Goal: Task Accomplishment & Management: Manage account settings

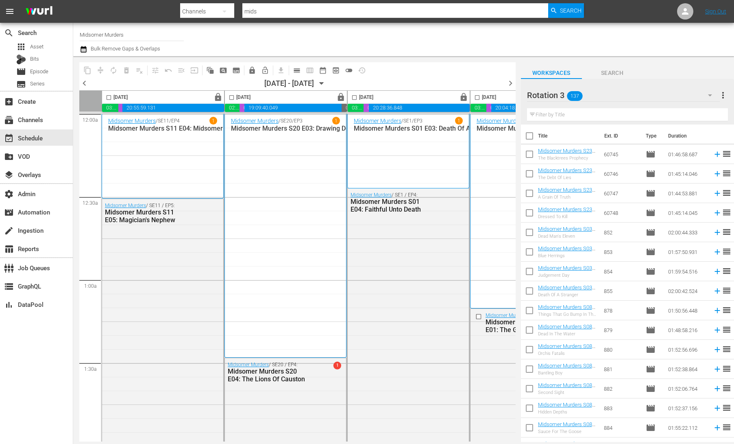
scroll to position [2331, 0]
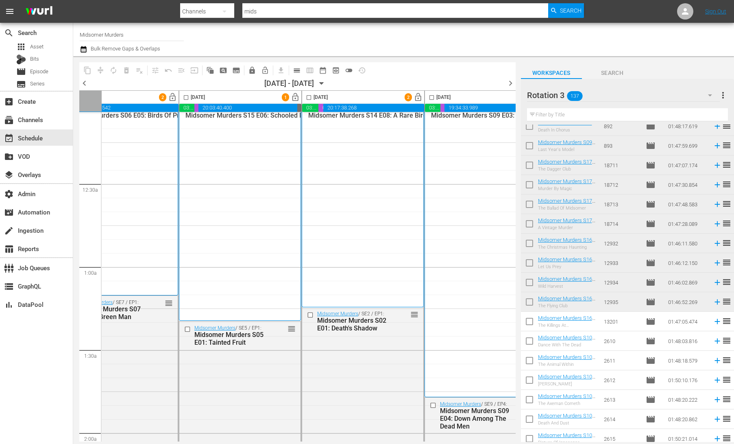
click at [646, 88] on div "Rotation 3 137" at bounding box center [623, 95] width 193 height 23
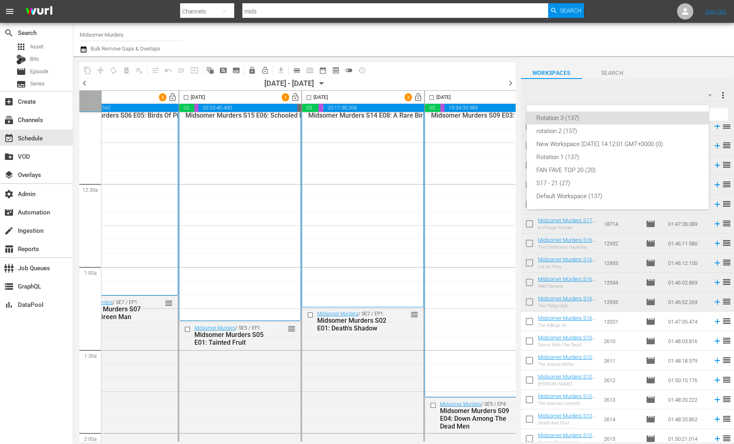
click at [717, 102] on div "Rotation 3 (137) rotation 2 (137) New Workspace Mon Jun 30 2025 14:12:01 GMT+00…" at bounding box center [367, 222] width 734 height 444
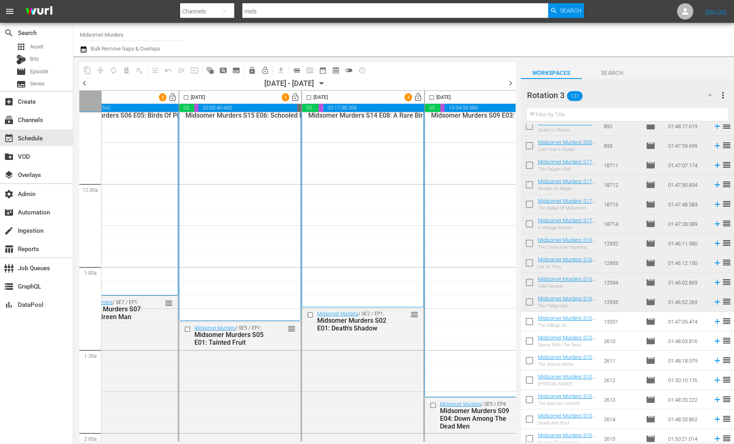
click at [723, 96] on div "Rotation 3 (137) rotation 2 (137) New Workspace Mon Jun 30 2025 14:12:01 GMT+00…" at bounding box center [367, 222] width 734 height 444
click at [723, 94] on span "more_vert" at bounding box center [723, 95] width 10 height 10
click at [683, 93] on div "Add New Workspace" at bounding box center [670, 96] width 96 height 15
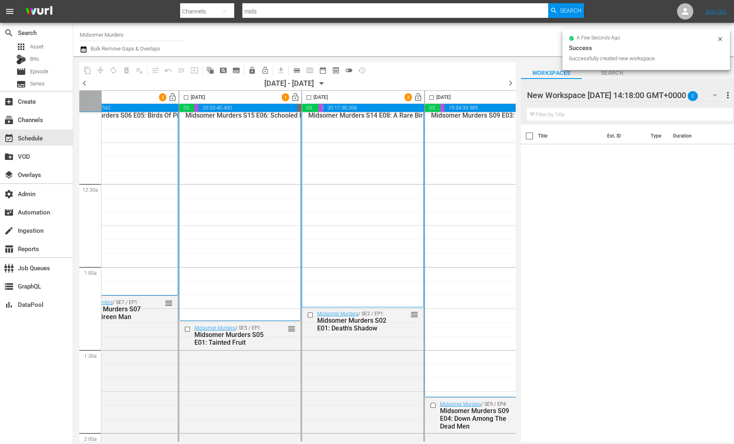
scroll to position [0, 0]
click at [597, 97] on div at bounding box center [596, 95] width 138 height 20
click at [597, 97] on input "New Workspace Fri Sep 12 2025 14:18:00 GMT+0000" at bounding box center [624, 95] width 194 height 20
click at [597, 96] on input "New Workspace Fri Sep 12 2025 14:18:00 GMT+0000" at bounding box center [624, 95] width 194 height 20
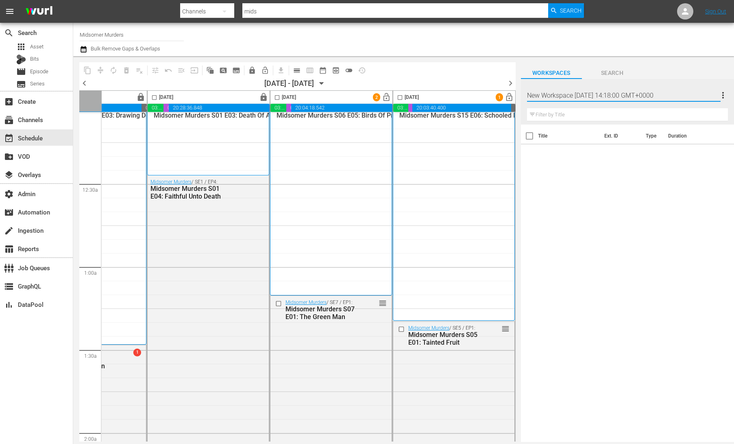
scroll to position [13, 188]
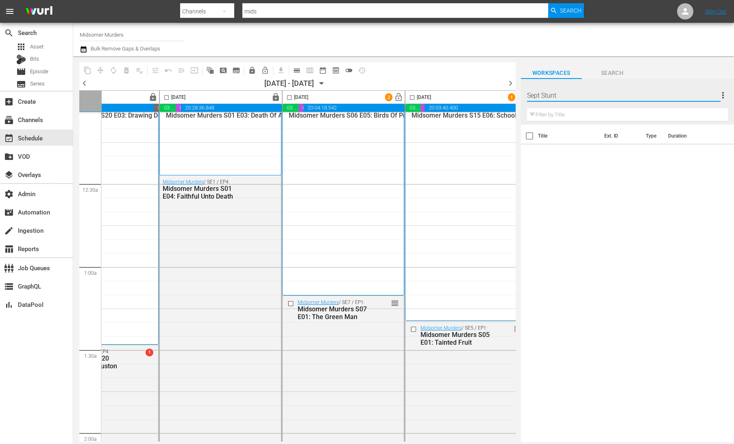
type input "Sept Stunt"
click at [665, 73] on div "Workspaces Search" at bounding box center [627, 71] width 213 height 16
click at [630, 94] on div at bounding box center [623, 95] width 193 height 23
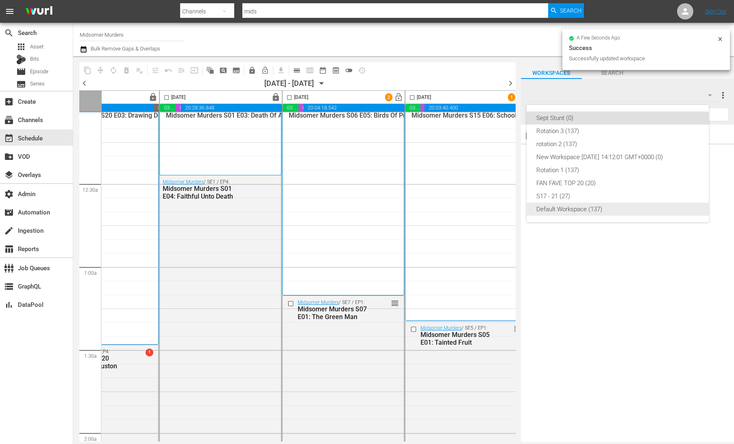
click at [609, 211] on div "Default Workspace (137)" at bounding box center [617, 208] width 163 height 13
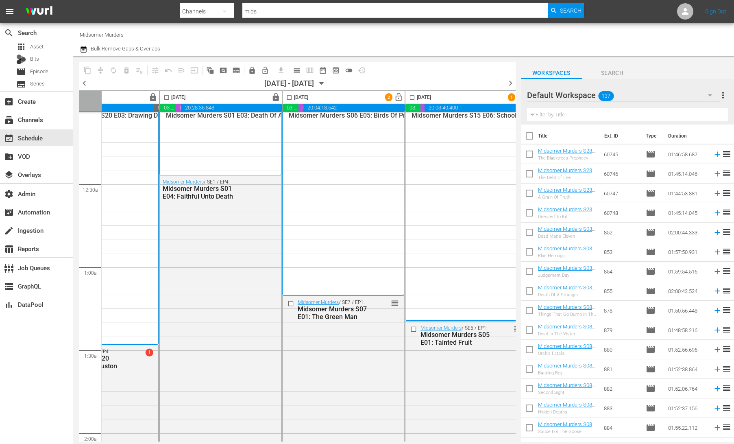
click at [349, 72] on span "toggle_off" at bounding box center [349, 70] width 8 height 8
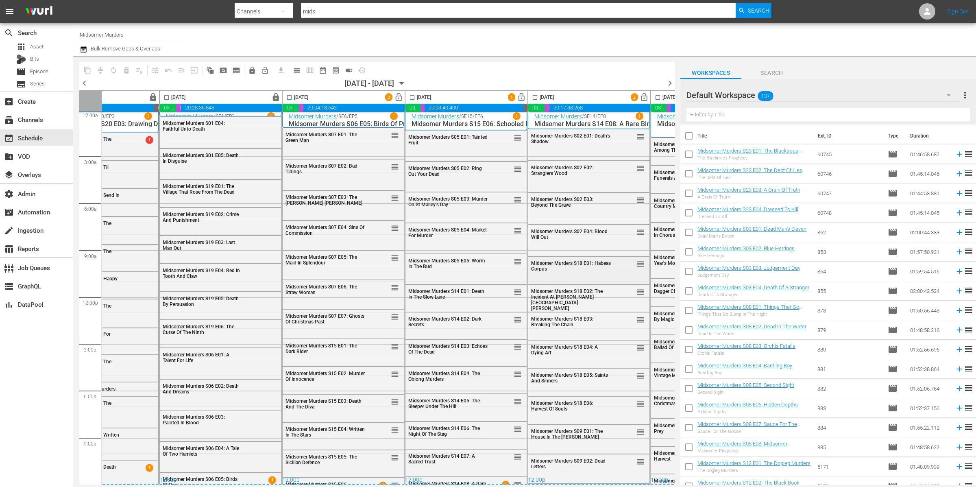
scroll to position [0, 188]
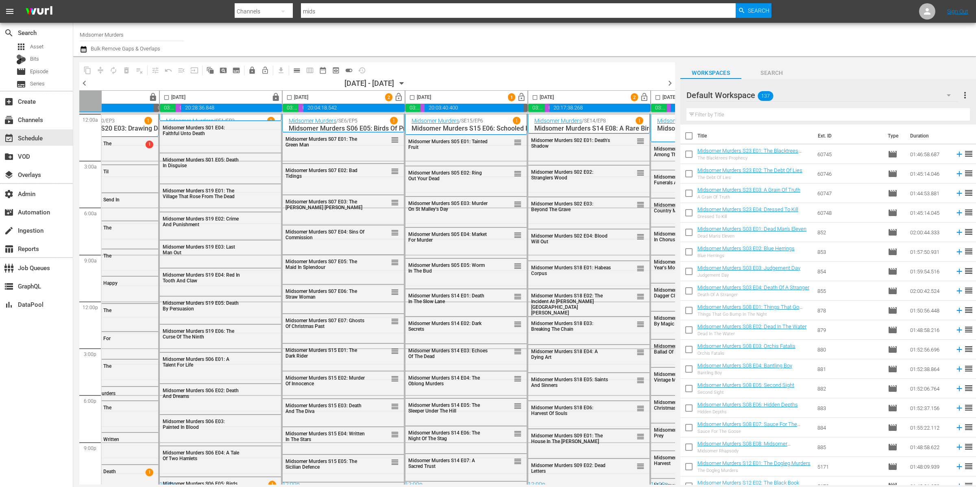
drag, startPoint x: 822, startPoint y: 82, endPoint x: 824, endPoint y: 95, distance: 12.8
click at [733, 85] on div "Default Workspace 137 Default more_vert" at bounding box center [827, 92] width 283 height 26
click at [733, 96] on div "Default Workspace 137" at bounding box center [822, 95] width 272 height 23
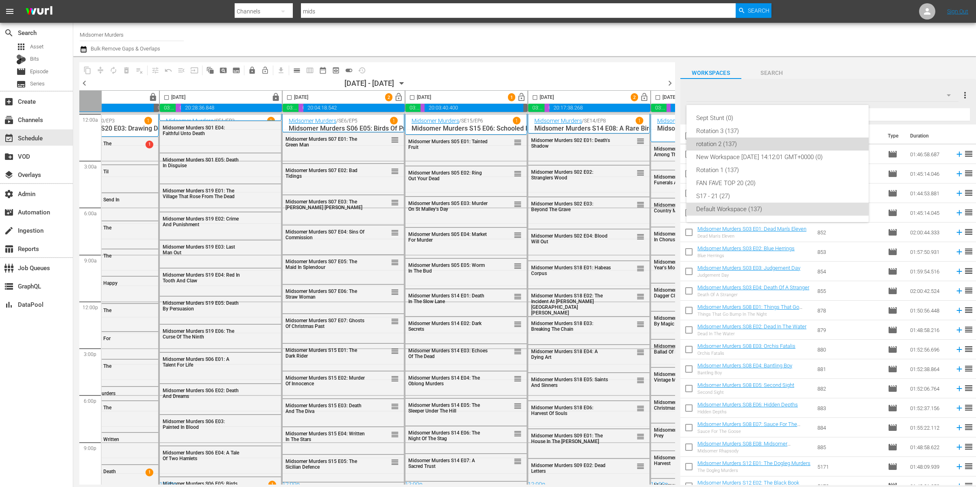
drag, startPoint x: 716, startPoint y: 137, endPoint x: 719, endPoint y: 132, distance: 6.0
click at [716, 137] on div "Sept Stunt (0) Rotation 3 (137) rotation 2 (137) New Workspace Mon Jun 30 2025 …" at bounding box center [777, 163] width 182 height 117
click at [733, 91] on div "Sept Stunt (0) Rotation 3 (137) rotation 2 (137) New Workspace Mon Jun 30 2025 …" at bounding box center [488, 243] width 976 height 487
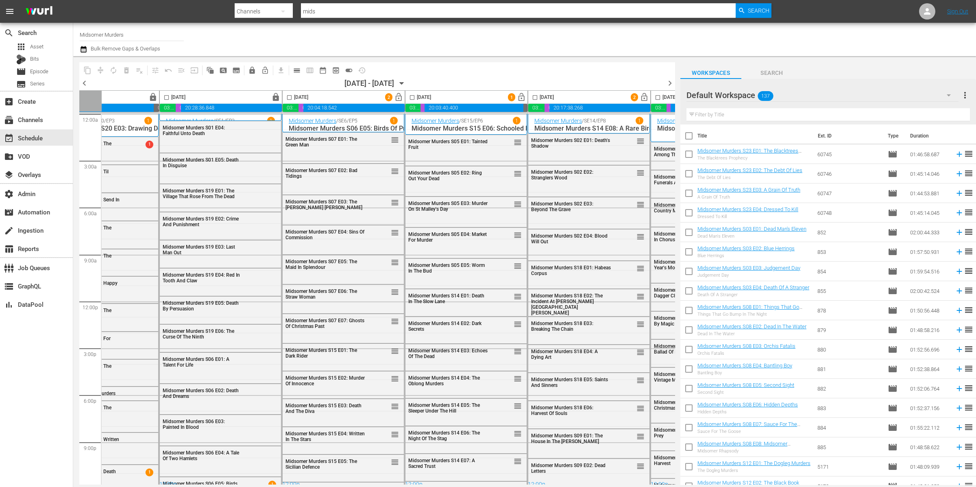
click at [733, 115] on input "text" at bounding box center [827, 114] width 283 height 13
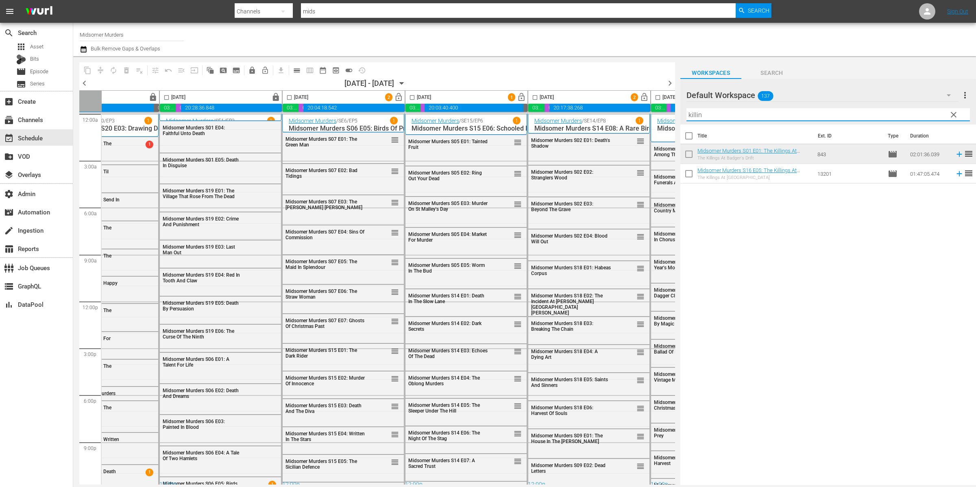
type input "killin"
click at [697, 153] on input "checkbox" at bounding box center [688, 155] width 17 height 17
checkbox input "true"
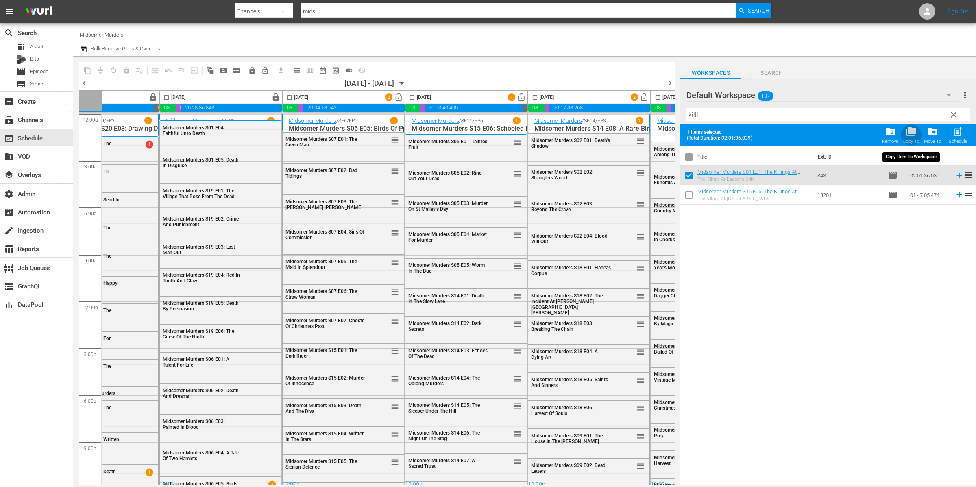
click at [733, 133] on span "folder_copy" at bounding box center [910, 131] width 11 height 11
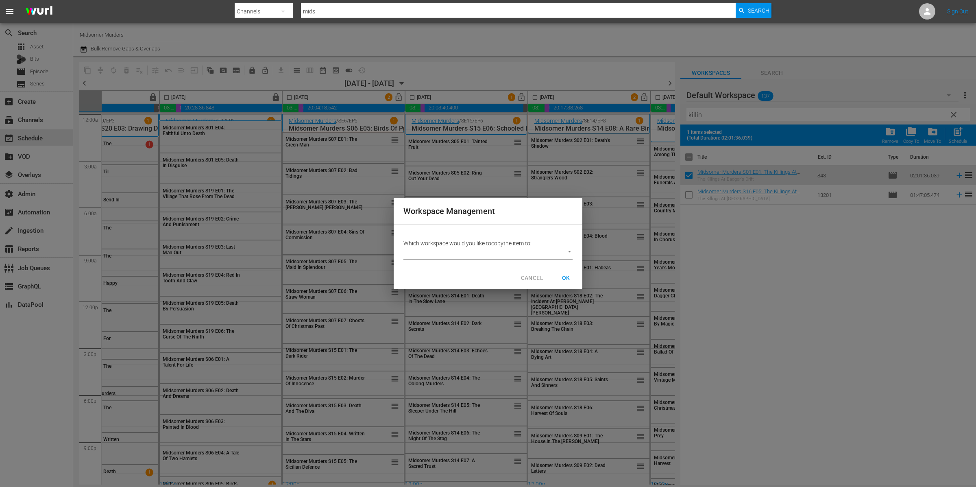
click at [518, 245] on p "Which workspace would you like to copy the item to:" at bounding box center [487, 243] width 169 height 8
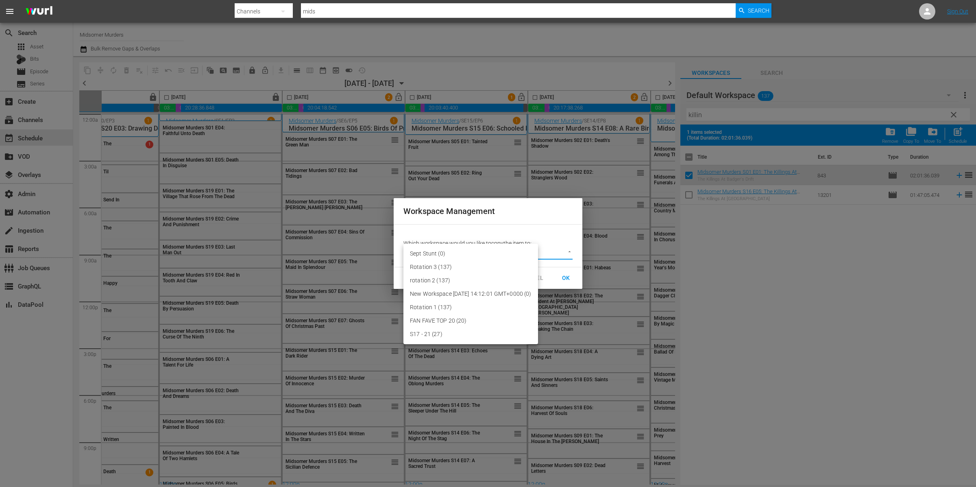
click at [523, 254] on body "menu Search By Channels Search ID, Title, Description, Keywords, or Category mi…" at bounding box center [488, 243] width 976 height 487
click at [497, 254] on li "Sept Stunt (0)" at bounding box center [470, 253] width 135 height 13
type input "3773"
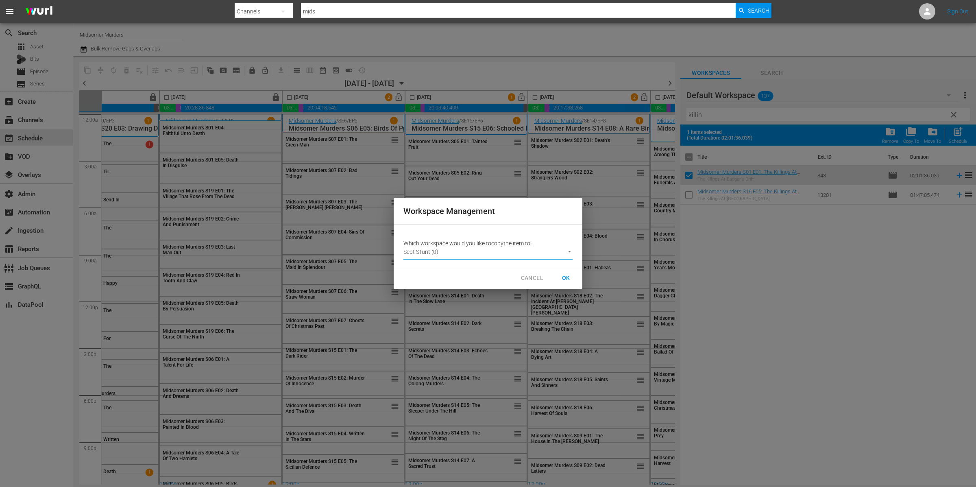
click at [570, 277] on span "OK" at bounding box center [565, 278] width 13 height 10
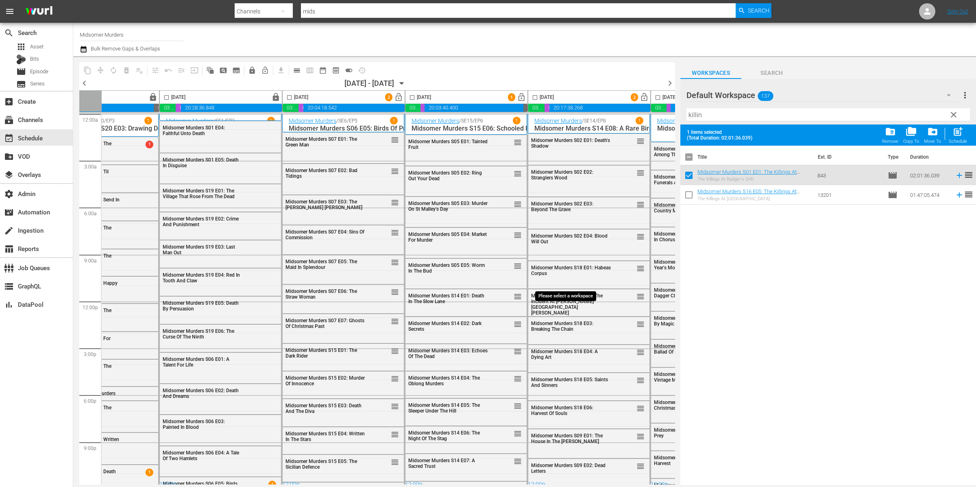
checkbox input "false"
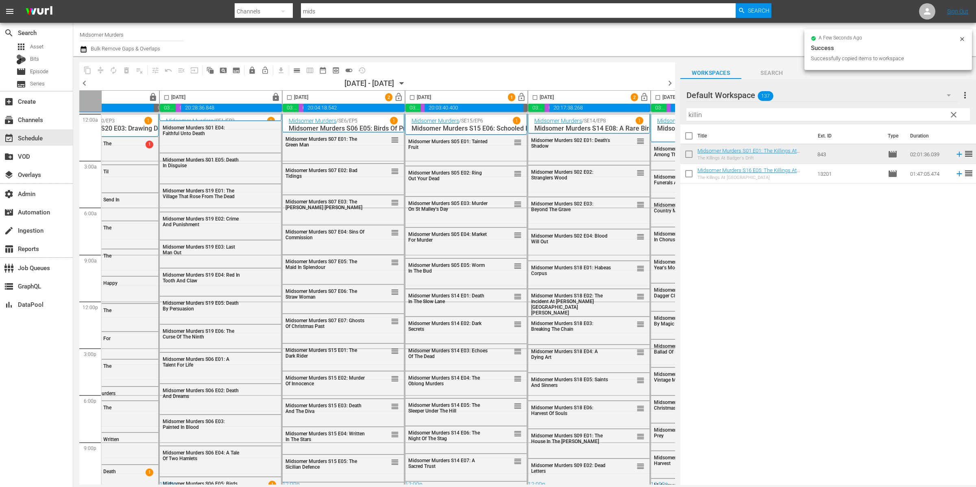
click at [733, 113] on input "killin" at bounding box center [827, 114] width 283 height 13
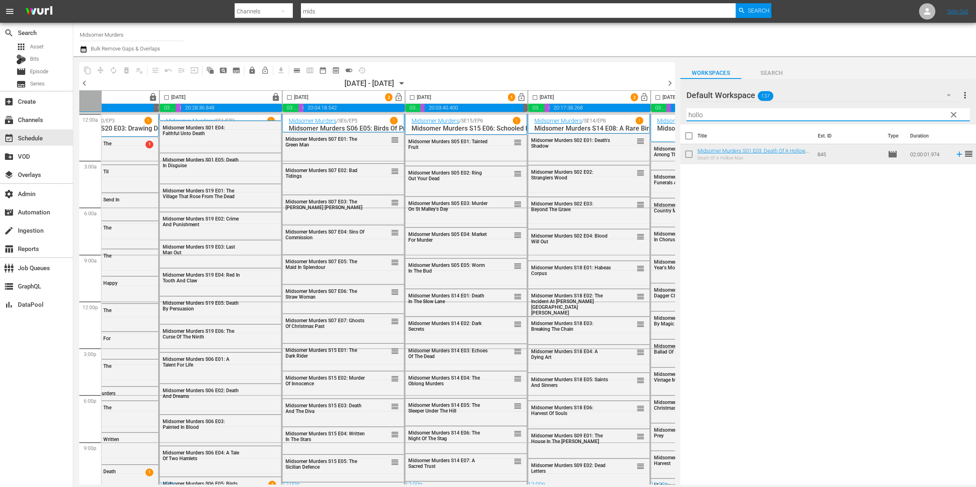
type input "hollo"
drag, startPoint x: 687, startPoint y: 154, endPoint x: 835, endPoint y: 146, distance: 148.2
click at [687, 154] on input "checkbox" at bounding box center [688, 155] width 17 height 17
checkbox input "true"
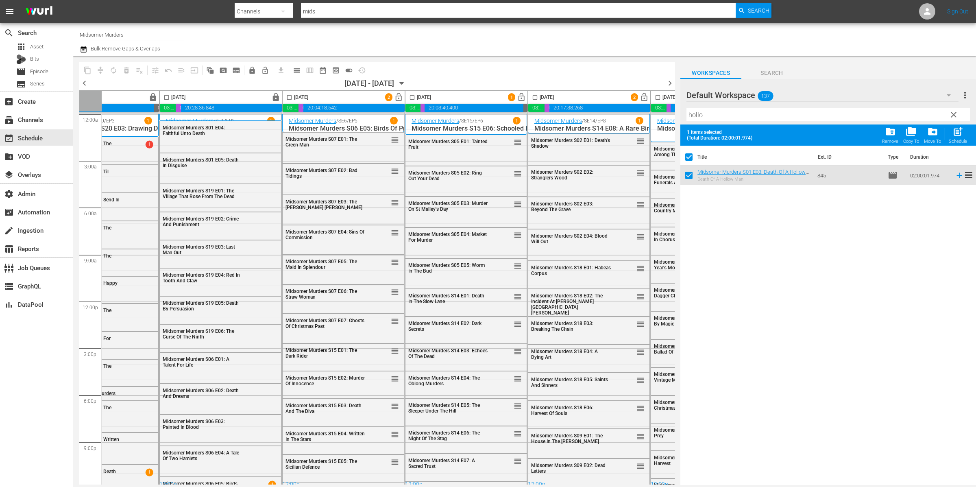
click at [733, 130] on span "folder_copy" at bounding box center [910, 131] width 11 height 11
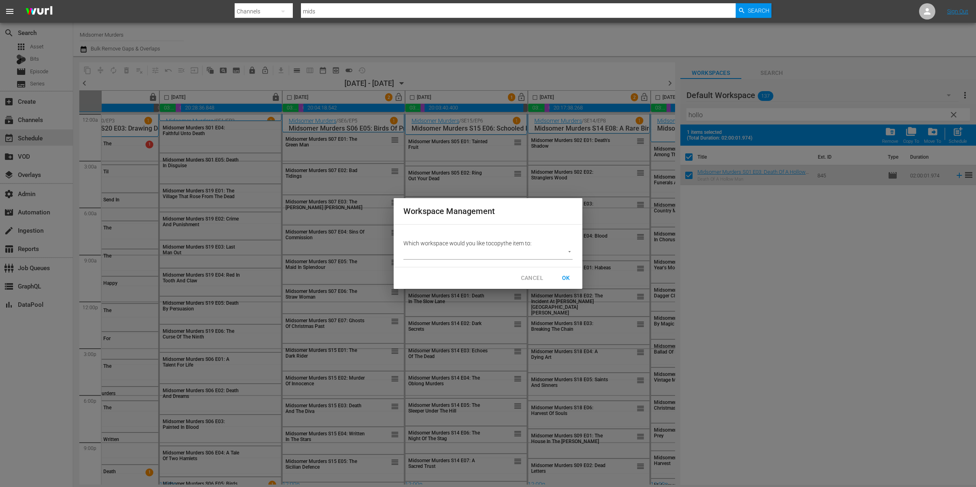
click at [490, 253] on body "menu Search By Channels Search ID, Title, Description, Keywords, or Category mi…" at bounding box center [488, 243] width 976 height 487
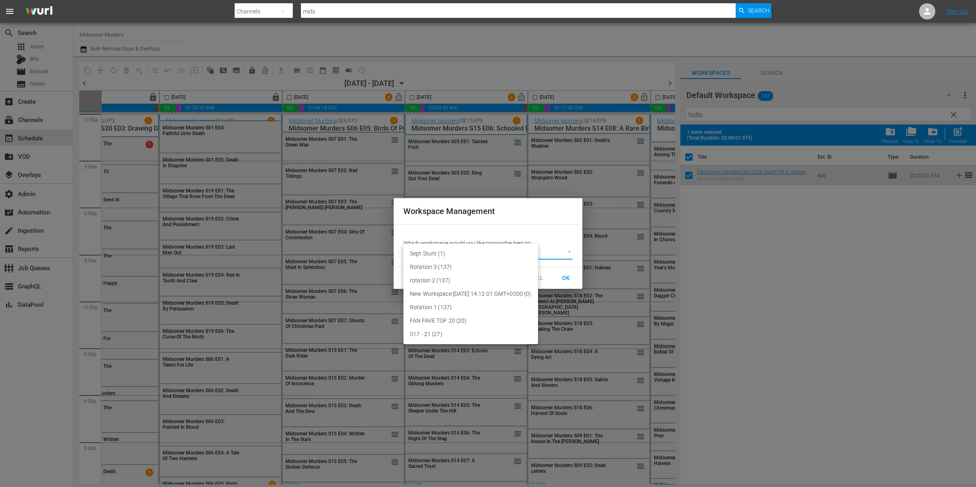
click at [480, 251] on li "Sept Stunt (1)" at bounding box center [470, 253] width 135 height 13
type input "3773"
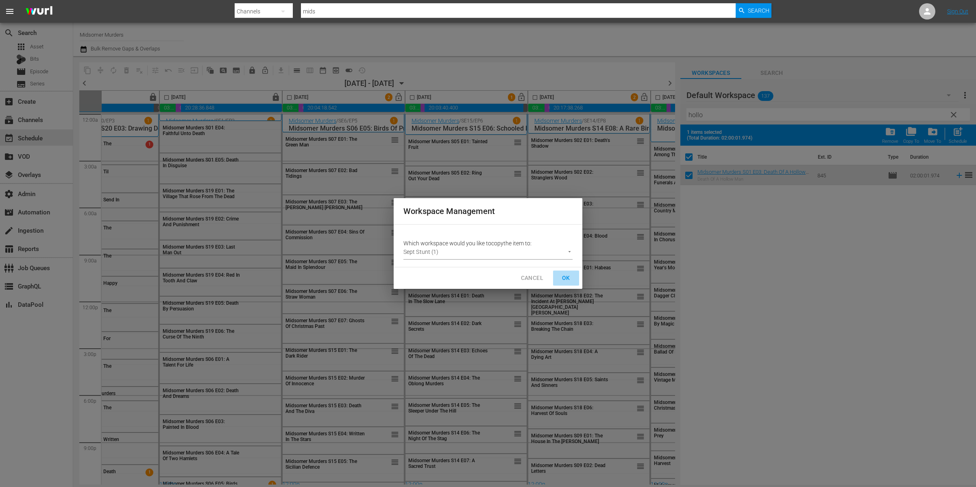
click at [563, 279] on span "OK" at bounding box center [565, 278] width 13 height 10
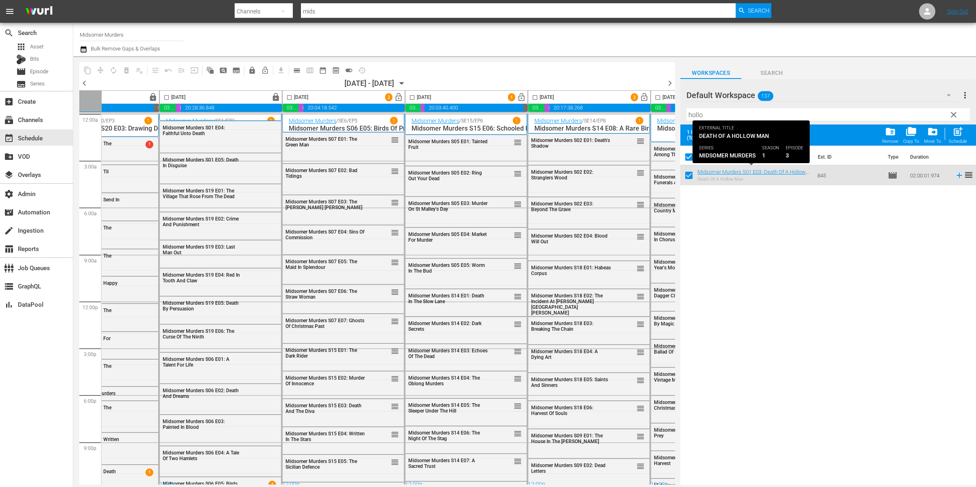
checkbox input "false"
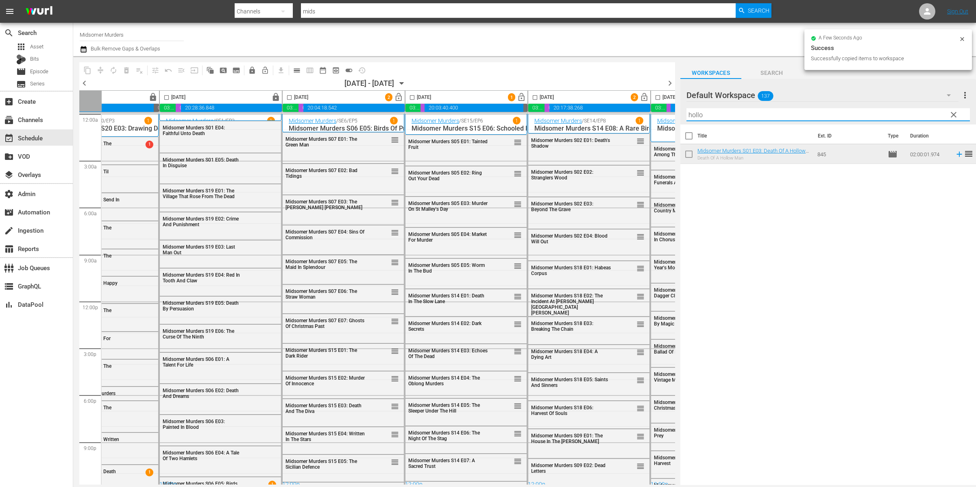
click at [733, 117] on input "hollo" at bounding box center [827, 114] width 283 height 13
click at [733, 116] on input "hollo" at bounding box center [827, 114] width 283 height 13
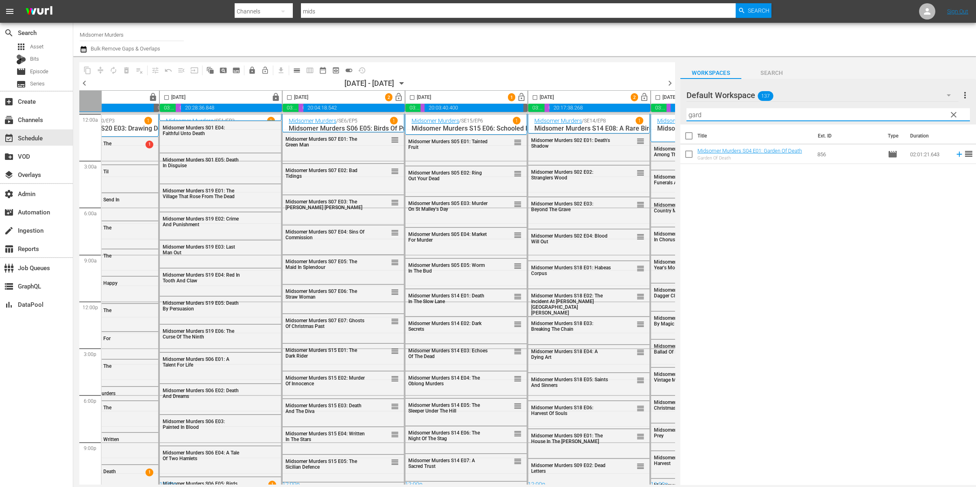
type input "gard"
click at [690, 155] on input "checkbox" at bounding box center [688, 155] width 17 height 17
checkbox input "true"
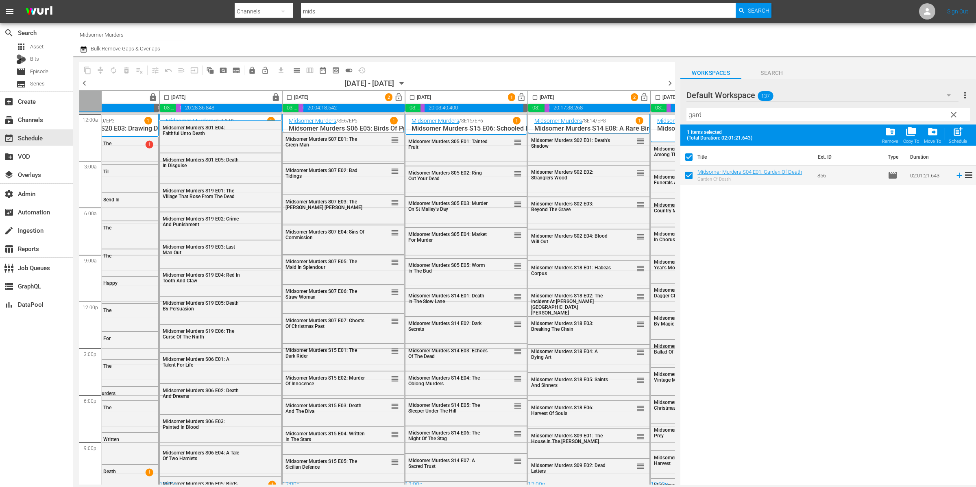
click at [733, 135] on span "folder_copy" at bounding box center [910, 131] width 11 height 11
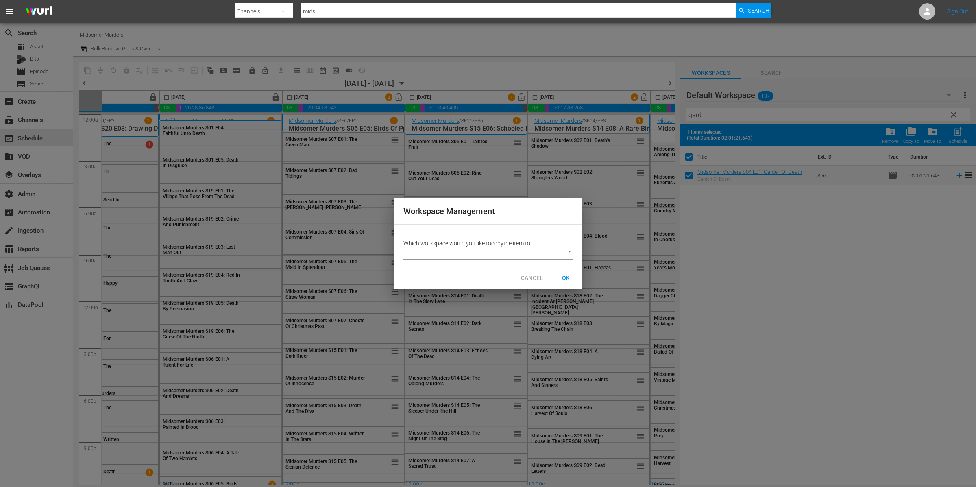
click at [564, 254] on body "menu Search By Channels Search ID, Title, Description, Keywords, or Category mi…" at bounding box center [488, 243] width 976 height 487
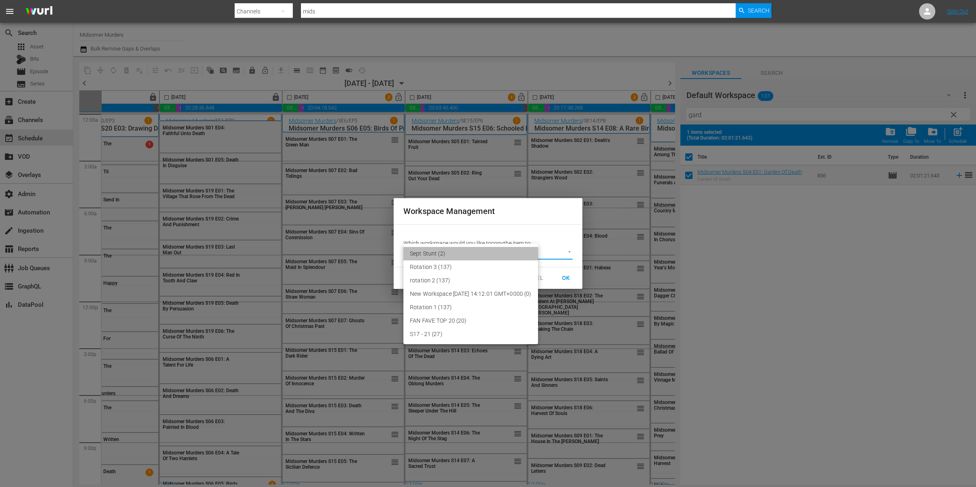
click at [536, 253] on li "Sept Stunt (2)" at bounding box center [470, 253] width 135 height 13
type input "3773"
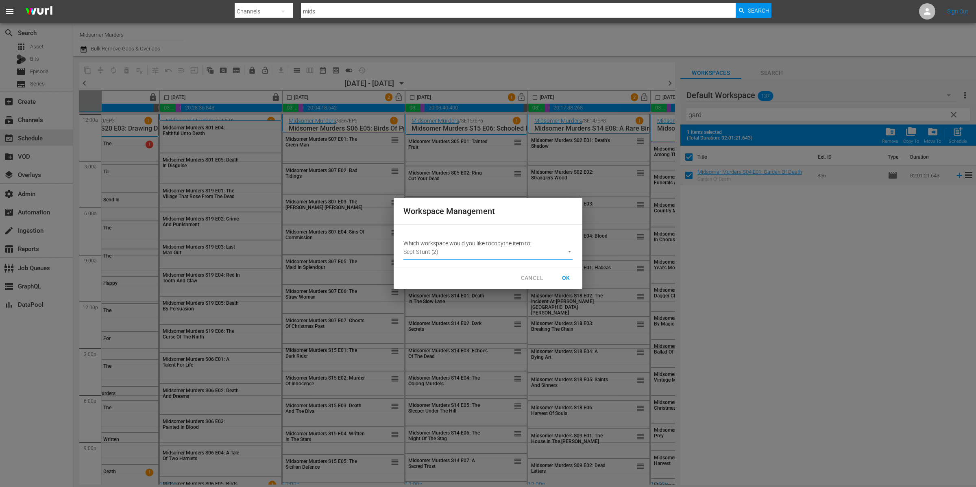
click at [569, 276] on span "OK" at bounding box center [565, 278] width 13 height 10
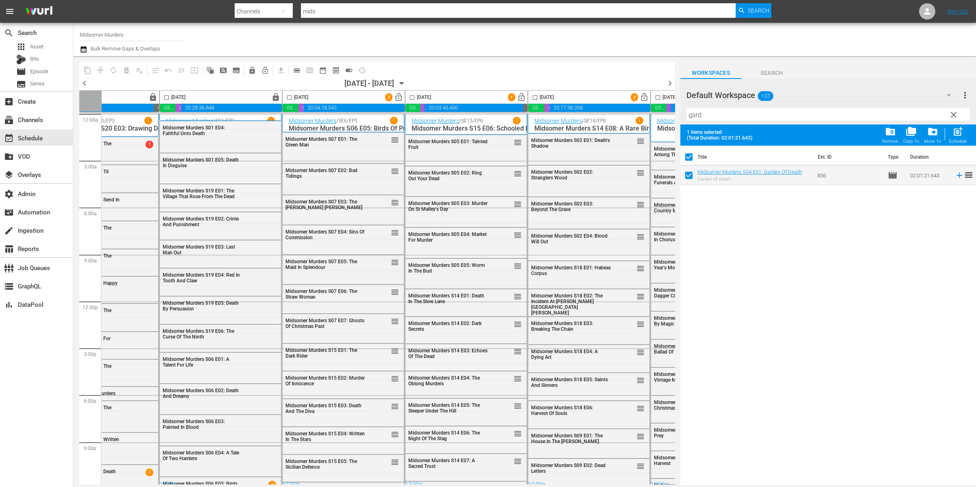
checkbox input "false"
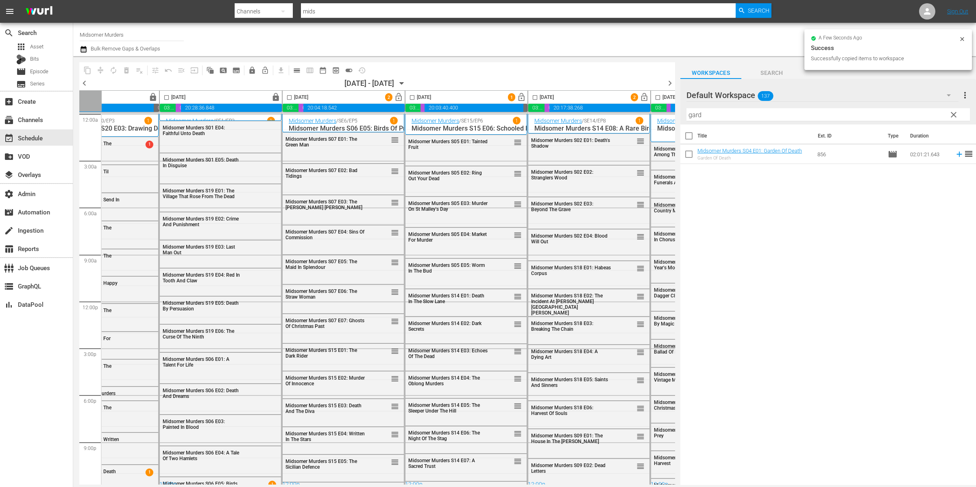
click at [733, 112] on input "gard" at bounding box center [827, 114] width 283 height 13
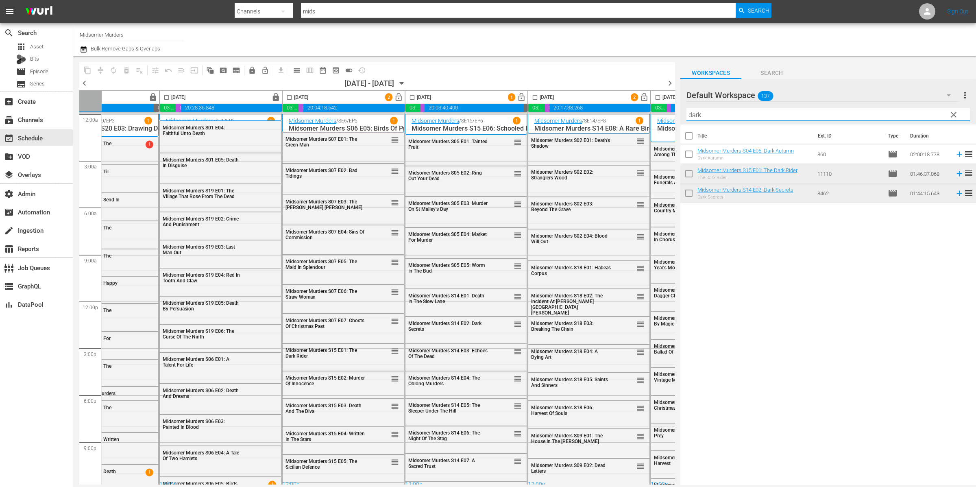
type input "dark"
click at [689, 156] on input "checkbox" at bounding box center [688, 155] width 17 height 17
checkbox input "true"
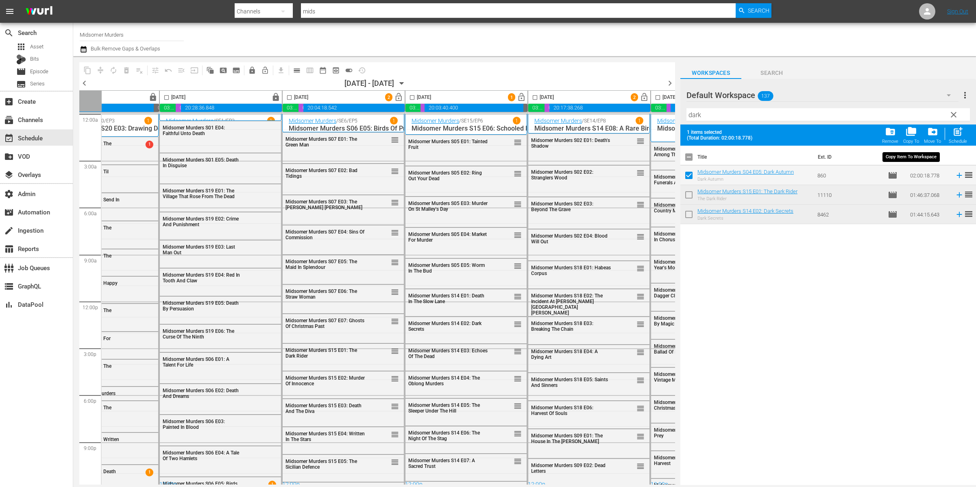
click at [733, 132] on span "folder_copy" at bounding box center [910, 131] width 11 height 11
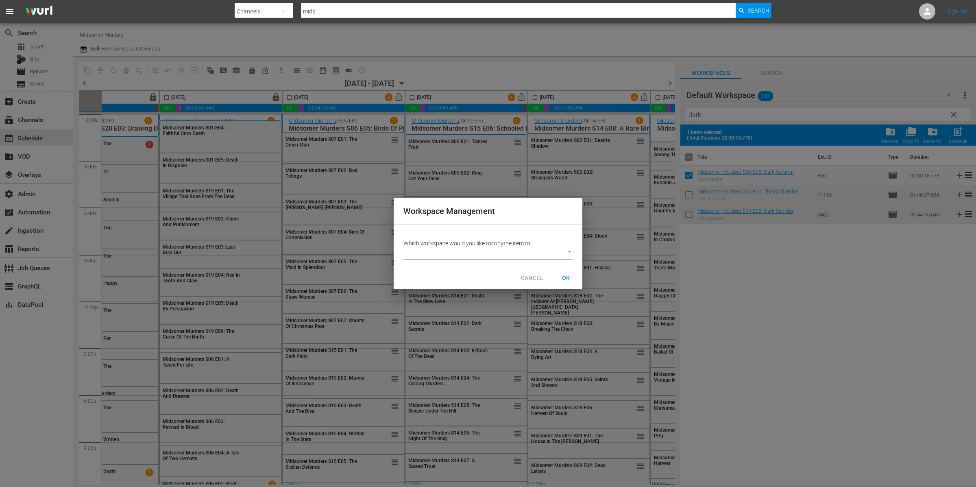
click at [473, 252] on body "menu Search By Channels Search ID, Title, Description, Keywords, or Category mi…" at bounding box center [488, 243] width 976 height 487
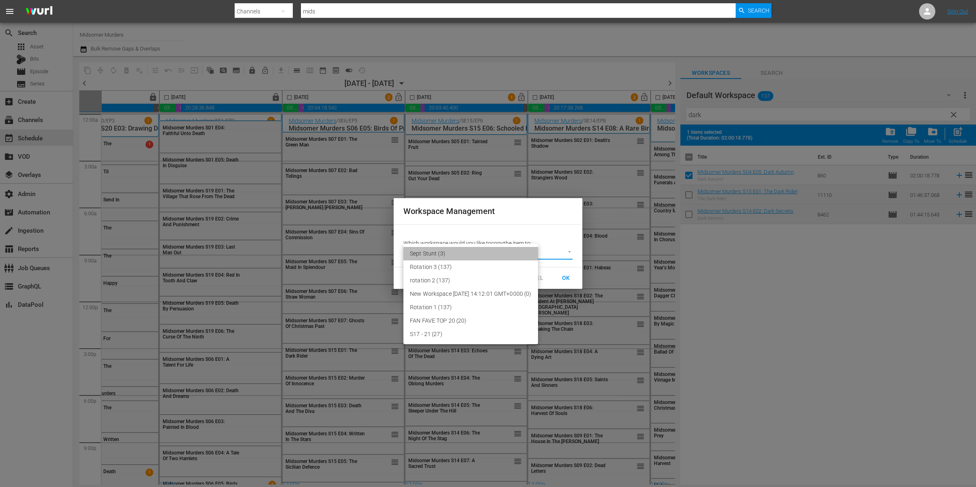
click at [465, 257] on li "Sept Stunt (3)" at bounding box center [470, 253] width 135 height 13
type input "3773"
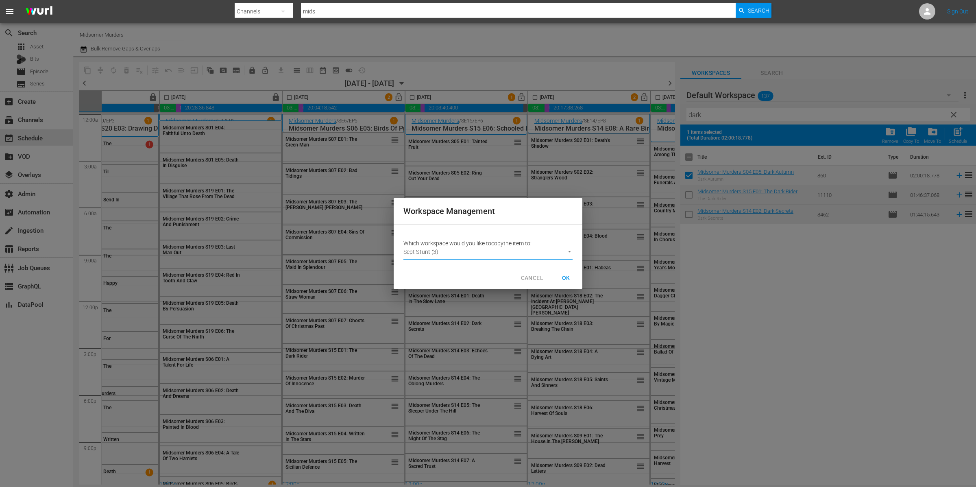
click at [567, 277] on span "OK" at bounding box center [565, 278] width 13 height 10
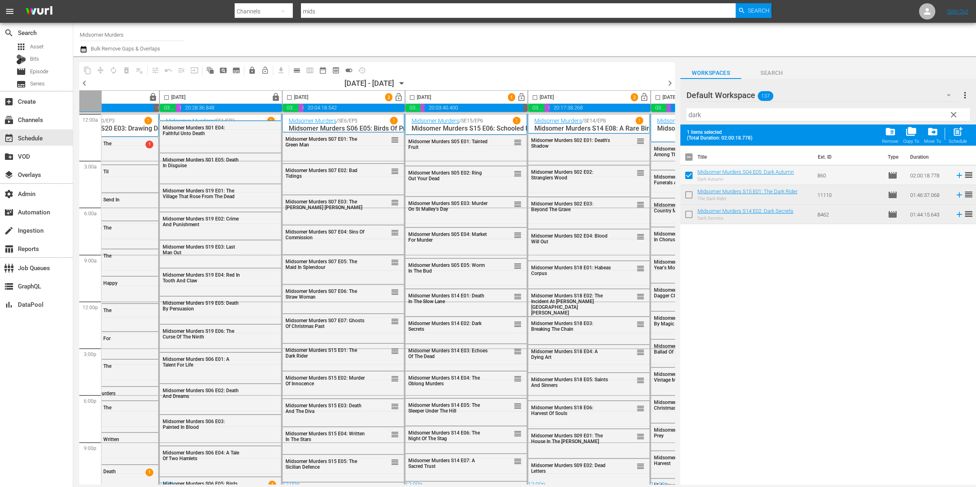
checkbox input "false"
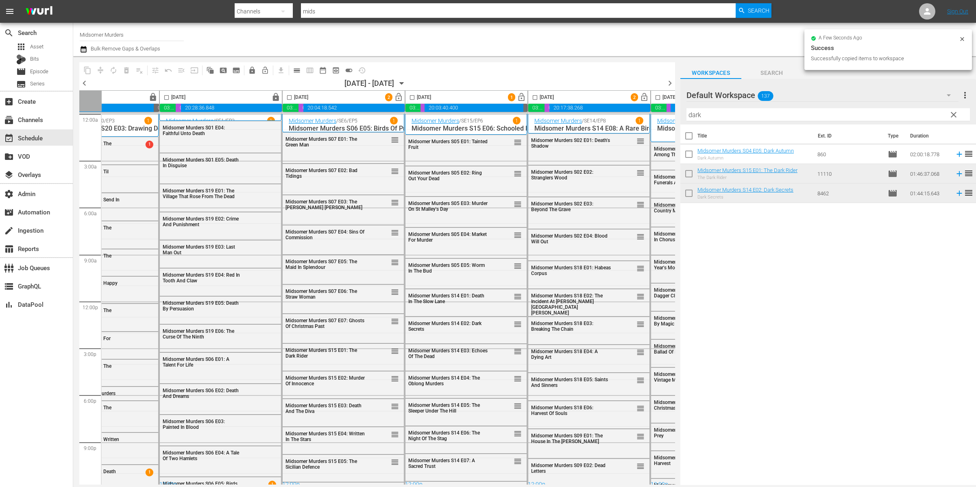
click at [698, 105] on div at bounding box center [715, 95] width 59 height 20
click at [710, 113] on input "dark" at bounding box center [827, 114] width 283 height 13
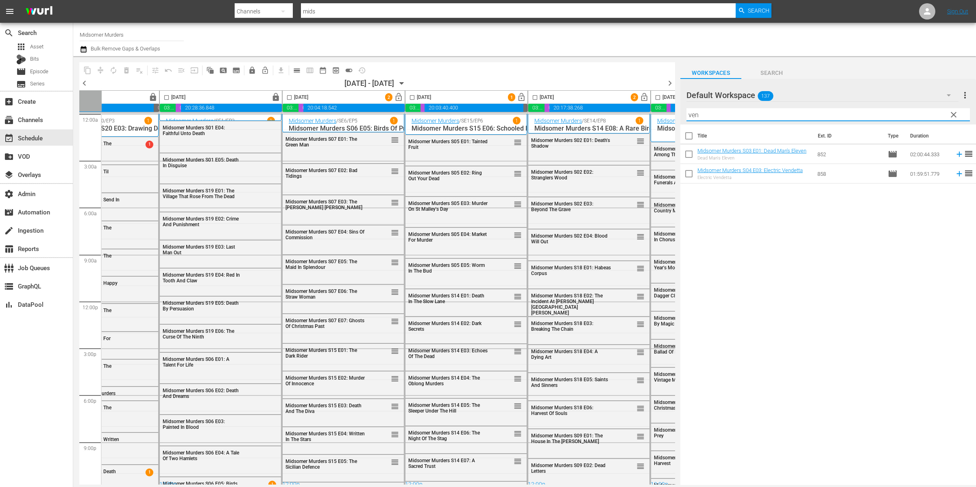
type input "ven"
click at [689, 176] on input "checkbox" at bounding box center [688, 175] width 17 height 17
checkbox input "true"
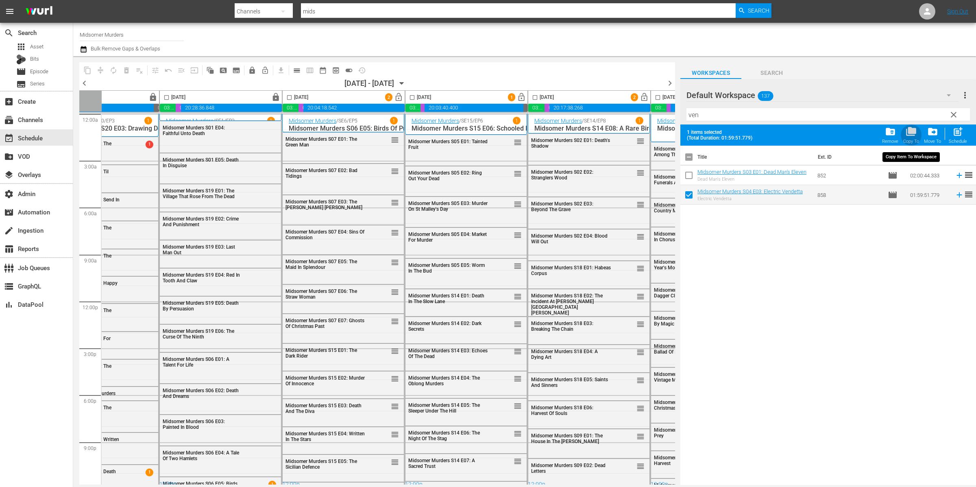
click at [733, 135] on span "folder_copy" at bounding box center [910, 131] width 11 height 11
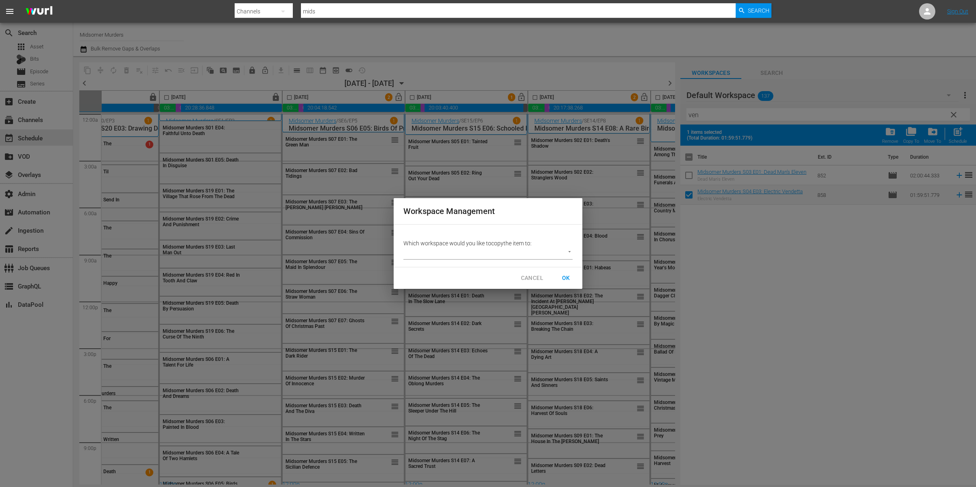
click at [527, 253] on body "menu Search By Channels Search ID, Title, Description, Keywords, or Category mi…" at bounding box center [488, 243] width 976 height 487
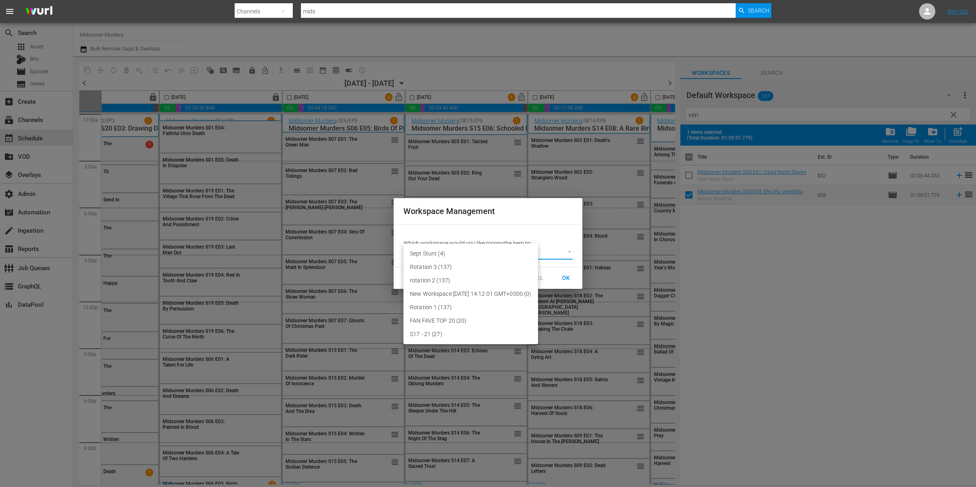
click at [502, 255] on li "Sept Stunt (4)" at bounding box center [470, 253] width 135 height 13
type input "3773"
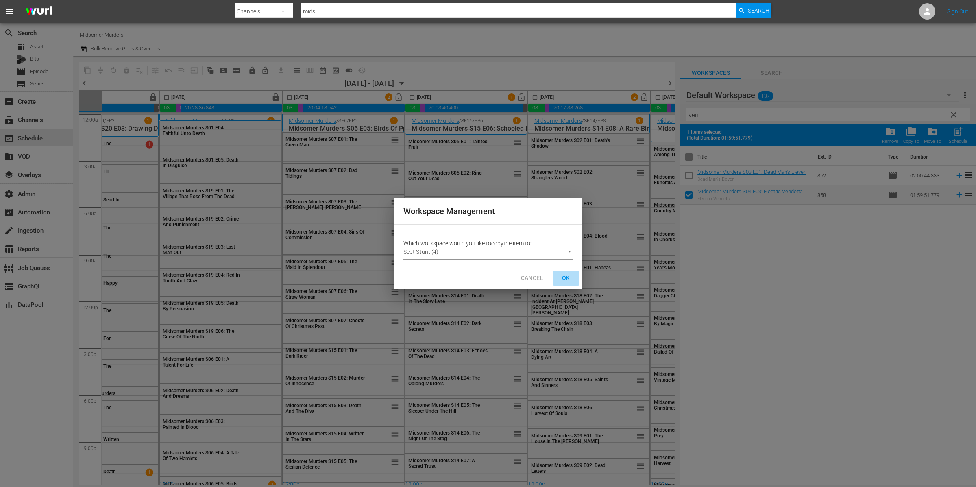
click at [564, 276] on span "OK" at bounding box center [565, 278] width 13 height 10
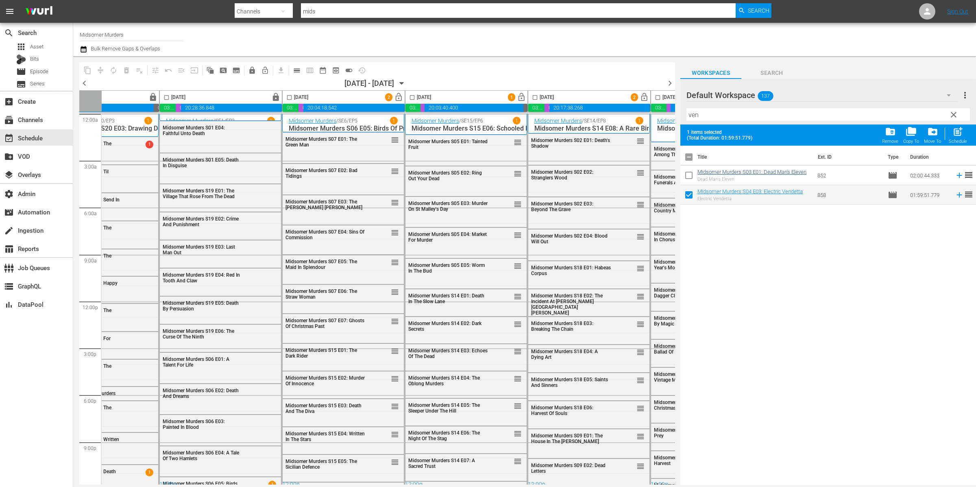
checkbox input "false"
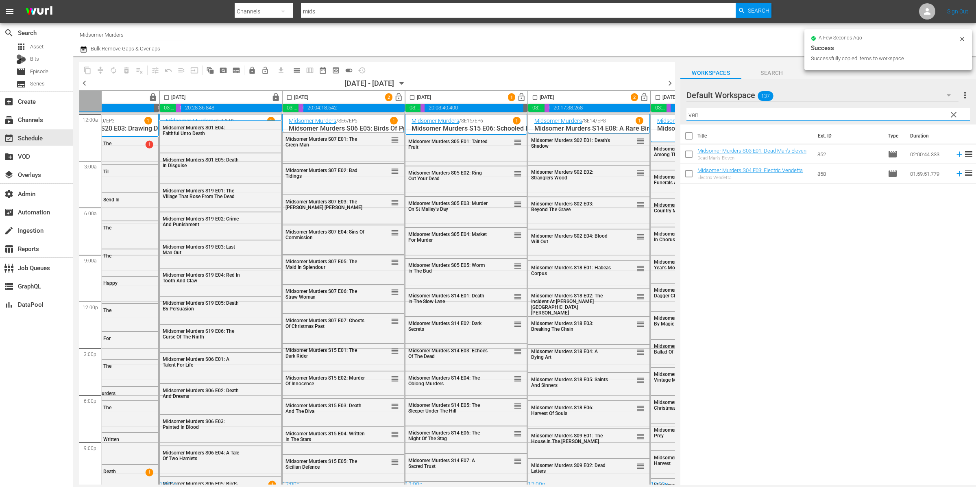
click at [733, 116] on input "ven" at bounding box center [827, 114] width 283 height 13
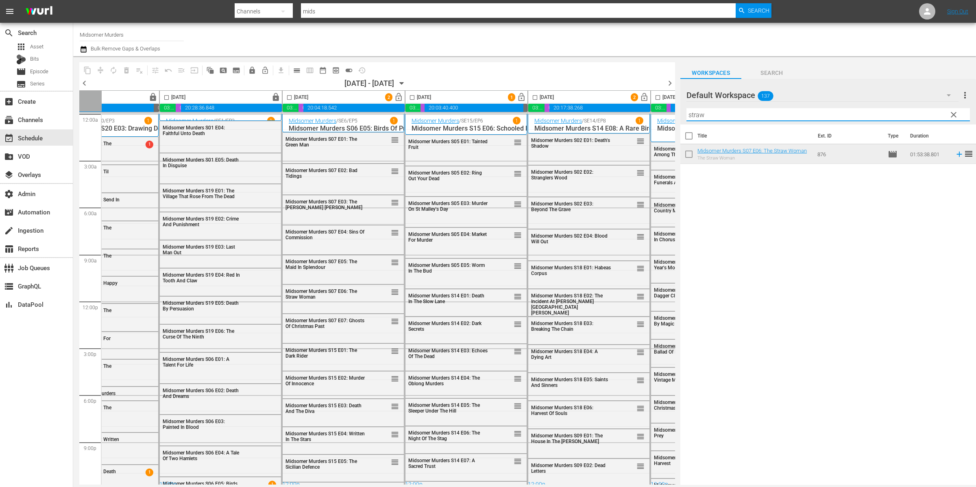
type input "straw"
click at [691, 157] on input "checkbox" at bounding box center [688, 155] width 17 height 17
checkbox input "true"
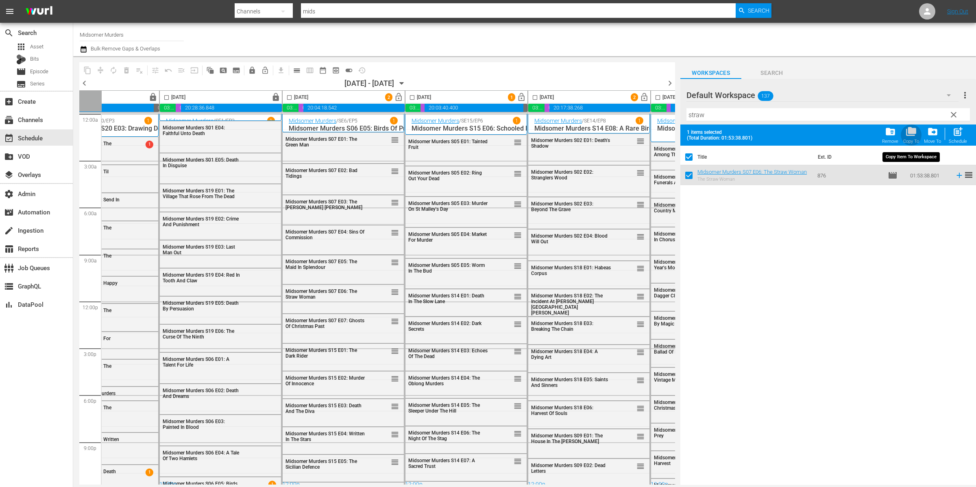
click at [733, 136] on span "folder_copy" at bounding box center [910, 131] width 11 height 11
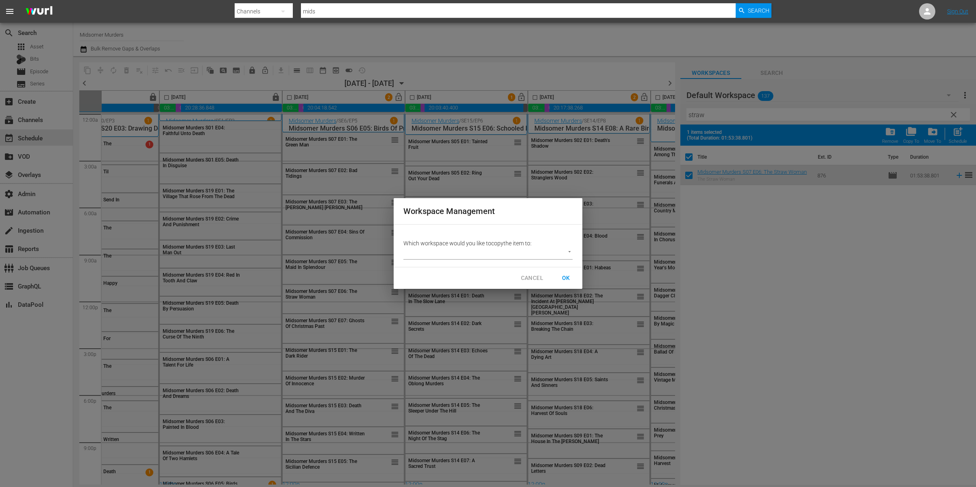
click at [526, 254] on body "menu Search By Channels Search ID, Title, Description, Keywords, or Category mi…" at bounding box center [488, 243] width 976 height 487
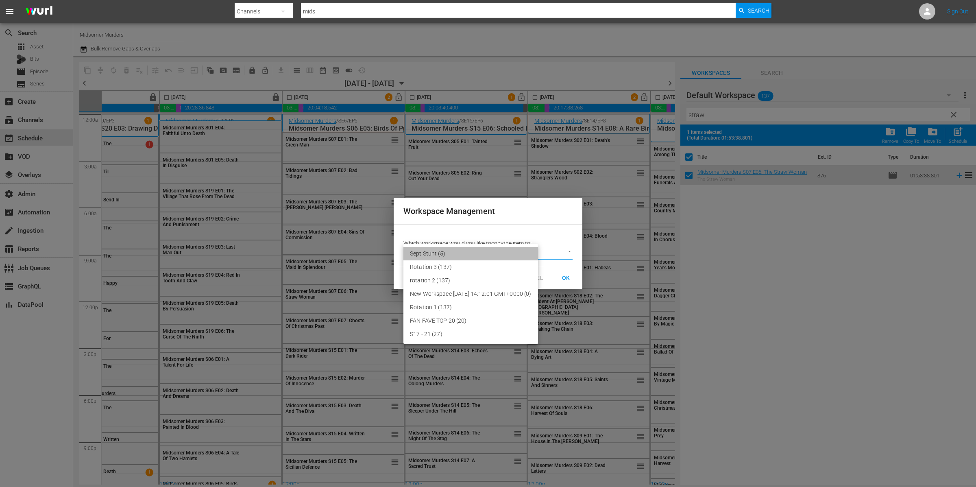
click at [466, 252] on li "Sept Stunt (5)" at bounding box center [470, 253] width 135 height 13
type input "3773"
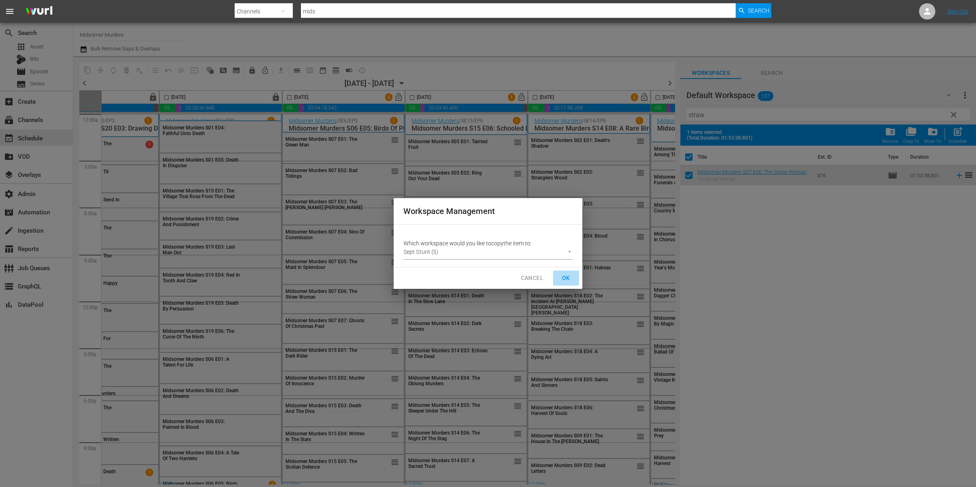
click at [564, 276] on span "OK" at bounding box center [565, 278] width 13 height 10
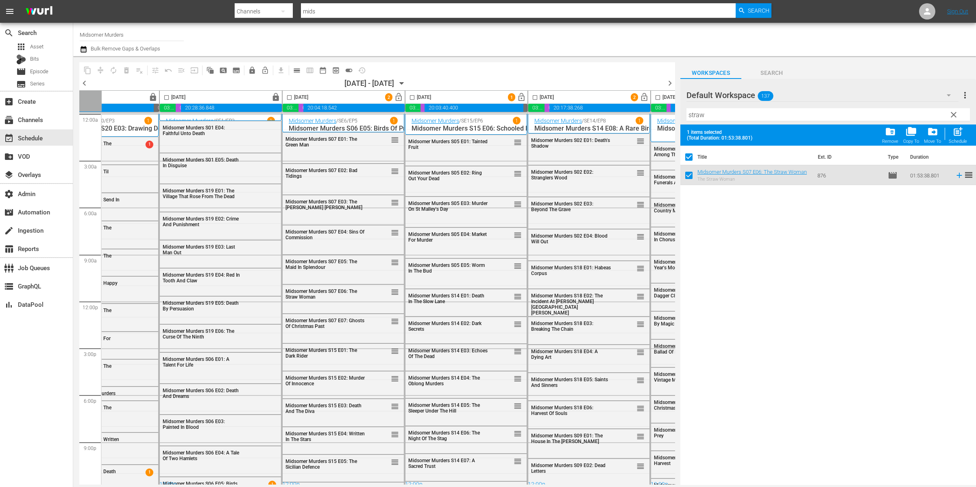
checkbox input "false"
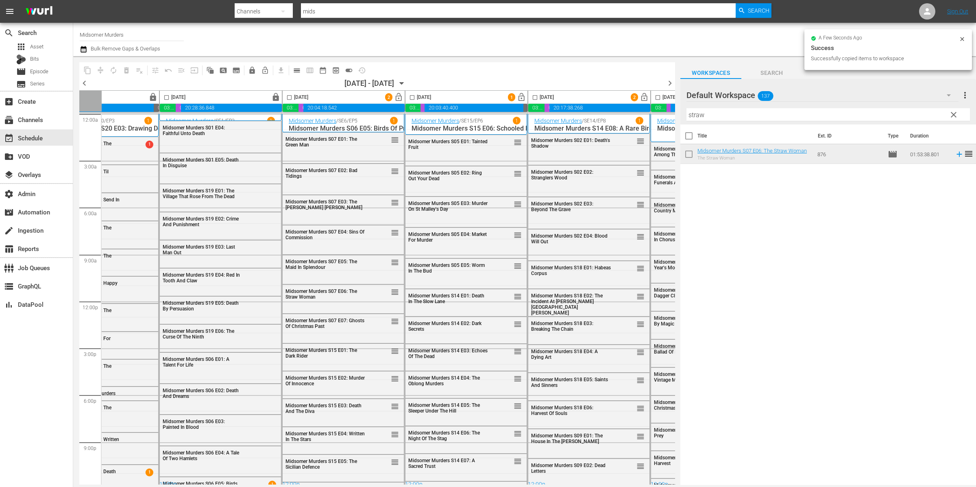
click at [729, 113] on input "straw" at bounding box center [827, 114] width 283 height 13
drag, startPoint x: 729, startPoint y: 113, endPoint x: 724, endPoint y: 110, distance: 6.2
click at [729, 113] on input "straw" at bounding box center [827, 114] width 283 height 13
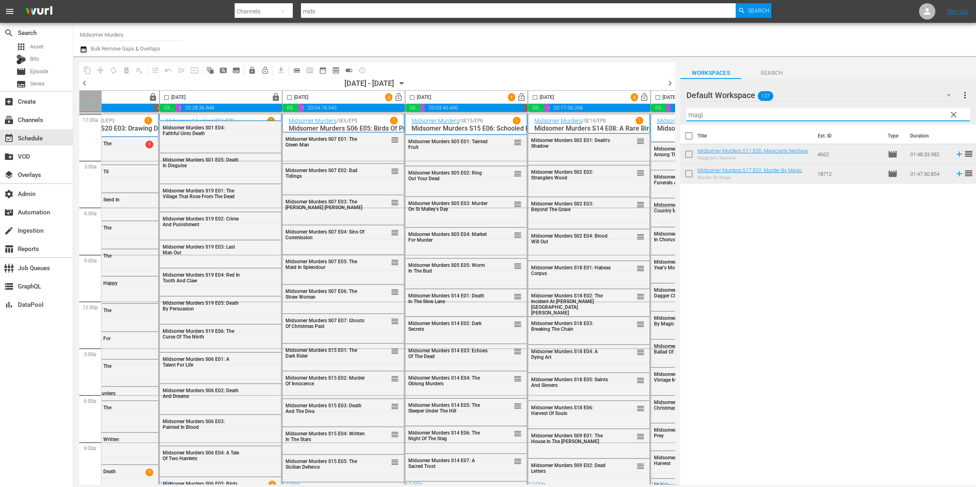
type input "magi"
click at [691, 153] on input "checkbox" at bounding box center [688, 155] width 17 height 17
checkbox input "true"
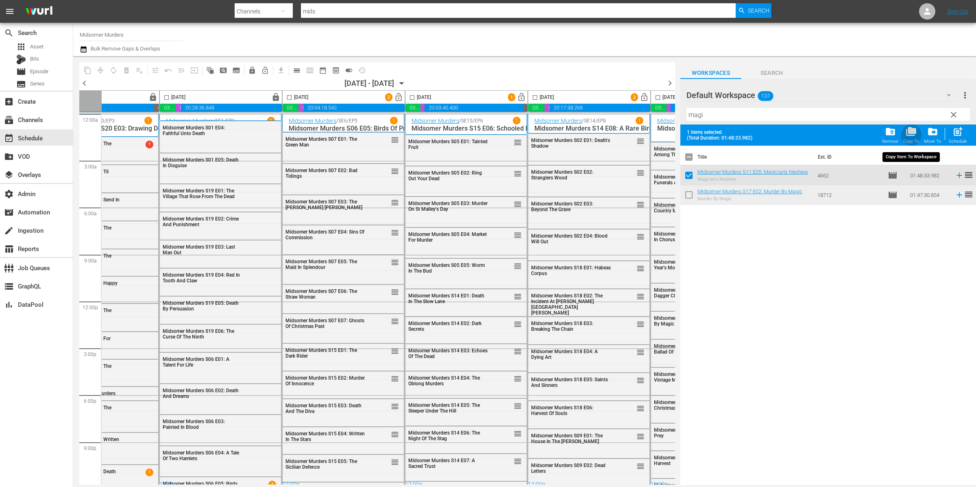
click at [733, 133] on span "folder_copy" at bounding box center [910, 131] width 11 height 11
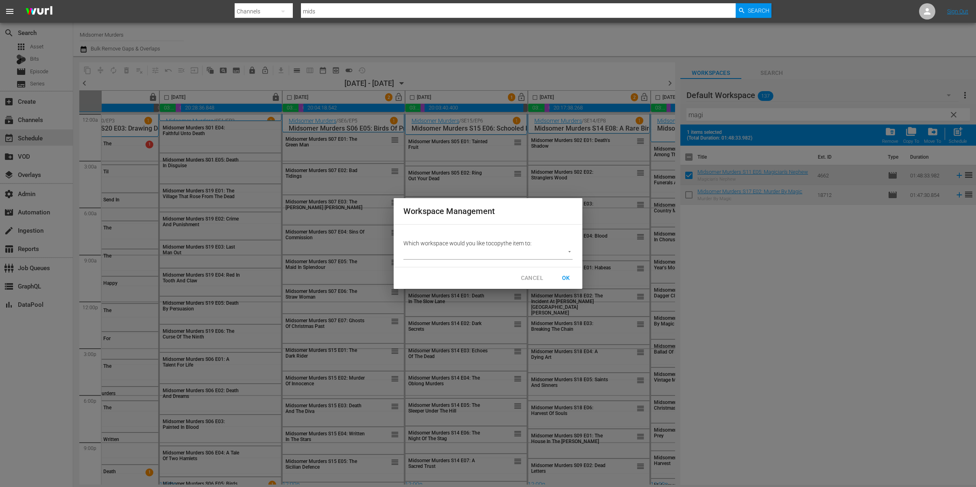
drag, startPoint x: 510, startPoint y: 262, endPoint x: 514, endPoint y: 253, distance: 9.6
click at [510, 262] on div "Which workspace would you like to copy the item to: ​" at bounding box center [488, 245] width 189 height 42
click at [514, 253] on body "menu Search By Channels Search ID, Title, Description, Keywords, or Category mi…" at bounding box center [488, 243] width 976 height 487
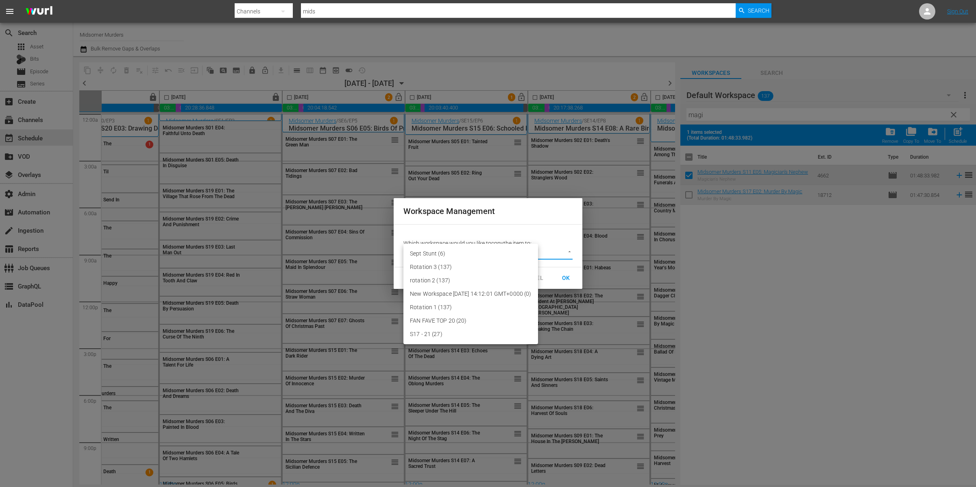
click at [477, 253] on li "Sept Stunt (6)" at bounding box center [470, 253] width 135 height 13
type input "3773"
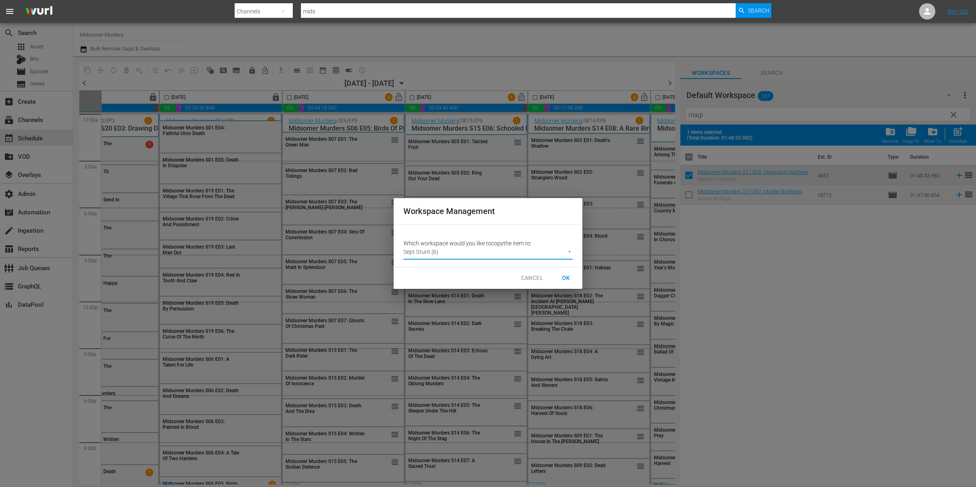
click at [561, 275] on span "OK" at bounding box center [565, 278] width 13 height 10
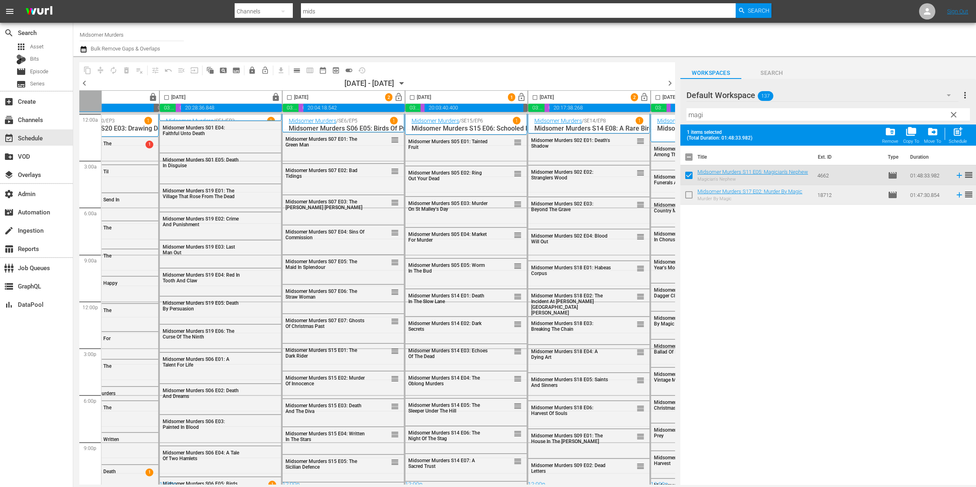
checkbox input "false"
click at [733, 106] on div "Filter by Title magi" at bounding box center [827, 115] width 283 height 20
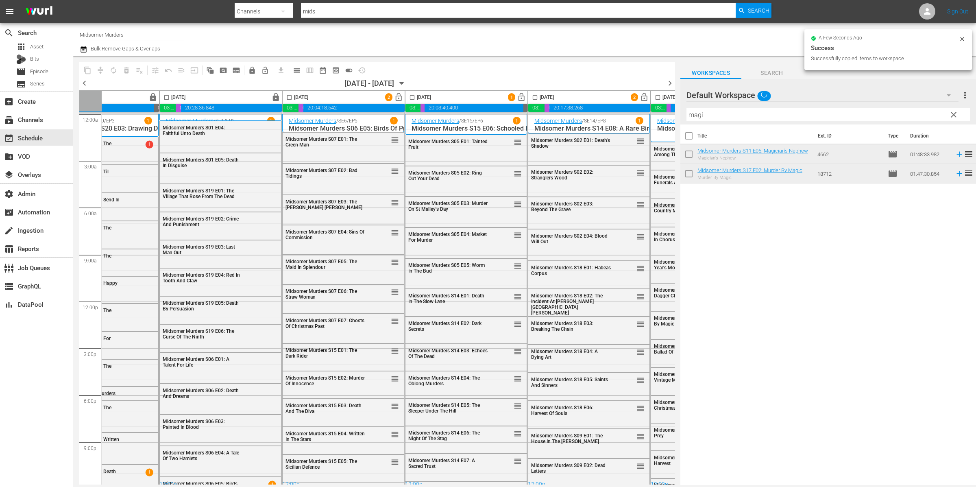
click at [733, 112] on input "magi" at bounding box center [827, 114] width 283 height 13
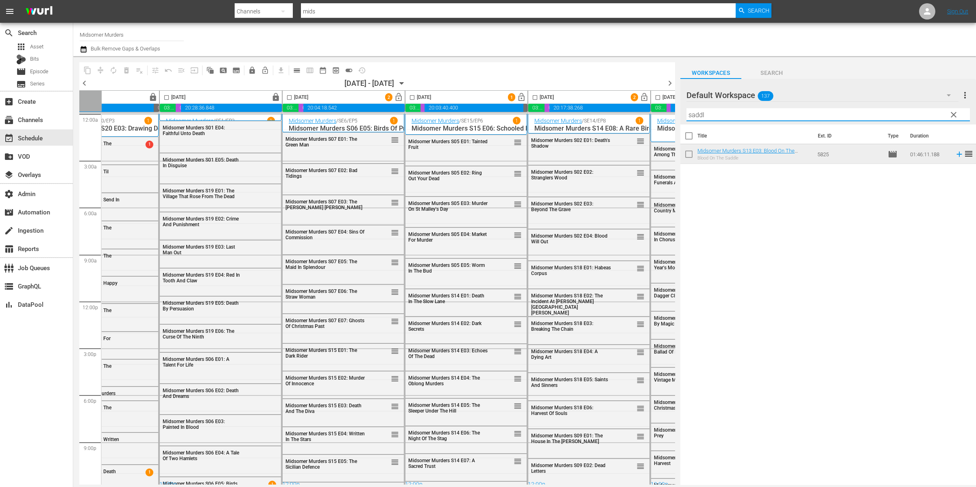
type input "saddl"
drag, startPoint x: 690, startPoint y: 154, endPoint x: 793, endPoint y: 146, distance: 102.8
click at [690, 154] on input "checkbox" at bounding box center [688, 155] width 17 height 17
checkbox input "true"
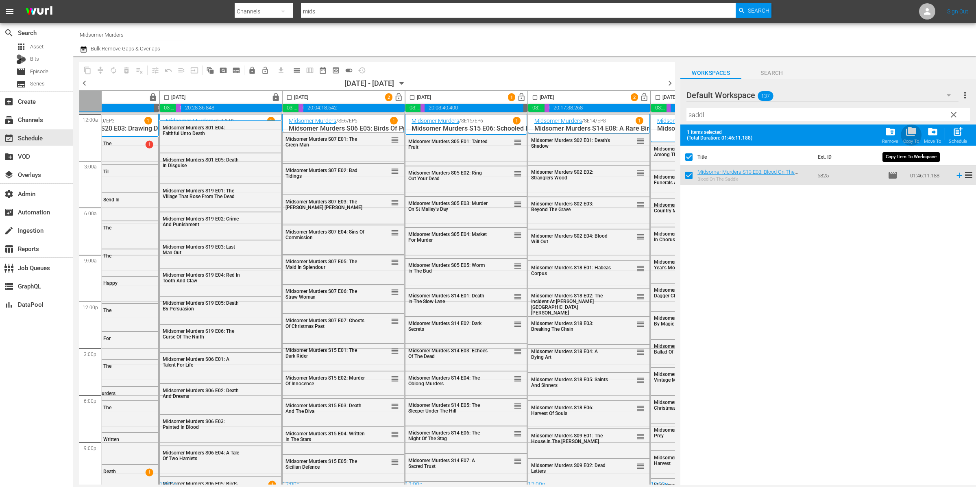
click at [733, 133] on span "folder_copy" at bounding box center [910, 131] width 11 height 11
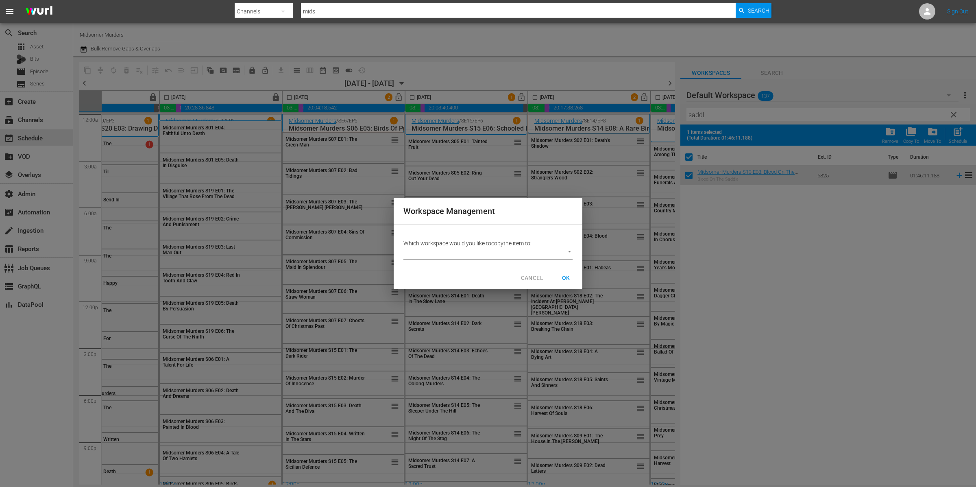
drag, startPoint x: 578, startPoint y: 246, endPoint x: 565, endPoint y: 252, distance: 14.9
click at [577, 246] on div "Which workspace would you like to copy the item to: ​" at bounding box center [488, 245] width 189 height 42
click at [564, 252] on body "menu Search By Channels Search ID, Title, Description, Keywords, or Category mi…" at bounding box center [488, 243] width 976 height 487
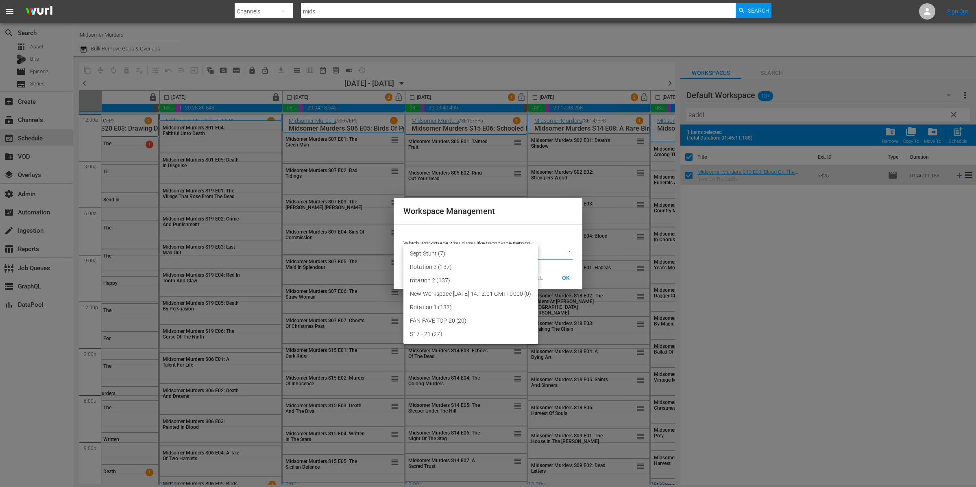
click at [530, 250] on li "Sept Stunt (7)" at bounding box center [470, 253] width 135 height 13
type input "3773"
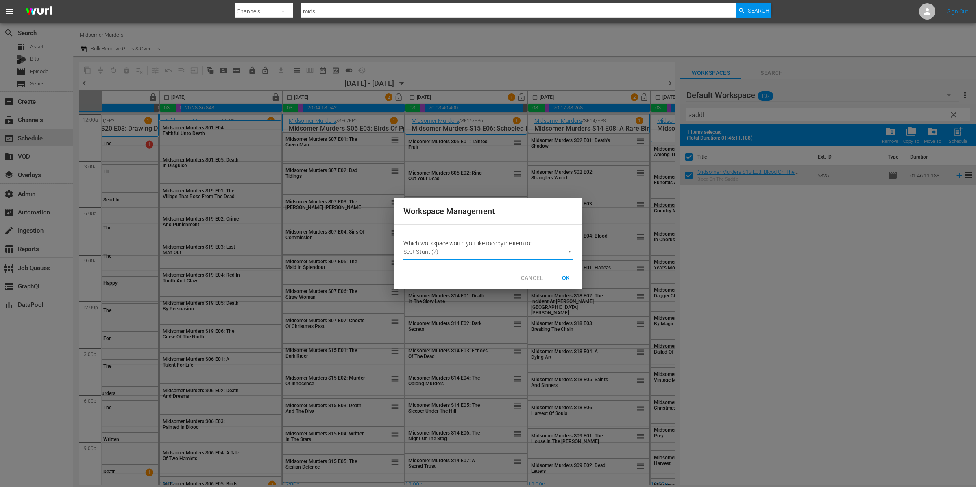
click at [565, 276] on span "OK" at bounding box center [565, 278] width 13 height 10
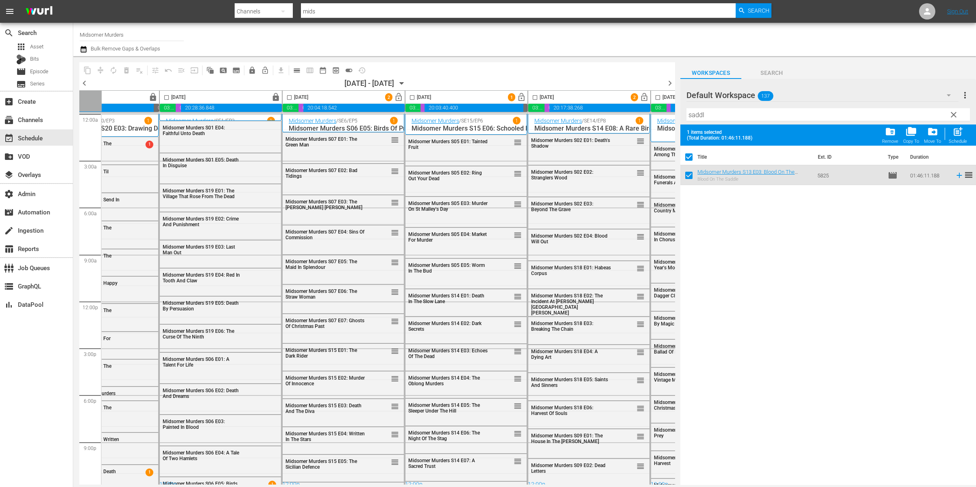
checkbox input "false"
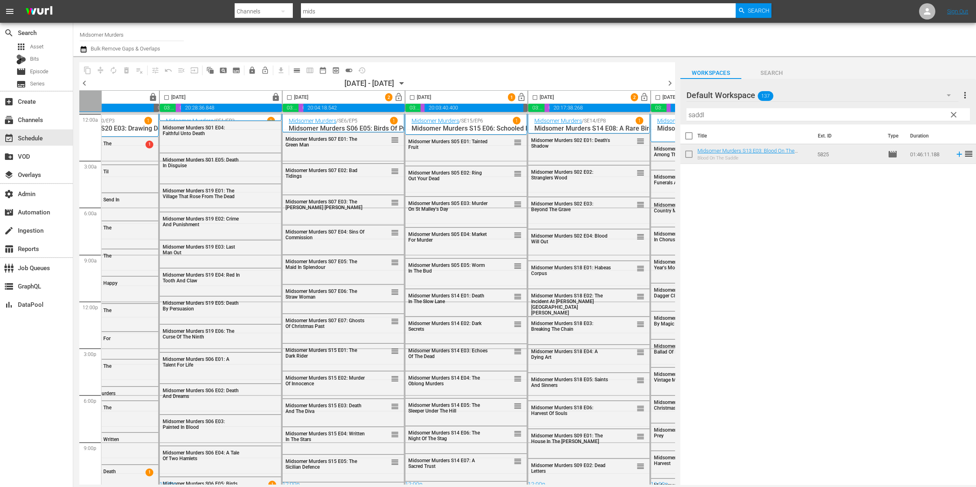
click at [733, 124] on th "Title" at bounding box center [754, 135] width 115 height 23
click at [733, 116] on input "saddl" at bounding box center [827, 114] width 283 height 13
click at [733, 118] on input "saddl" at bounding box center [827, 114] width 283 height 13
click at [733, 112] on input "saddl" at bounding box center [827, 114] width 283 height 13
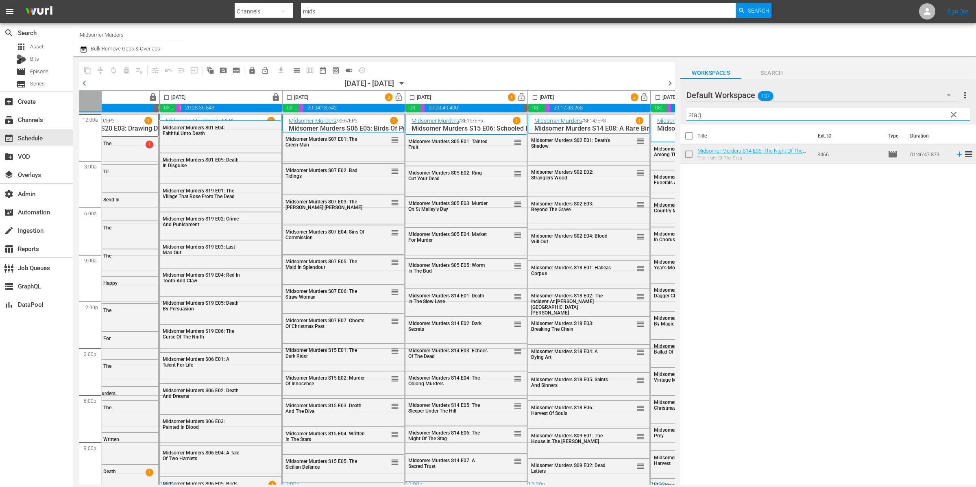
type input "stag"
click at [689, 155] on input "checkbox" at bounding box center [688, 155] width 17 height 17
checkbox input "true"
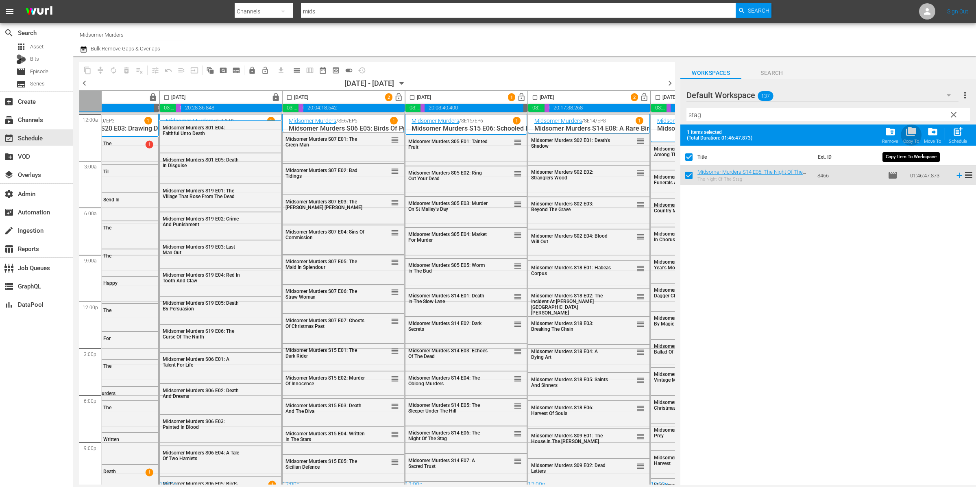
click at [733, 136] on span "folder_copy" at bounding box center [910, 131] width 11 height 11
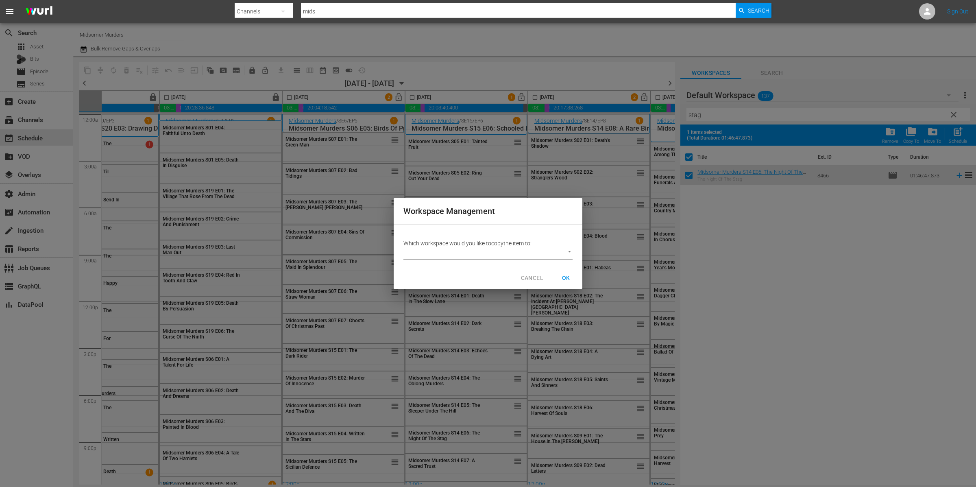
click at [559, 251] on body "menu Search By Channels Search ID, Title, Description, Keywords, or Category mi…" at bounding box center [488, 243] width 976 height 487
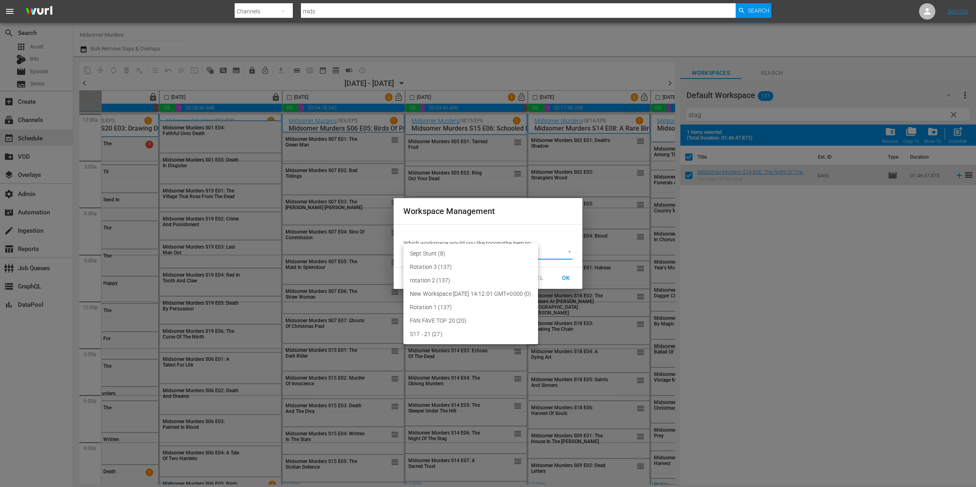
click at [534, 259] on li "Sept Stunt (8)" at bounding box center [470, 253] width 135 height 13
type input "3773"
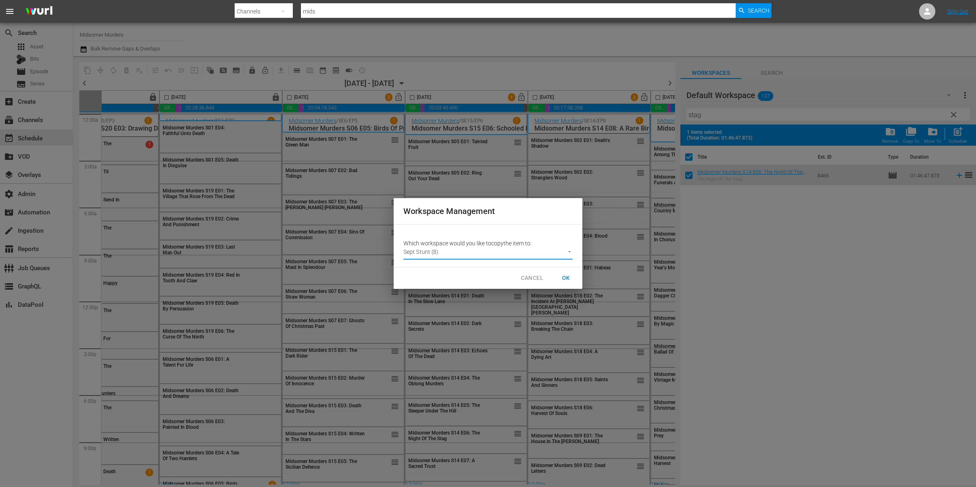
click at [562, 277] on span "OK" at bounding box center [565, 278] width 13 height 10
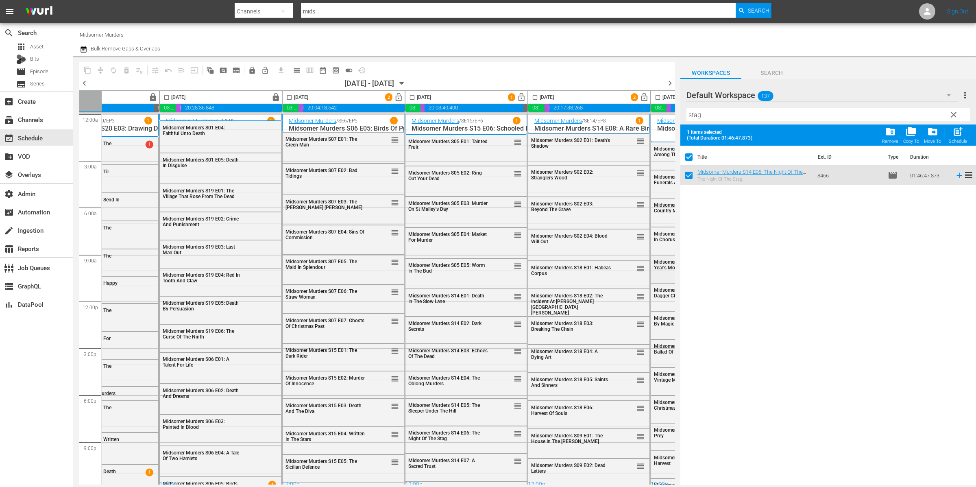
checkbox input "false"
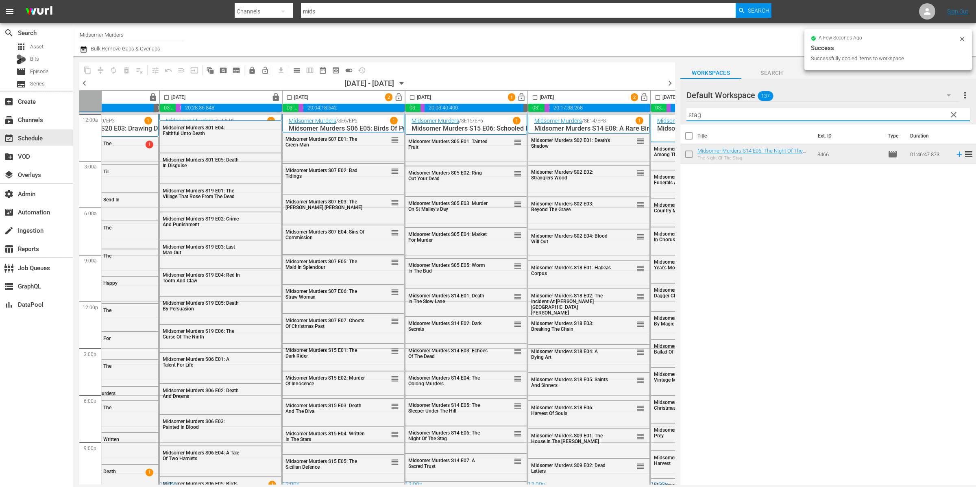
click at [725, 119] on input "stag" at bounding box center [827, 114] width 283 height 13
type input "trus"
click at [693, 154] on input "checkbox" at bounding box center [688, 155] width 17 height 17
checkbox input "true"
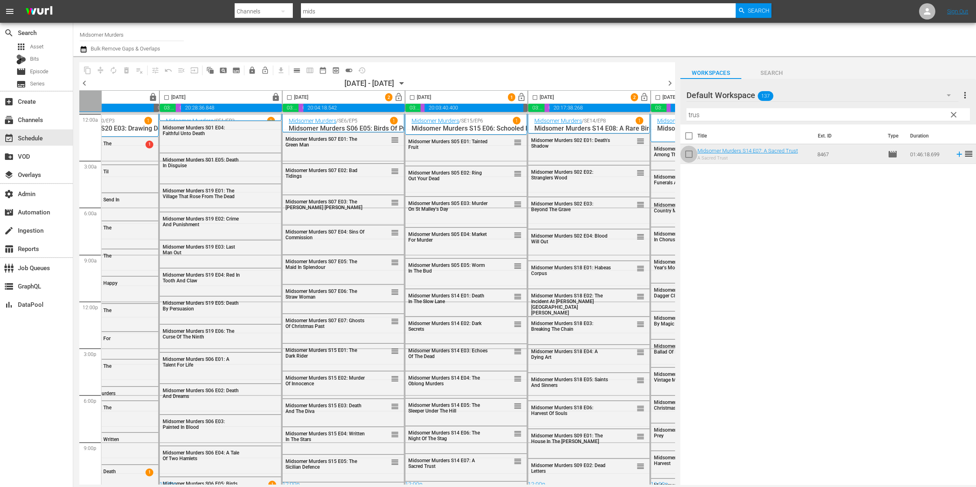
checkbox input "true"
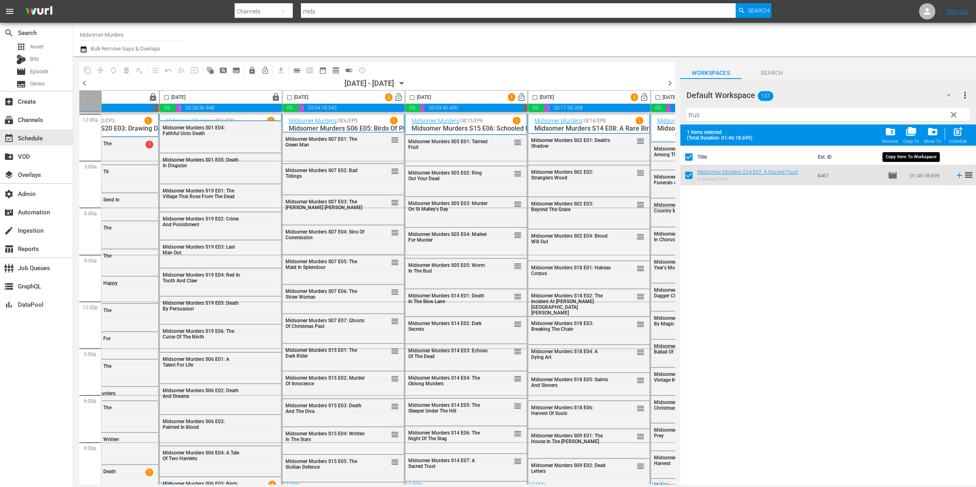
click at [733, 135] on span "folder_copy" at bounding box center [910, 131] width 11 height 11
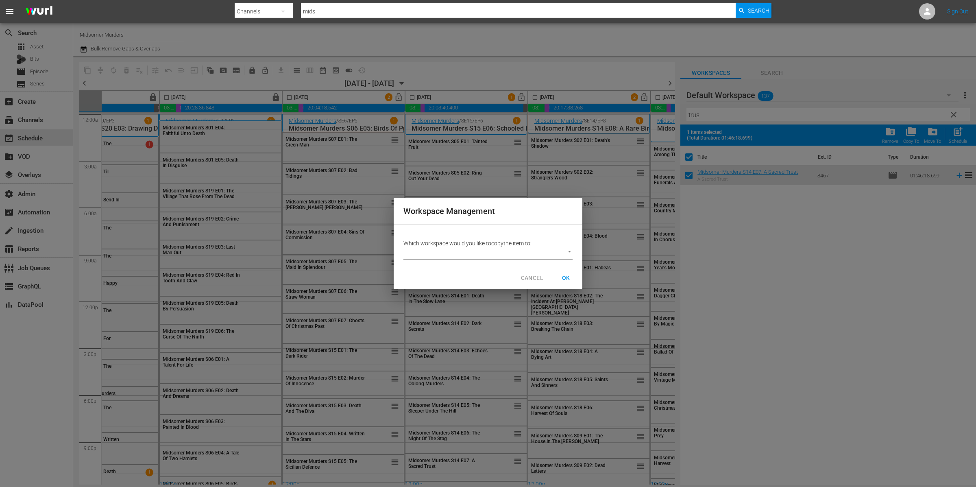
click at [526, 254] on body "menu Search By Channels Search ID, Title, Description, Keywords, or Category mi…" at bounding box center [488, 243] width 976 height 487
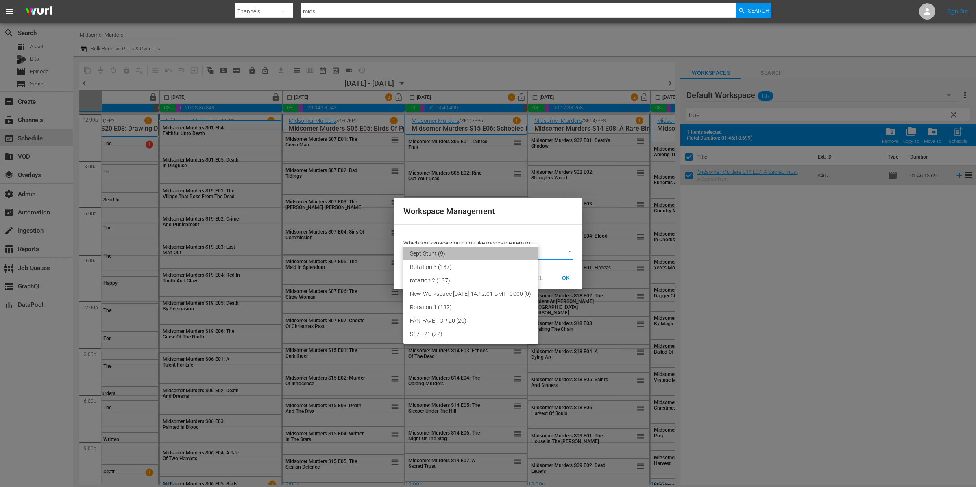
click at [451, 253] on li "Sept Stunt (9)" at bounding box center [470, 253] width 135 height 13
type input "3773"
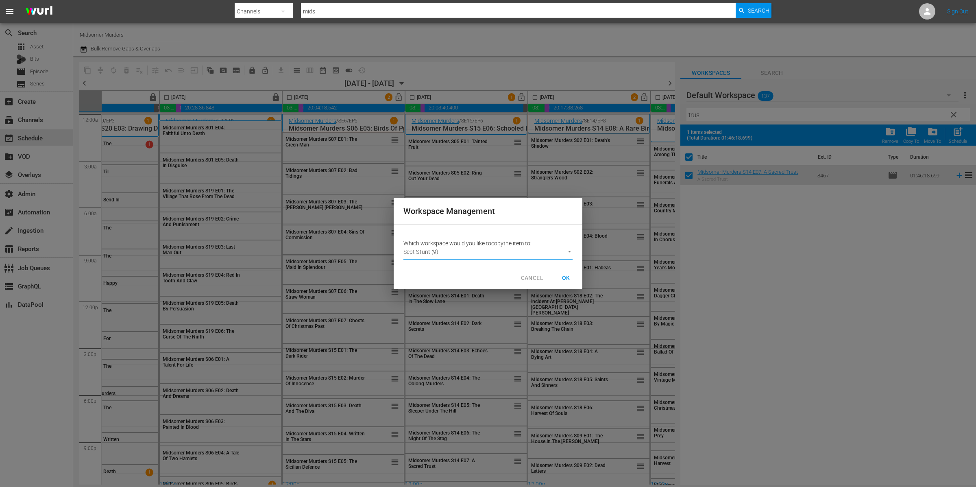
click at [568, 276] on span "OK" at bounding box center [565, 278] width 13 height 10
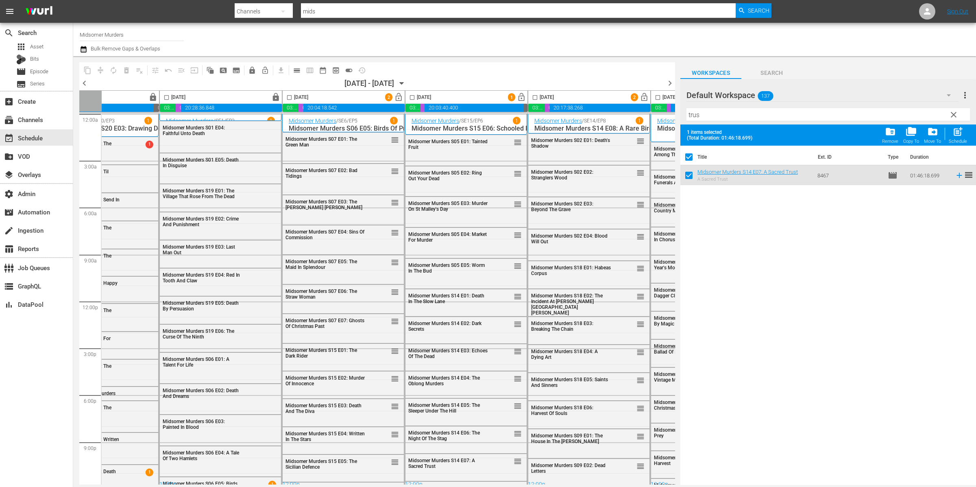
checkbox input "false"
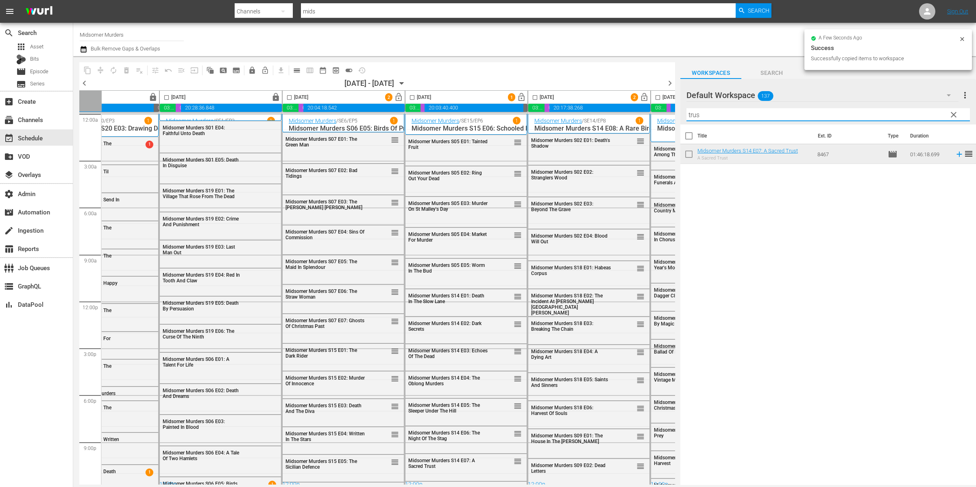
click at [716, 115] on input "trus" at bounding box center [827, 114] width 283 height 13
type input "rare"
click at [684, 152] on input "checkbox" at bounding box center [688, 155] width 17 height 17
checkbox input "true"
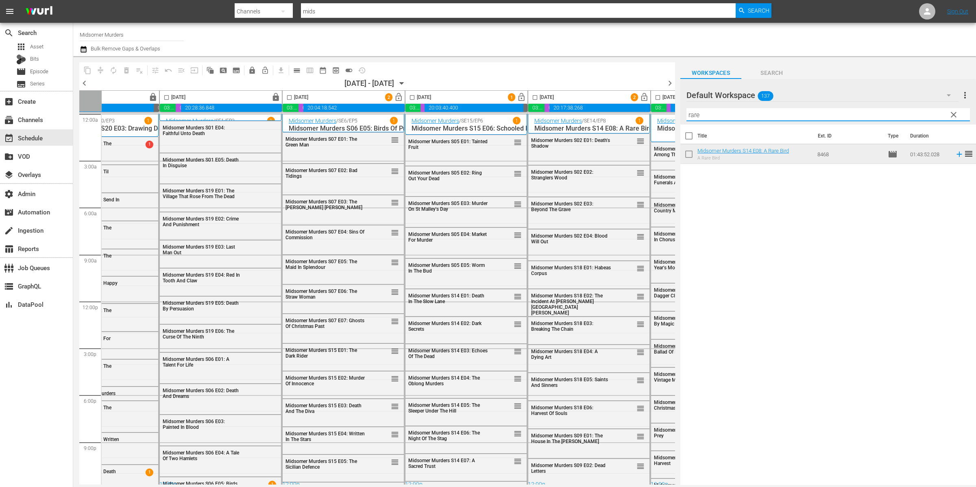
checkbox input "true"
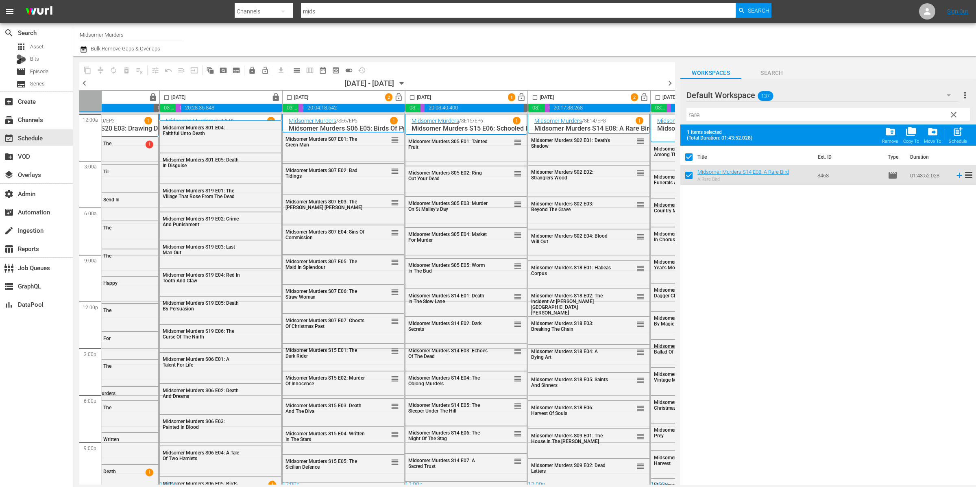
click at [733, 133] on span "folder_copy" at bounding box center [910, 131] width 11 height 11
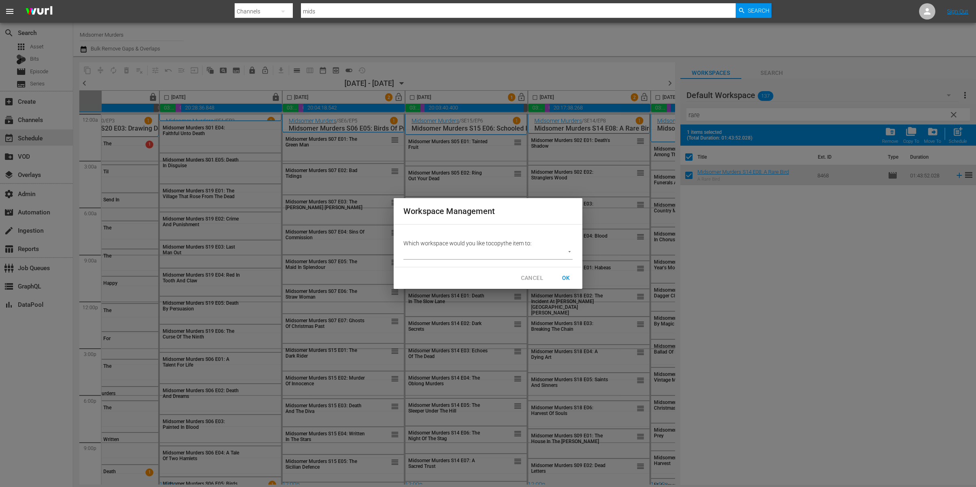
click at [535, 247] on body "menu Search By Channels Search ID, Title, Description, Keywords, or Category mi…" at bounding box center [488, 243] width 976 height 487
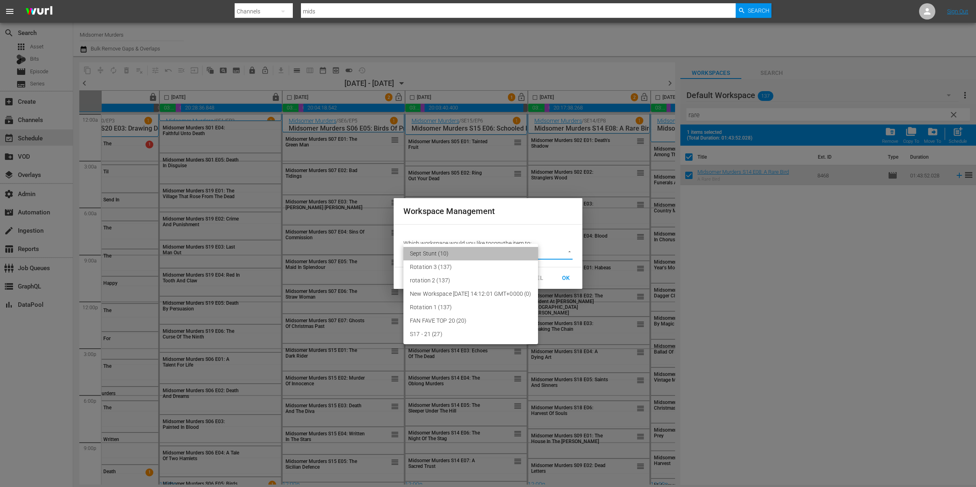
click at [486, 250] on li "Sept Stunt (10)" at bounding box center [470, 253] width 135 height 13
type input "3773"
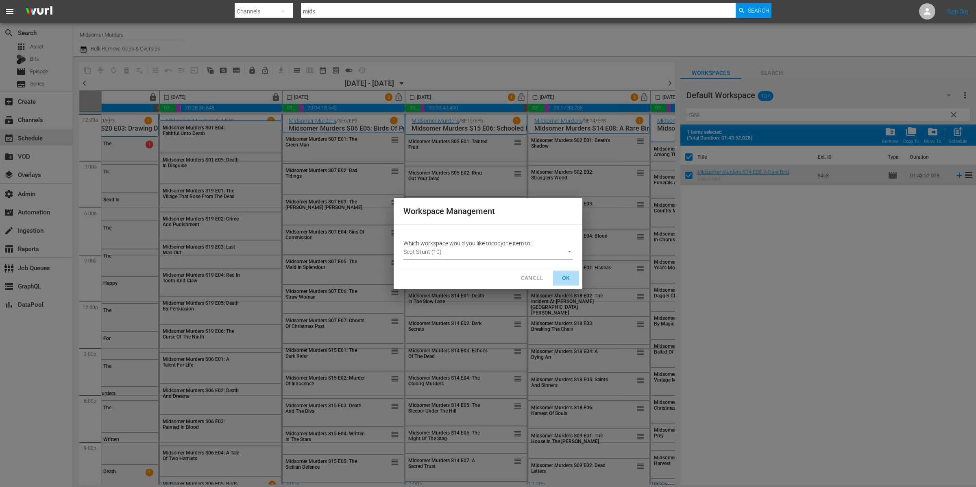
click at [564, 275] on span "OK" at bounding box center [565, 278] width 13 height 10
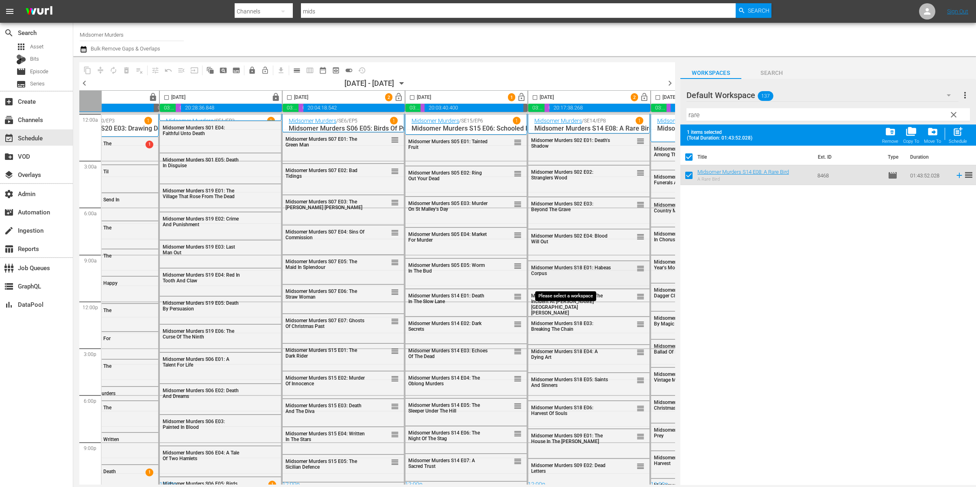
checkbox input "false"
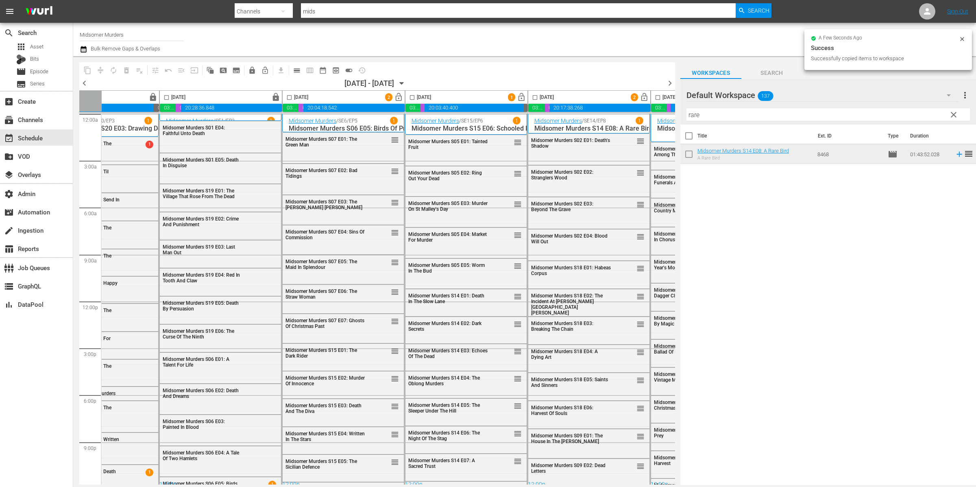
click at [733, 117] on input "rare" at bounding box center [827, 114] width 283 height 13
type input "tooth"
click at [695, 154] on input "checkbox" at bounding box center [688, 155] width 17 height 17
checkbox input "true"
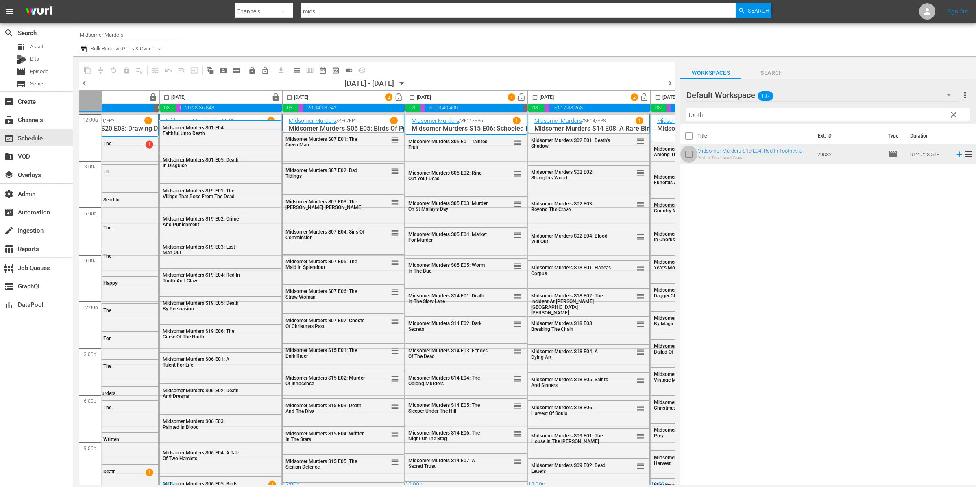
checkbox input "true"
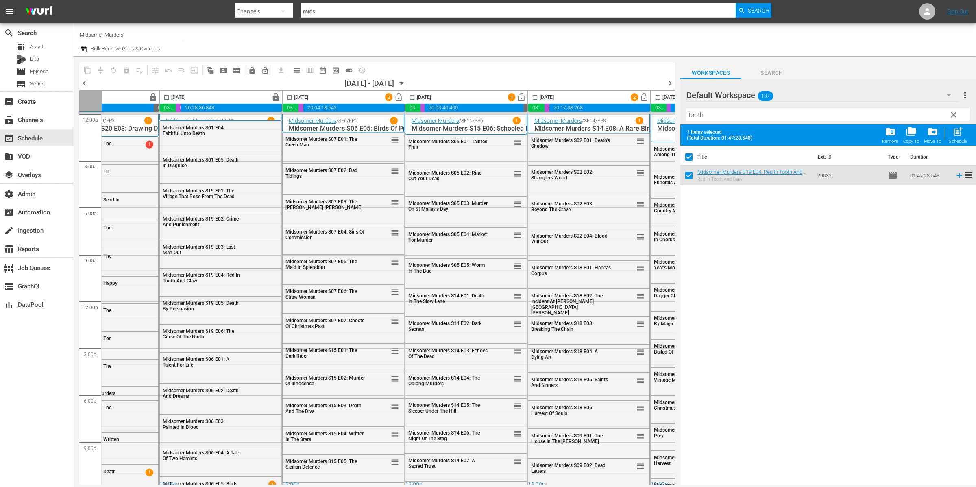
click at [733, 132] on button "folder_copy Copy To" at bounding box center [911, 135] width 21 height 23
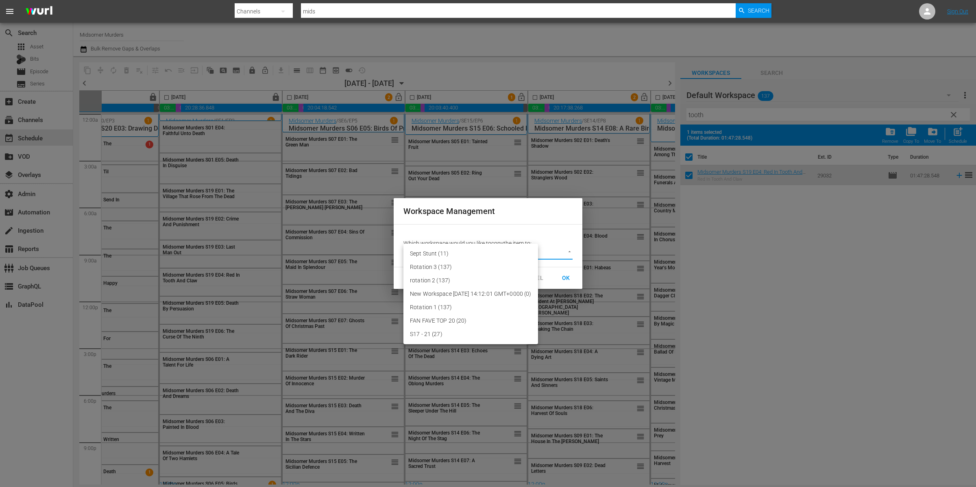
drag, startPoint x: 505, startPoint y: 259, endPoint x: 511, endPoint y: 249, distance: 12.6
click at [505, 259] on body "menu Search By Channels Search ID, Title, Description, Keywords, or Category mi…" at bounding box center [488, 243] width 976 height 487
click at [498, 255] on li "Sept Stunt (11)" at bounding box center [470, 253] width 135 height 13
type input "3773"
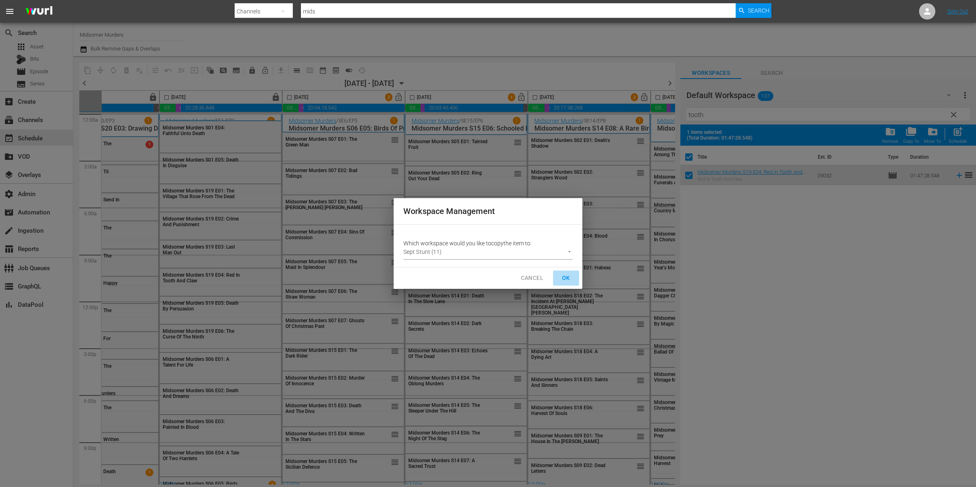
click at [571, 275] on span "OK" at bounding box center [565, 278] width 13 height 10
checkbox input "false"
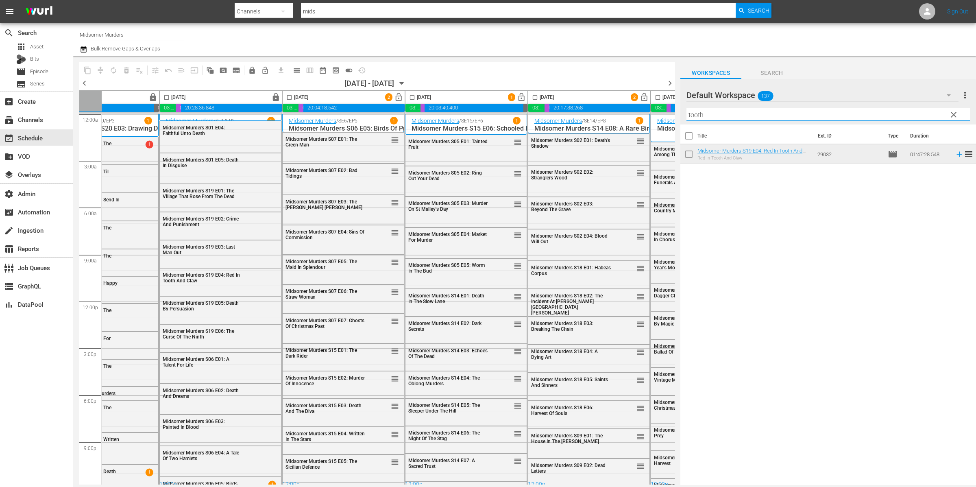
click at [733, 118] on input "tooth" at bounding box center [827, 114] width 283 height 13
click at [733, 115] on input "tooth" at bounding box center [827, 114] width 283 height 13
click at [732, 115] on input "tooth" at bounding box center [827, 114] width 283 height 13
type input "t"
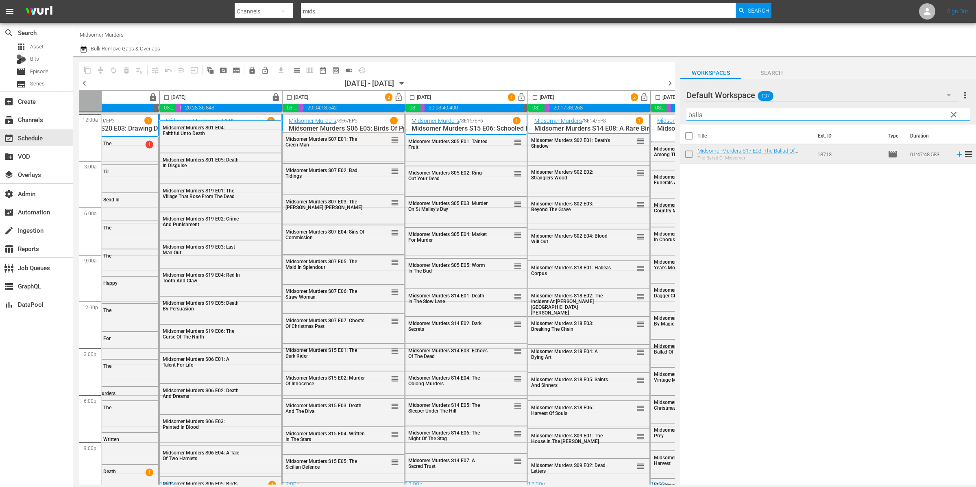
type input "balla"
click at [688, 156] on input "checkbox" at bounding box center [688, 155] width 17 height 17
checkbox input "true"
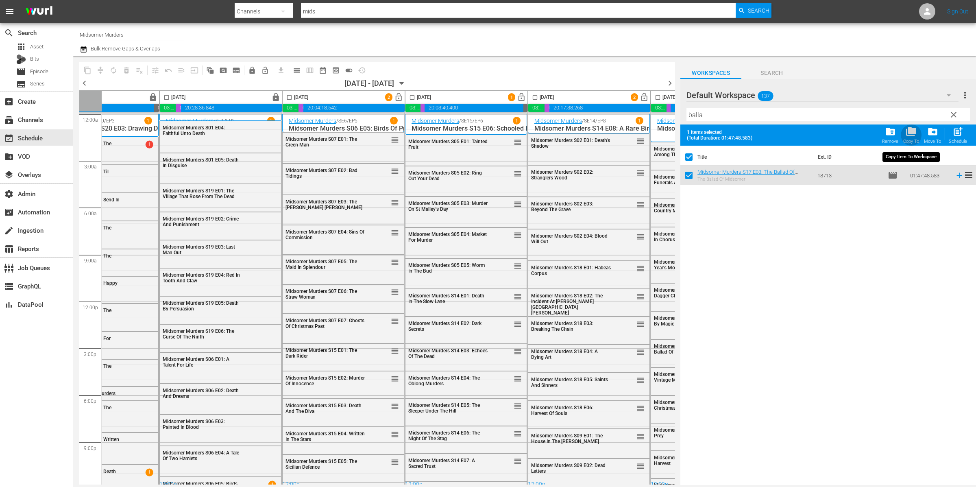
click at [733, 137] on span "folder_copy" at bounding box center [910, 131] width 11 height 11
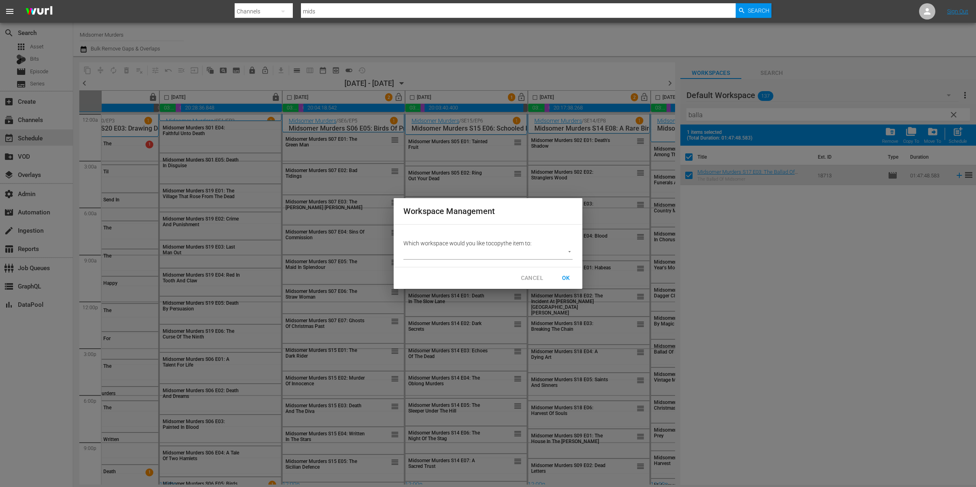
click at [543, 253] on body "menu Search By Channels Search ID, Title, Description, Keywords, or Category mi…" at bounding box center [488, 243] width 976 height 487
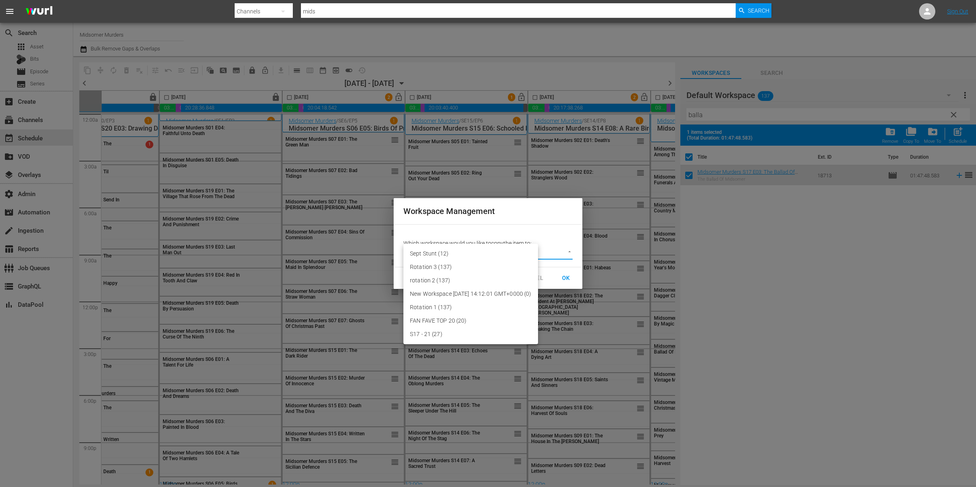
click at [467, 252] on li "Sept Stunt (12)" at bounding box center [470, 253] width 135 height 13
type input "3773"
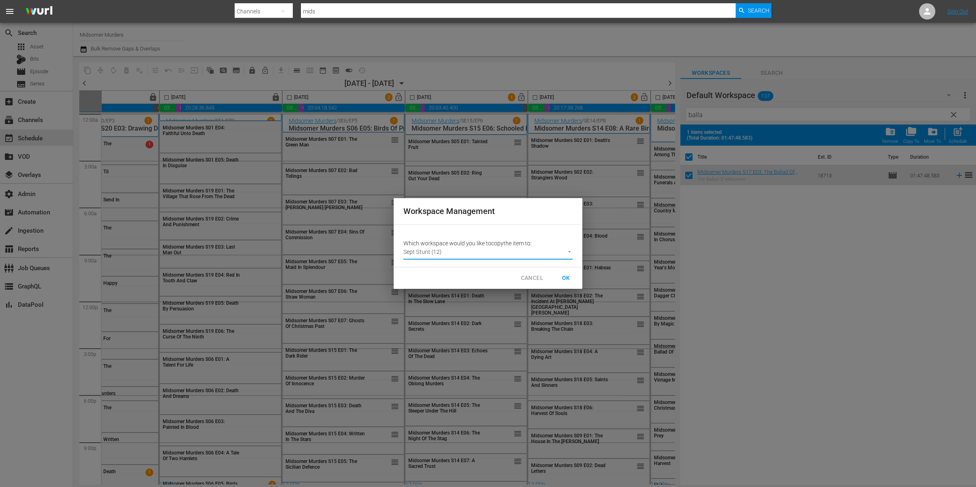
click at [566, 277] on span "OK" at bounding box center [565, 278] width 13 height 10
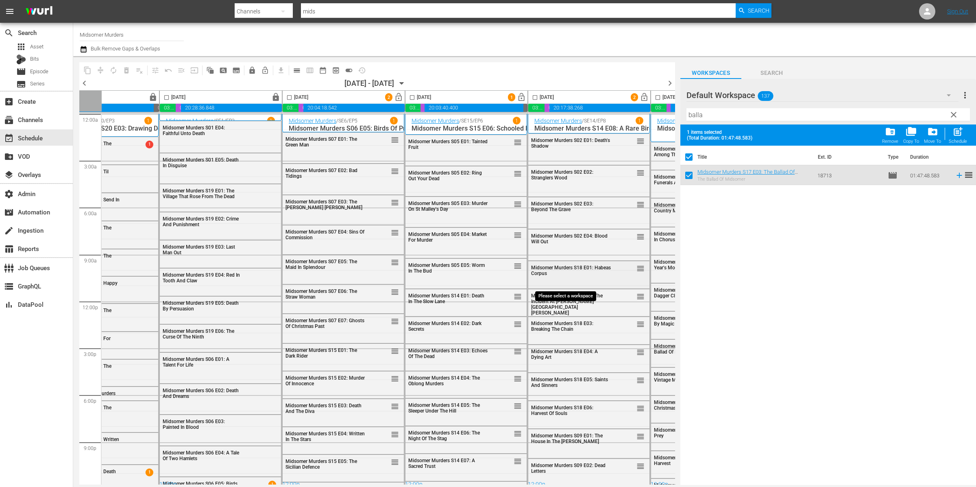
checkbox input "false"
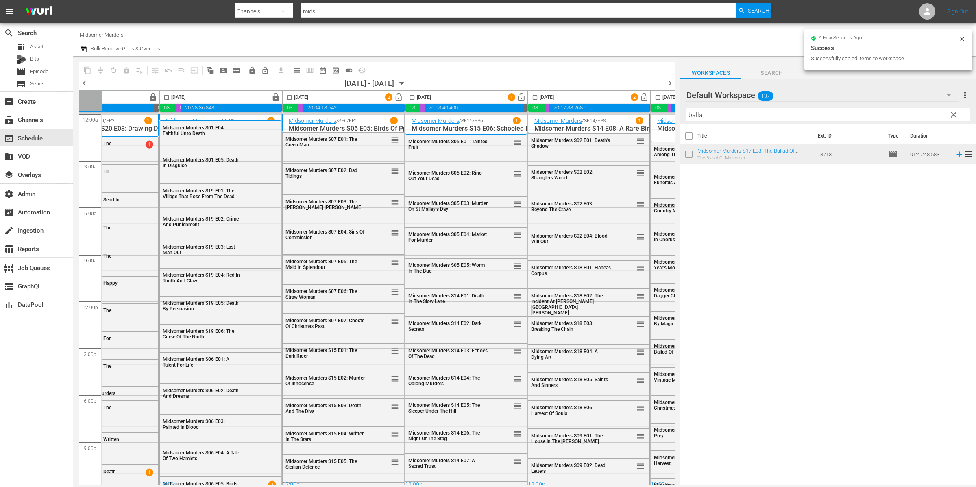
click at [733, 109] on input "balla" at bounding box center [827, 114] width 283 height 13
click at [733, 112] on input "balla" at bounding box center [827, 114] width 283 height 13
click at [733, 113] on input "balla" at bounding box center [827, 114] width 283 height 13
type input "dagg"
click at [691, 155] on input "checkbox" at bounding box center [688, 155] width 17 height 17
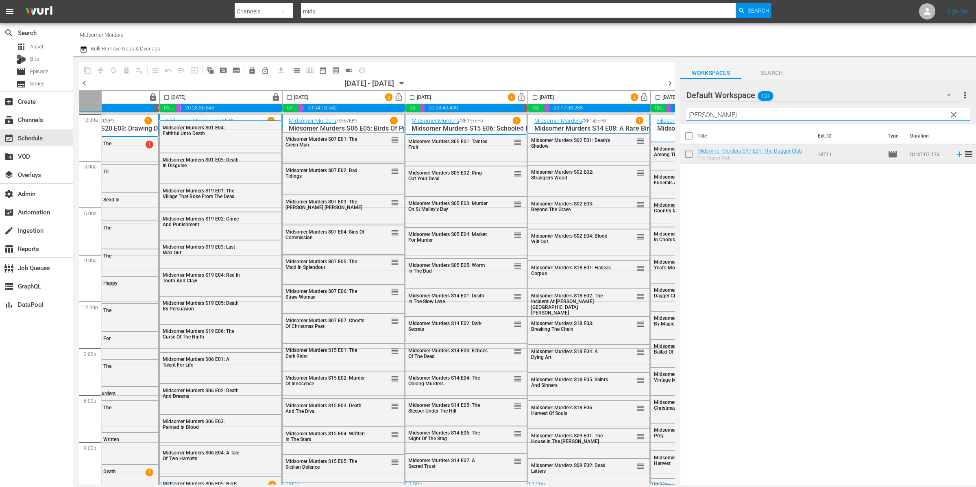
checkbox input "true"
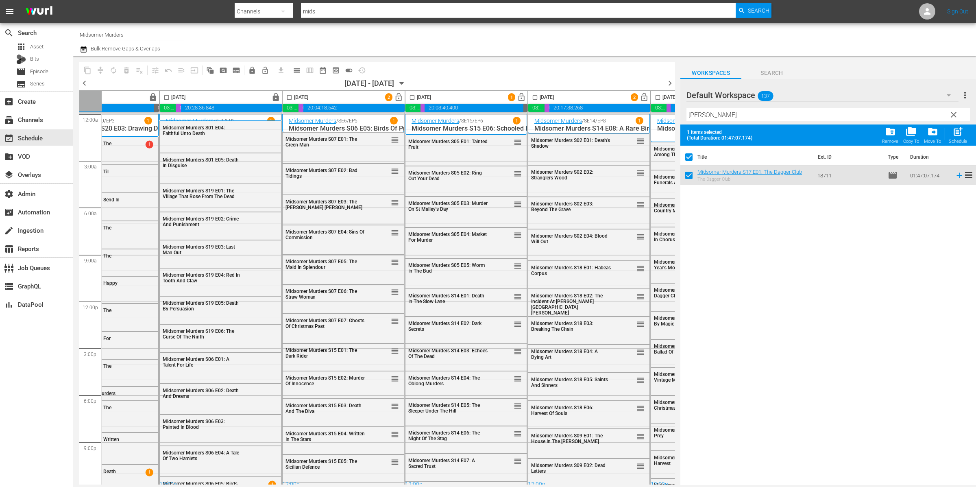
checkbox input "true"
click at [733, 131] on span "folder_copy" at bounding box center [910, 131] width 11 height 11
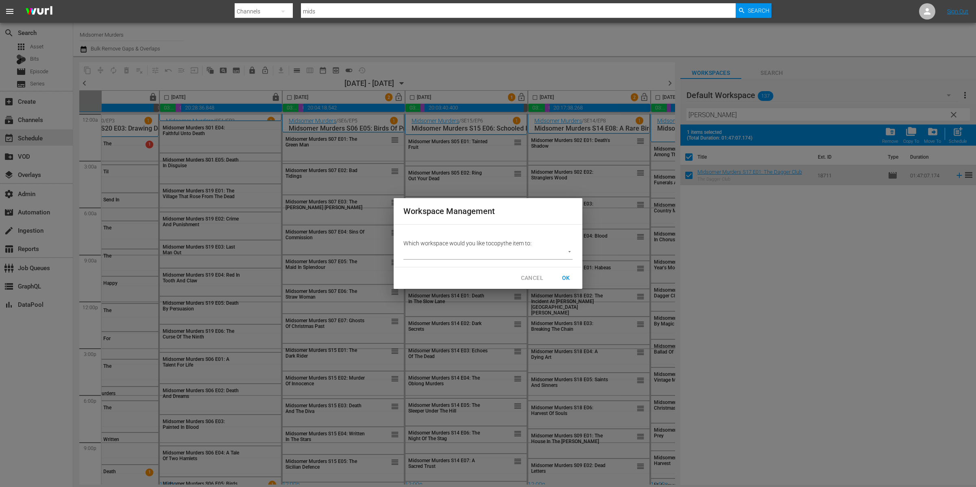
click at [460, 270] on div "CANCEL OK" at bounding box center [488, 278] width 189 height 22
click at [465, 256] on body "menu Search By Channels Search ID, Title, Description, Keywords, or Category mi…" at bounding box center [488, 243] width 976 height 487
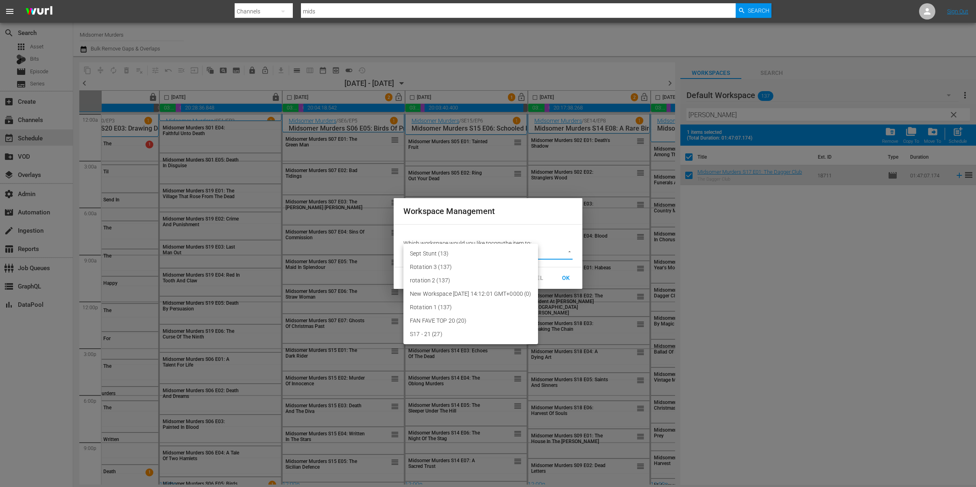
click at [470, 255] on li "Sept Stunt (13)" at bounding box center [470, 253] width 135 height 13
type input "3773"
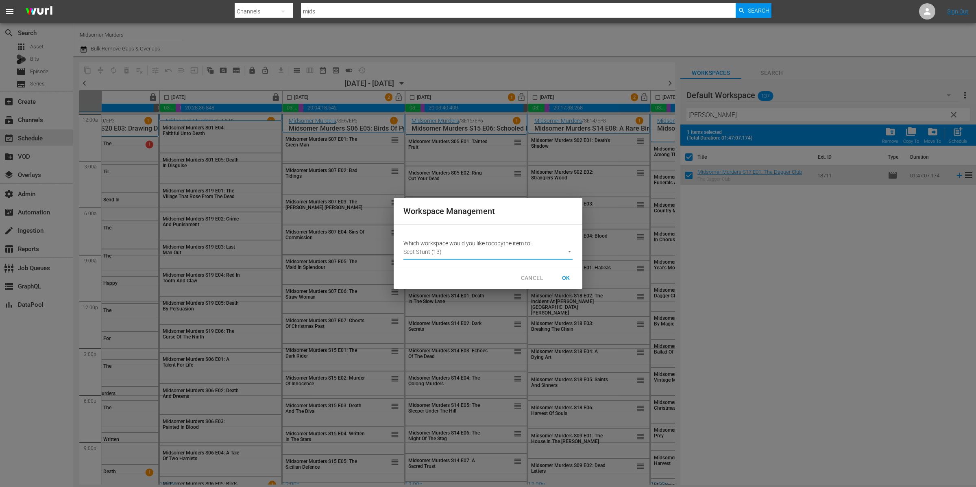
click at [569, 276] on span "OK" at bounding box center [565, 278] width 13 height 10
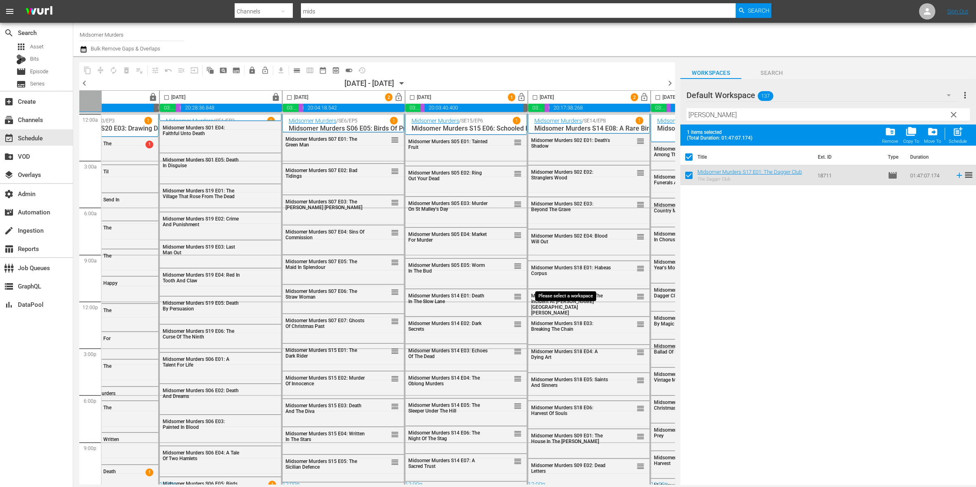
checkbox input "false"
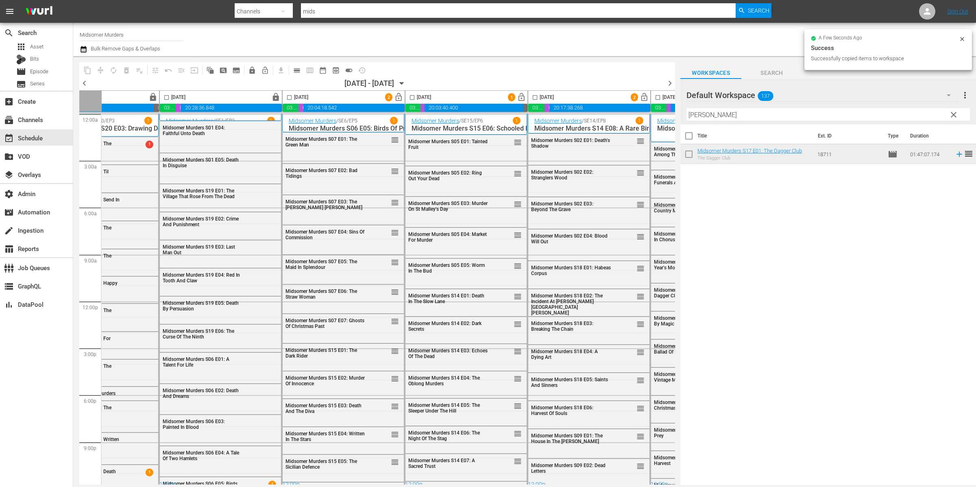
click at [733, 113] on input "dagg" at bounding box center [827, 114] width 283 height 13
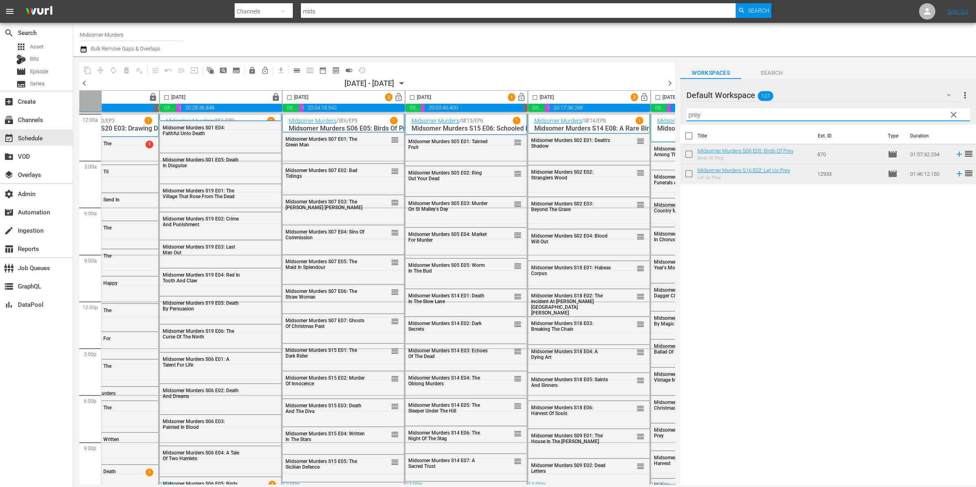
type input "prey"
click at [692, 177] on input "checkbox" at bounding box center [688, 175] width 17 height 17
checkbox input "true"
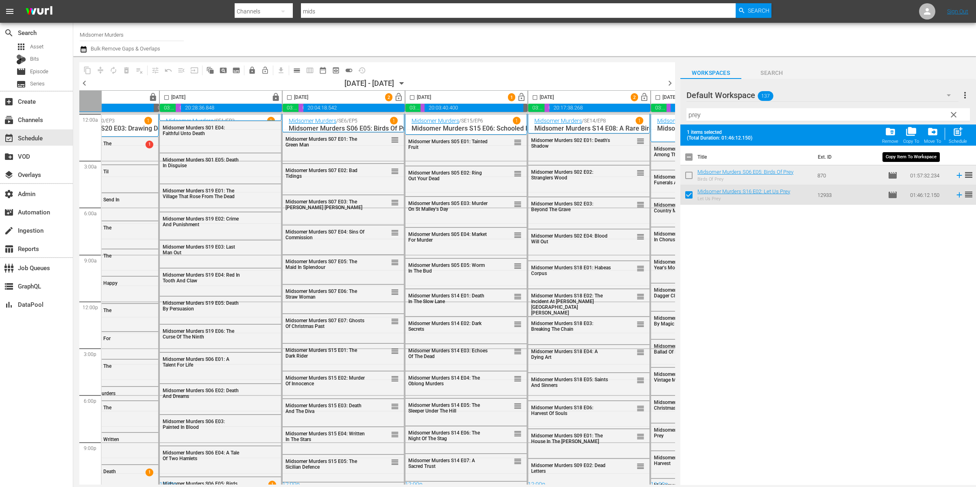
click at [733, 131] on span "folder_copy" at bounding box center [910, 131] width 11 height 11
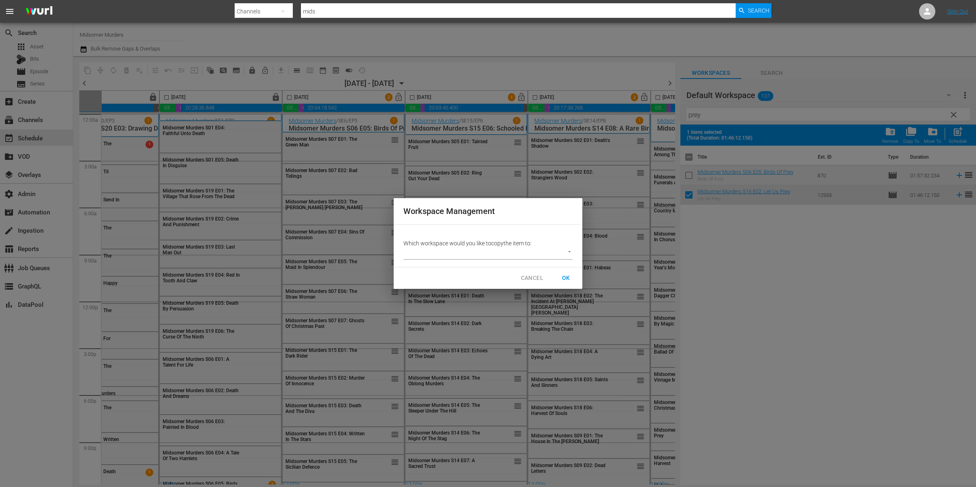
click at [503, 252] on body "menu Search By Channels Search ID, Title, Description, Keywords, or Category mi…" at bounding box center [488, 243] width 976 height 487
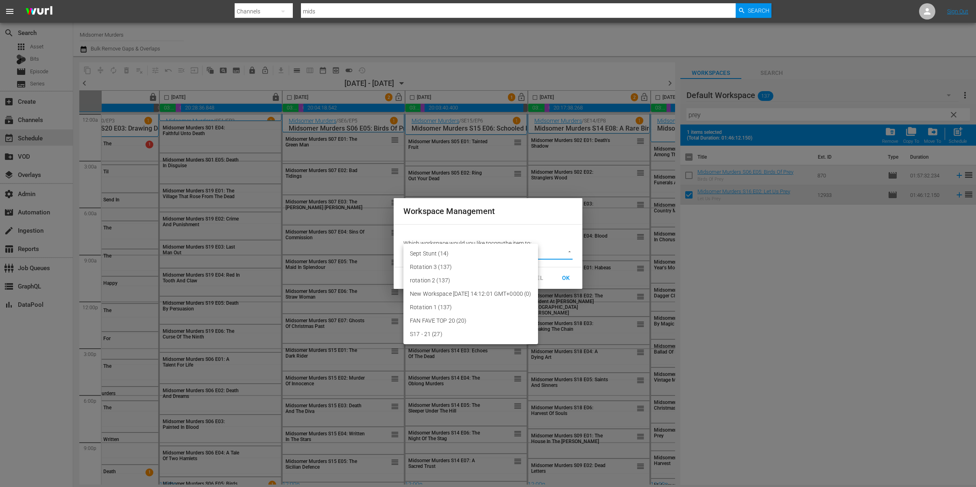
click at [467, 255] on li "Sept Stunt (14)" at bounding box center [470, 253] width 135 height 13
type input "3773"
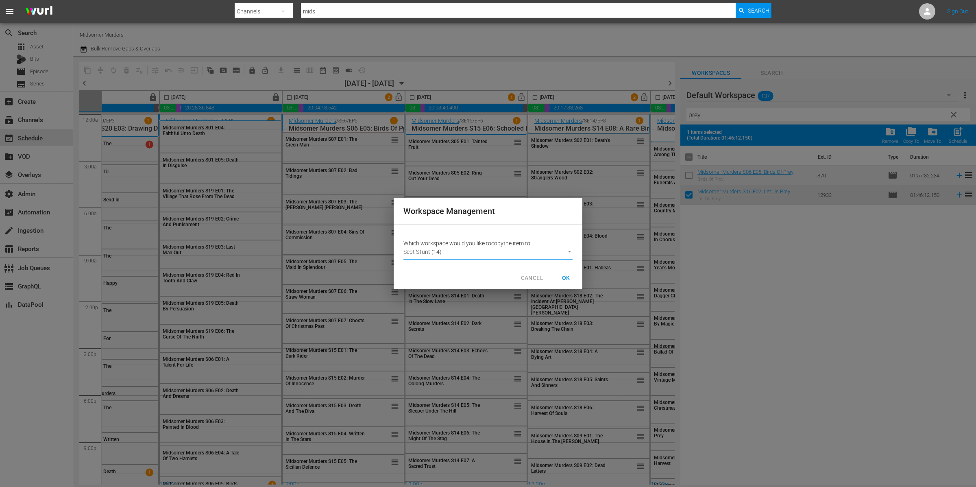
click at [559, 277] on span "OK" at bounding box center [565, 278] width 13 height 10
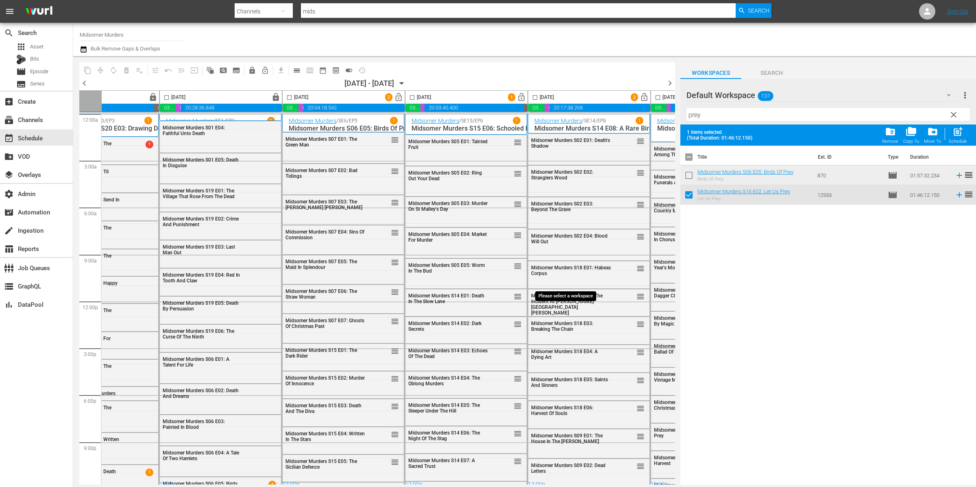
checkbox input "false"
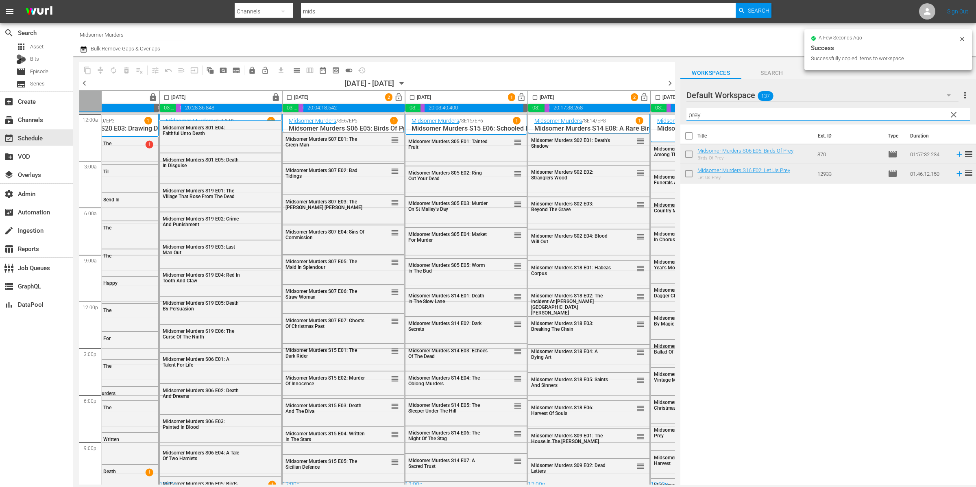
click at [733, 116] on input "prey" at bounding box center [827, 114] width 283 height 13
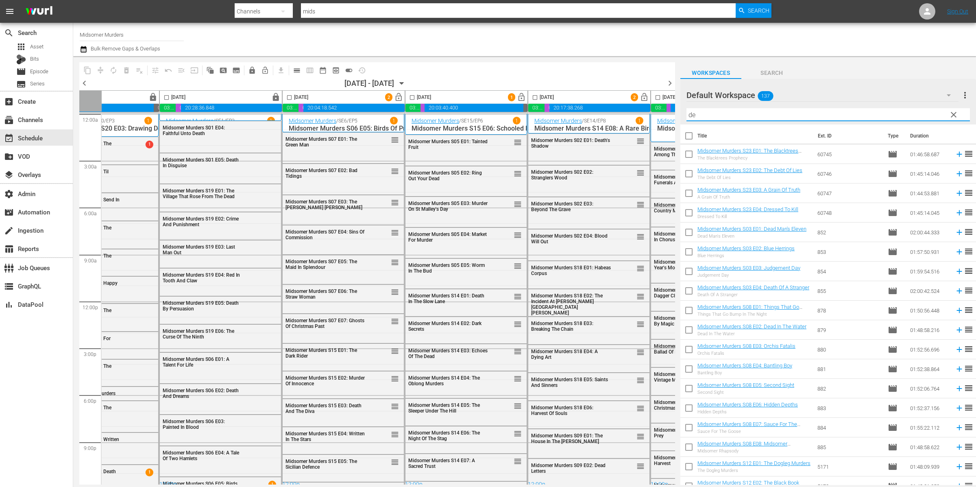
type input "d"
click at [733, 114] on input "text" at bounding box center [827, 114] width 283 height 13
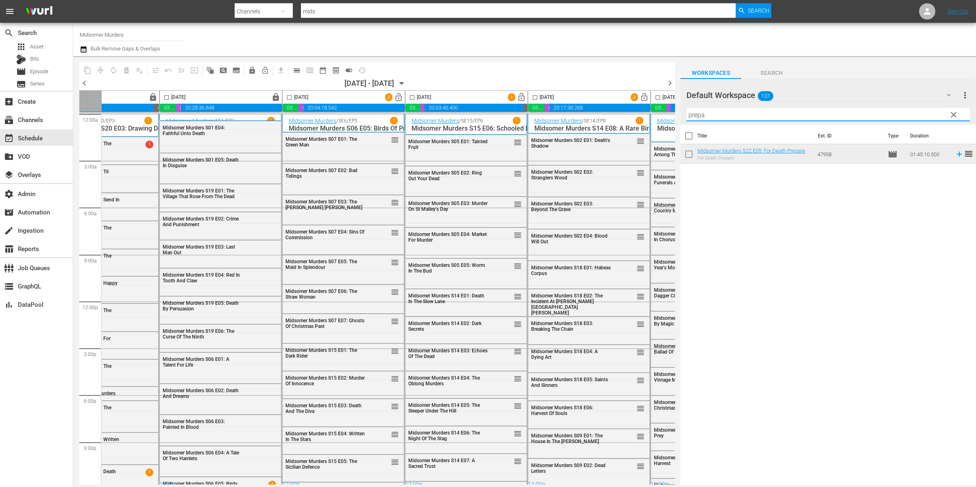
type input "prepa"
click at [690, 155] on input "checkbox" at bounding box center [688, 155] width 17 height 17
checkbox input "true"
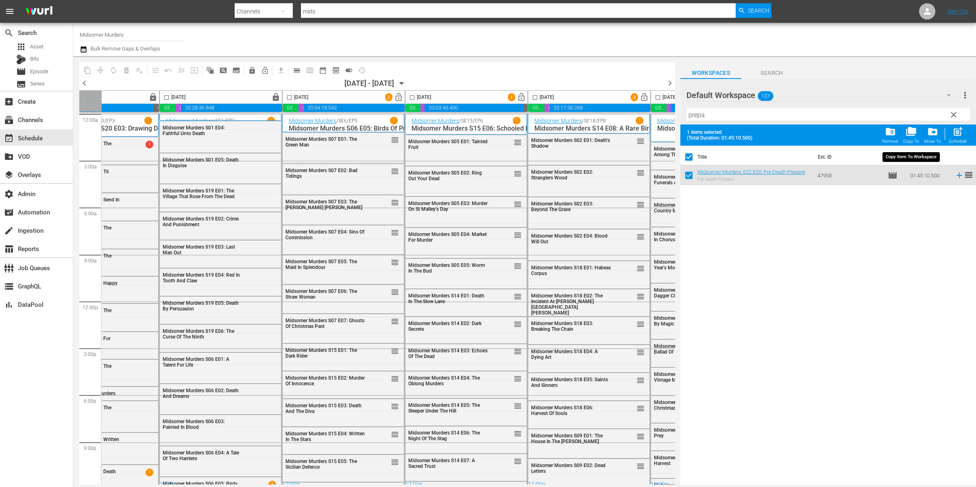
click at [733, 133] on span "folder_copy" at bounding box center [910, 131] width 11 height 11
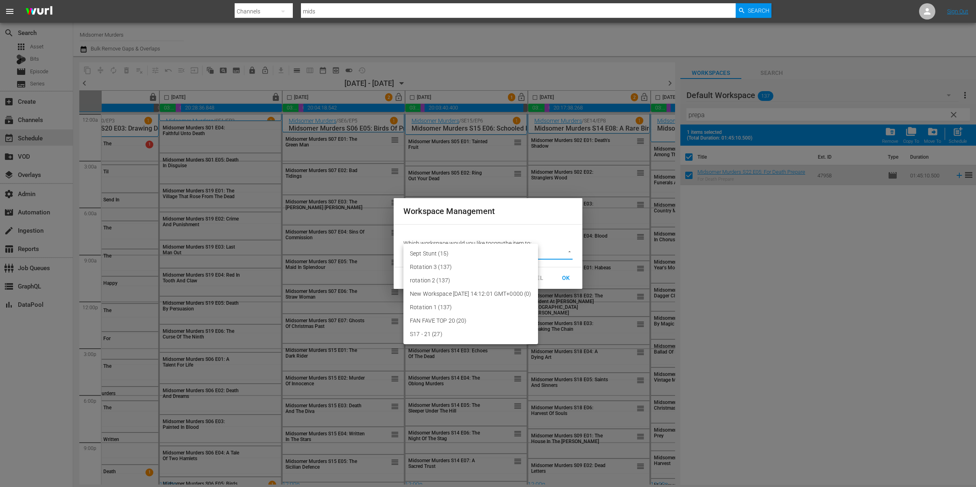
click at [520, 252] on body "menu Search By Channels Search ID, Title, Description, Keywords, or Category mi…" at bounding box center [488, 243] width 976 height 487
click at [485, 255] on li "Sept Stunt (15)" at bounding box center [470, 253] width 135 height 13
type input "3773"
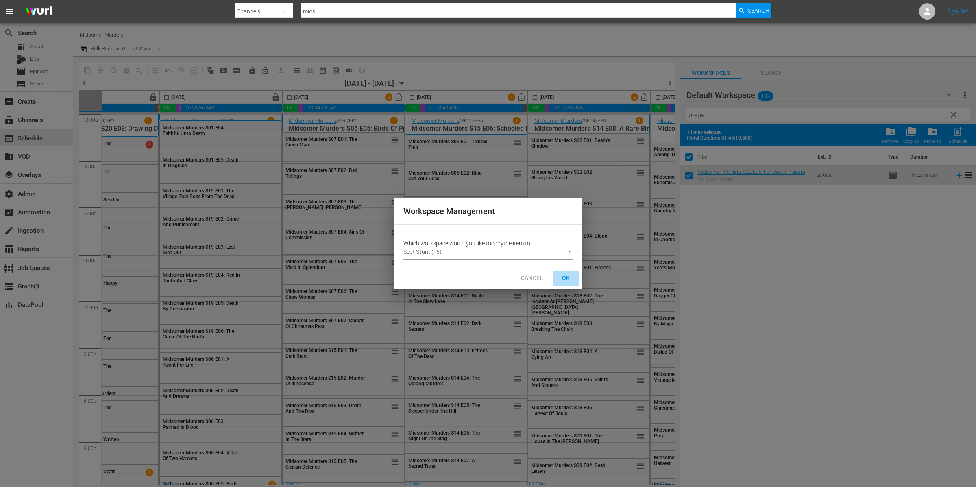
drag, startPoint x: 567, startPoint y: 277, endPoint x: 852, endPoint y: 300, distance: 285.5
click at [567, 277] on span "OK" at bounding box center [565, 278] width 13 height 10
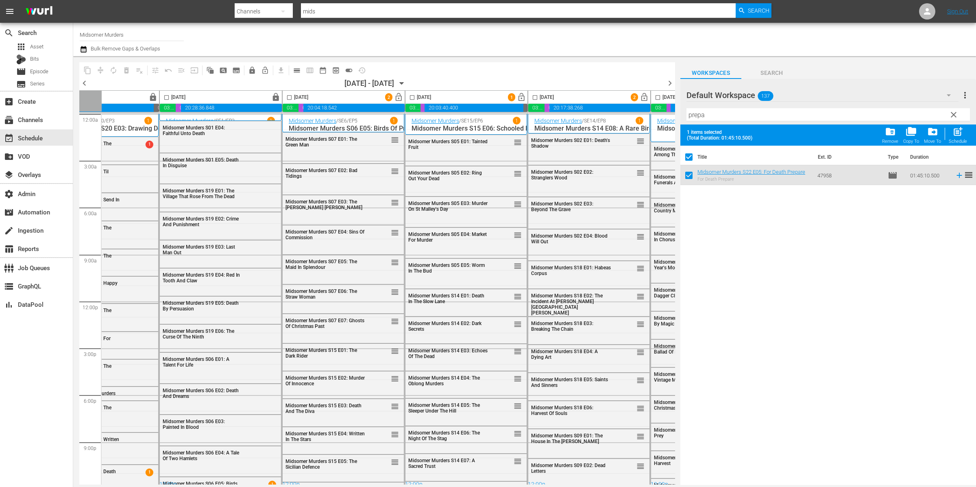
checkbox input "false"
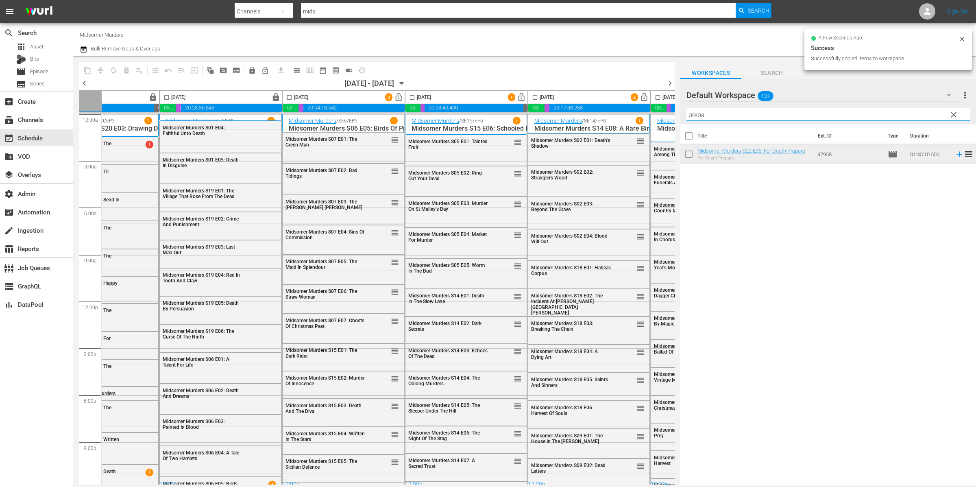
click at [710, 111] on input "prepa" at bounding box center [827, 114] width 283 height 13
click at [710, 112] on input "prepa" at bounding box center [827, 114] width 283 height 13
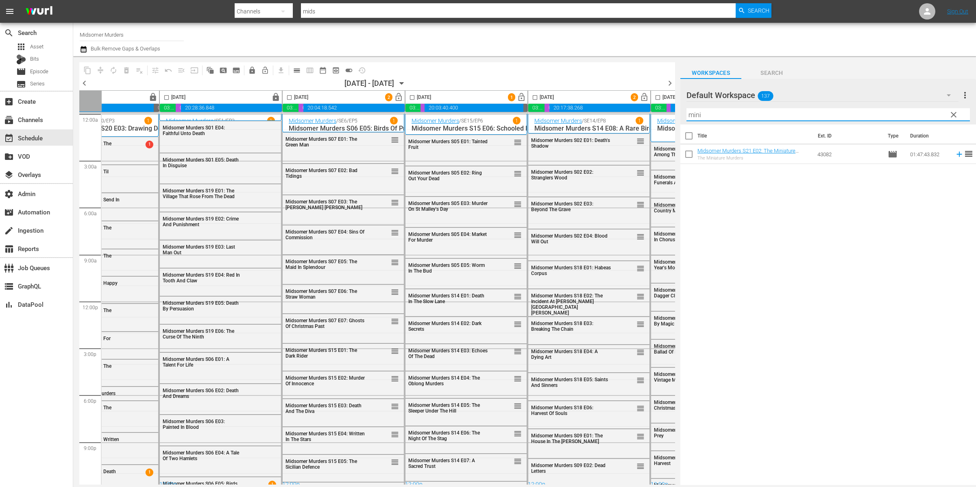
type input "mini"
click at [688, 150] on div "Title Ext. ID Type Duration Midsomer Murders S21 E02: The Miniature Murders The…" at bounding box center [828, 143] width 296 height 39
click at [690, 154] on input "checkbox" at bounding box center [688, 155] width 17 height 17
checkbox input "true"
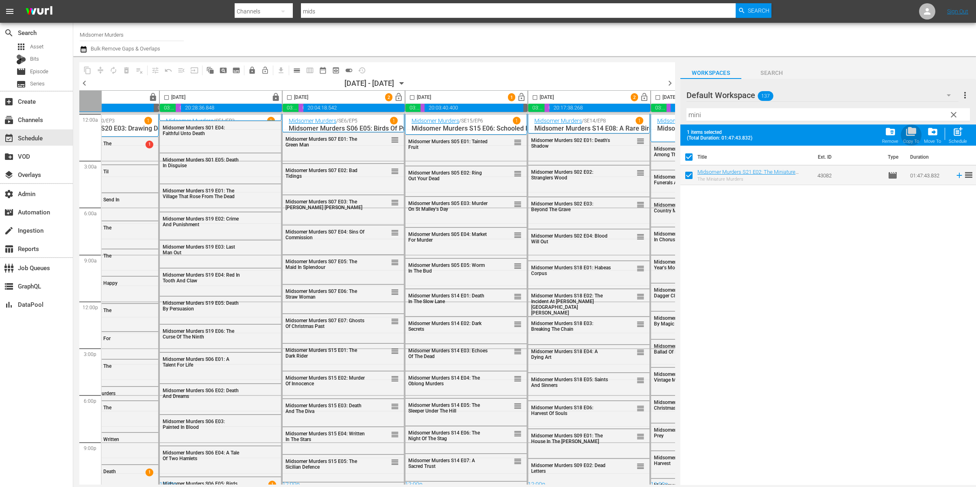
click at [733, 136] on span "folder_copy" at bounding box center [910, 131] width 11 height 11
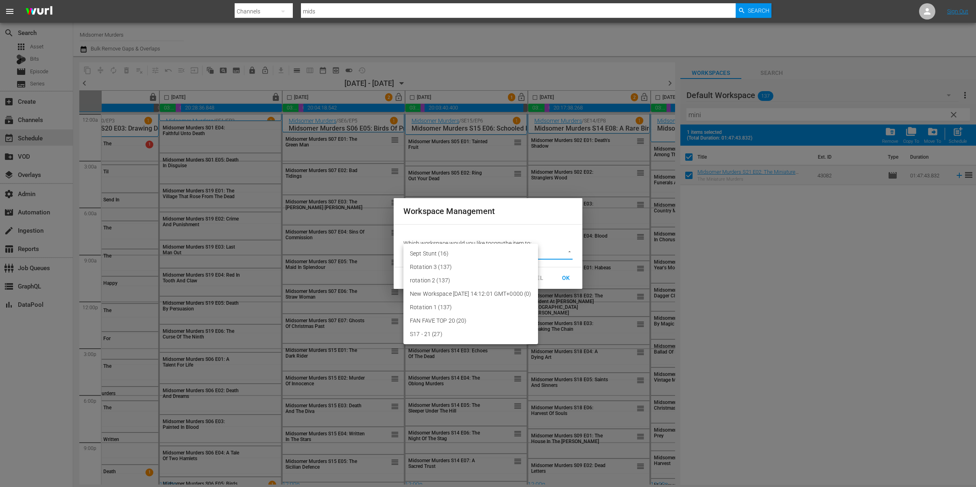
click at [494, 252] on body "menu Search By Channels Search ID, Title, Description, Keywords, or Category mi…" at bounding box center [488, 243] width 976 height 487
click at [472, 254] on li "Sept Stunt (16)" at bounding box center [470, 253] width 135 height 13
type input "3773"
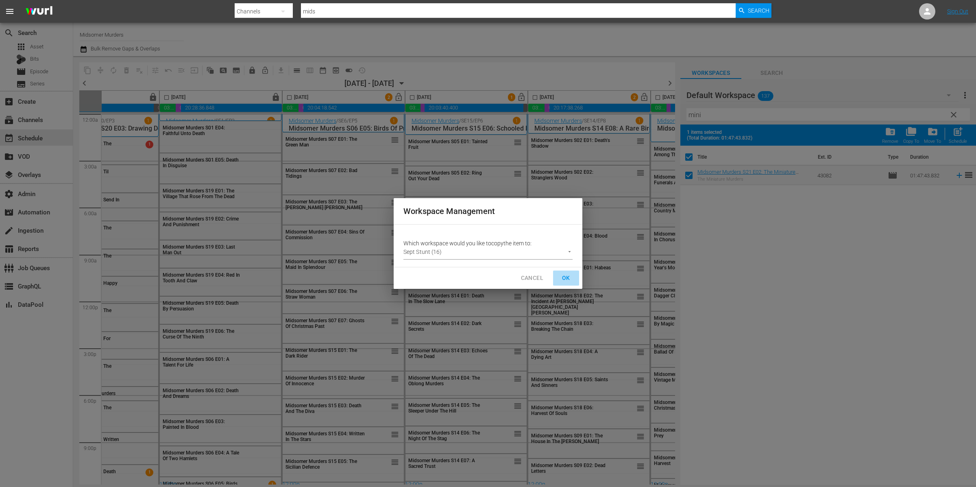
click at [566, 278] on span "OK" at bounding box center [565, 278] width 13 height 10
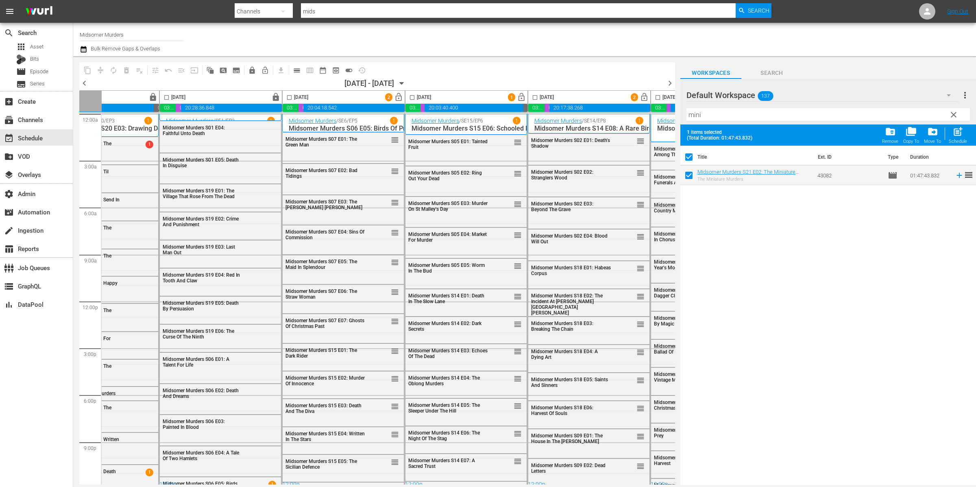
checkbox input "false"
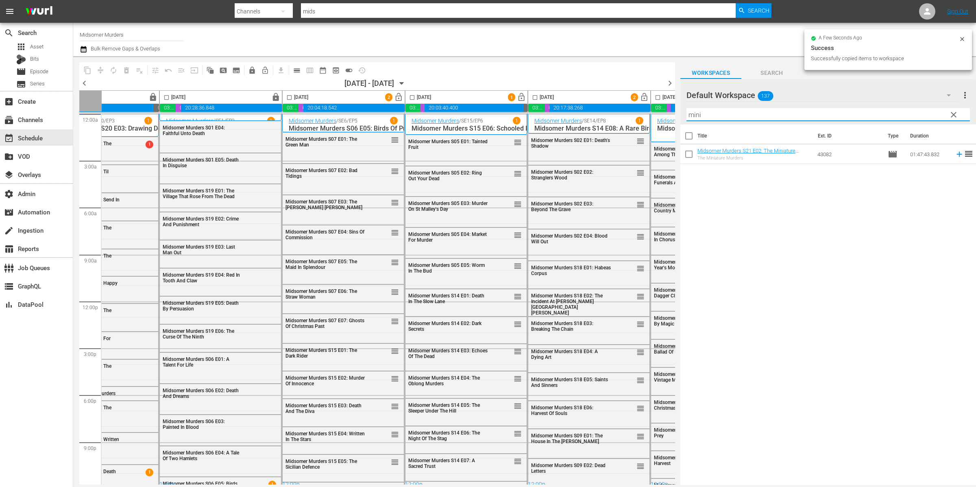
click at [733, 115] on input "mini" at bounding box center [827, 114] width 283 height 13
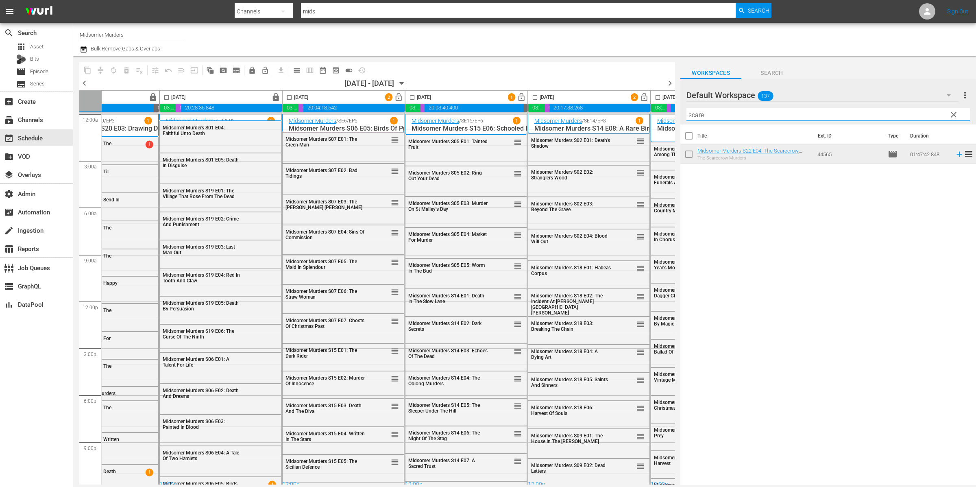
type input "scare"
drag, startPoint x: 680, startPoint y: 151, endPoint x: 686, endPoint y: 154, distance: 6.7
click at [680, 151] on input "checkbox" at bounding box center [688, 155] width 17 height 17
checkbox input "true"
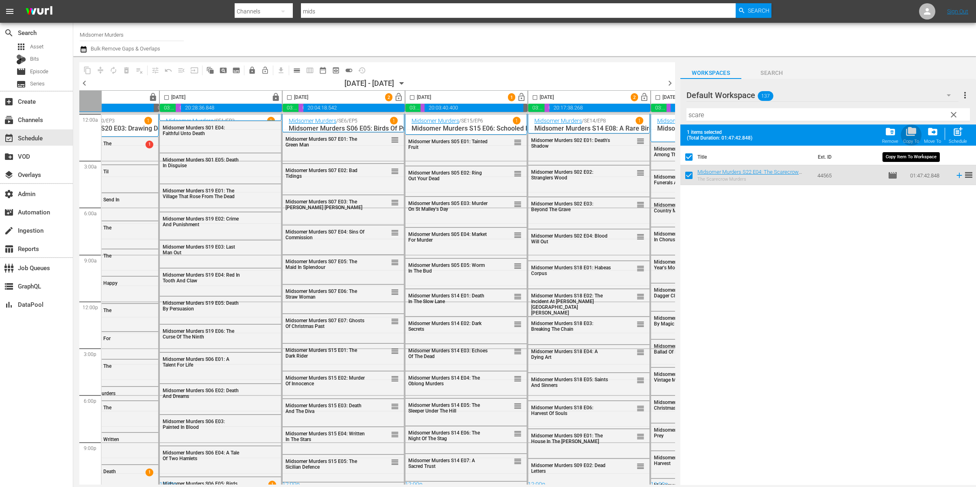
click at [733, 132] on span "folder_copy" at bounding box center [910, 131] width 11 height 11
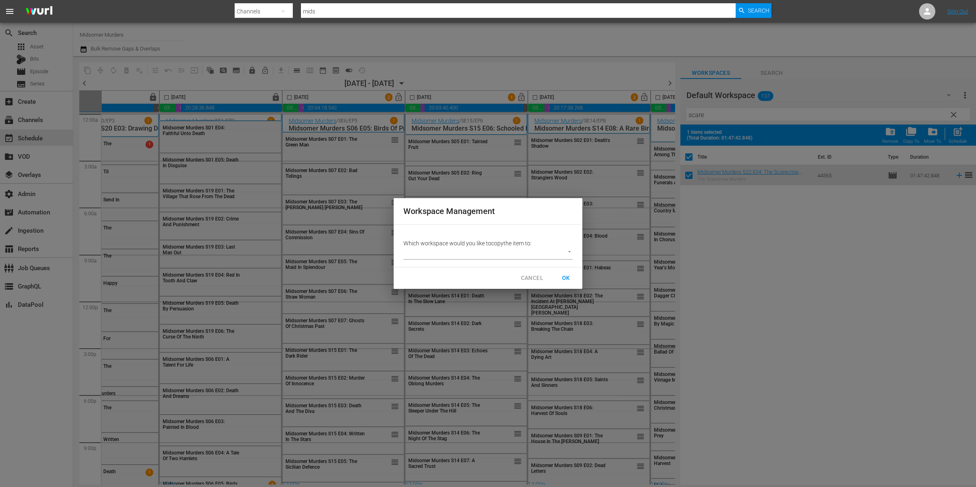
click at [531, 246] on p "Which workspace would you like to copy the item to:" at bounding box center [487, 243] width 169 height 8
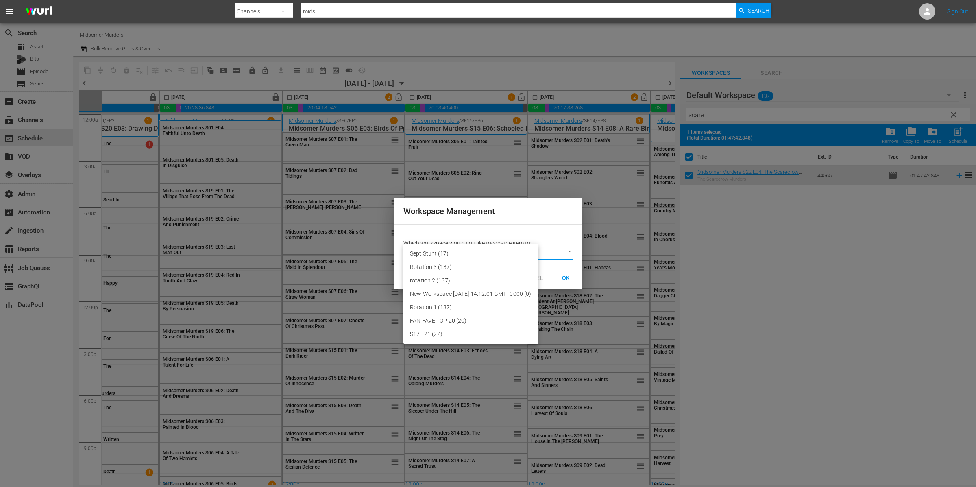
click at [531, 251] on body "menu Search By Channels Search ID, Title, Description, Keywords, or Category mi…" at bounding box center [488, 243] width 976 height 487
click at [493, 260] on li "Rotation 3 (137)" at bounding box center [470, 266] width 135 height 13
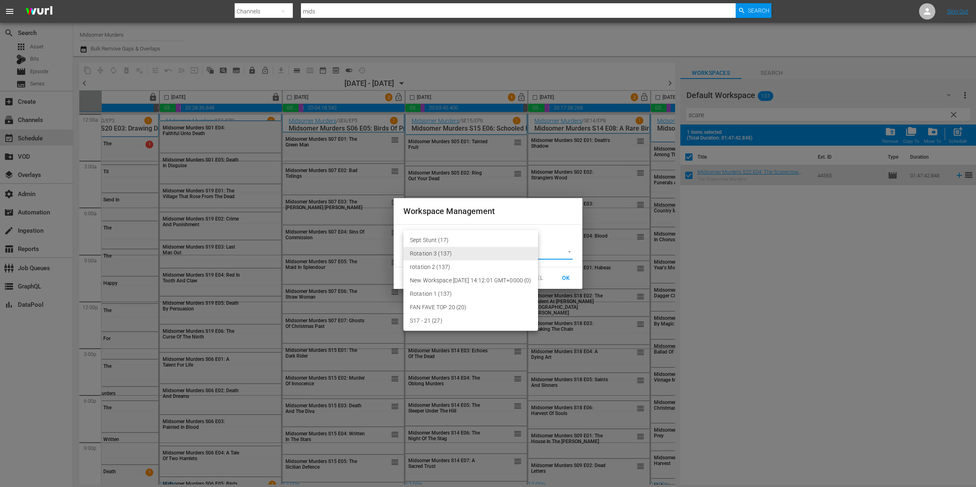
click at [552, 251] on body "menu Search By Channels Search ID, Title, Description, Keywords, or Category mi…" at bounding box center [488, 243] width 976 height 487
click at [484, 253] on li "Rotation 3 (137)" at bounding box center [470, 253] width 135 height 13
click at [517, 251] on body "menu Search By Channels Search ID, Title, Description, Keywords, or Category mi…" at bounding box center [488, 243] width 976 height 487
click at [493, 242] on li "Sept Stunt (17)" at bounding box center [470, 239] width 135 height 13
type input "3773"
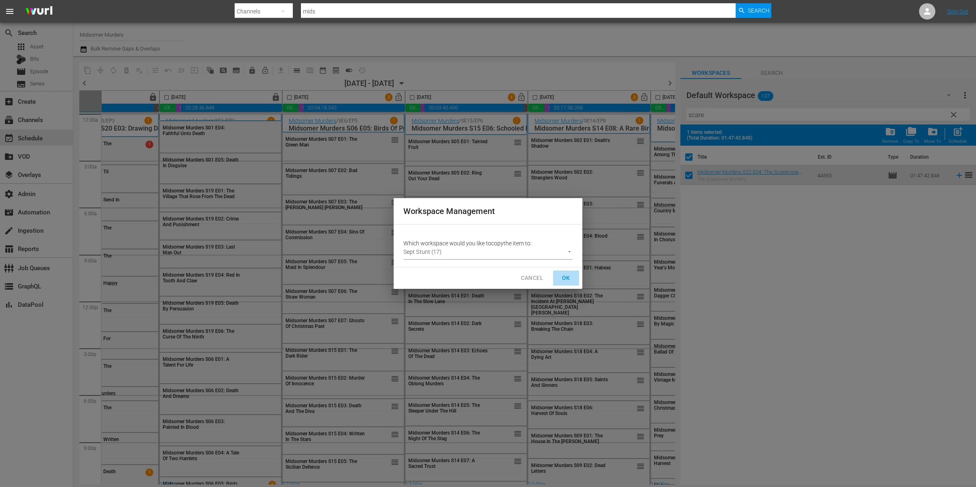
drag, startPoint x: 556, startPoint y: 272, endPoint x: 561, endPoint y: 274, distance: 5.7
click at [556, 272] on button "OK" at bounding box center [566, 277] width 26 height 15
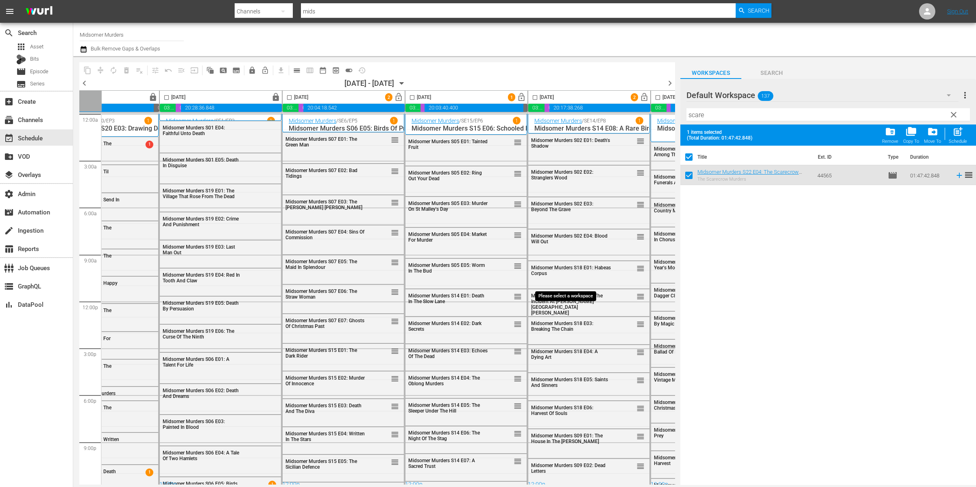
checkbox input "false"
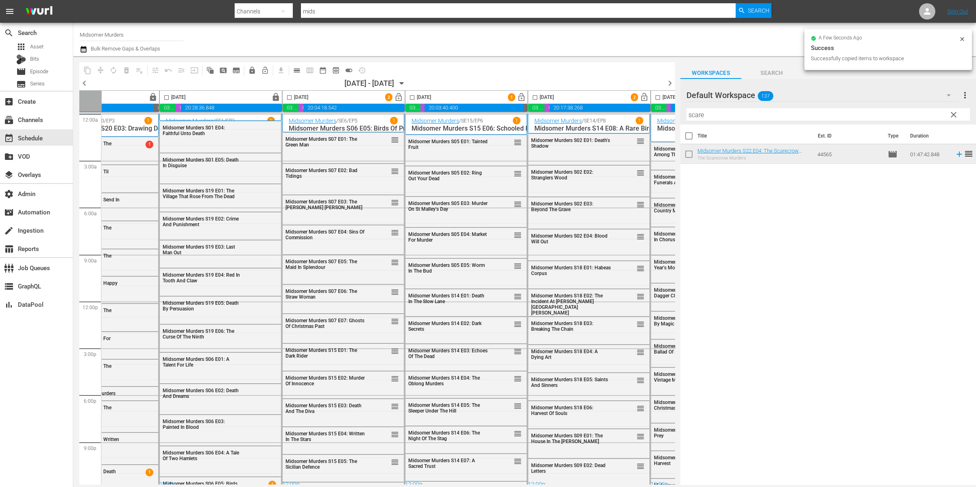
click at [733, 115] on input "scare" at bounding box center [827, 114] width 283 height 13
type input "persu"
click at [689, 155] on input "checkbox" at bounding box center [688, 155] width 17 height 17
checkbox input "true"
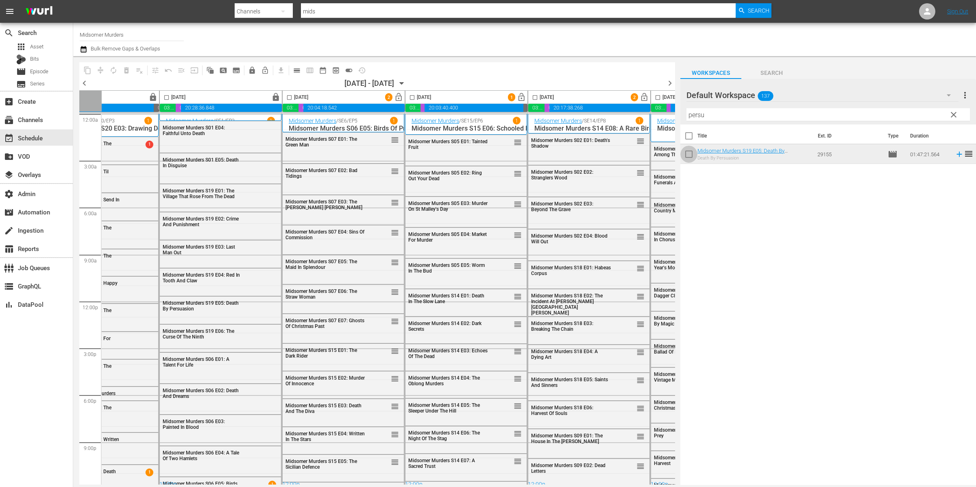
checkbox input "true"
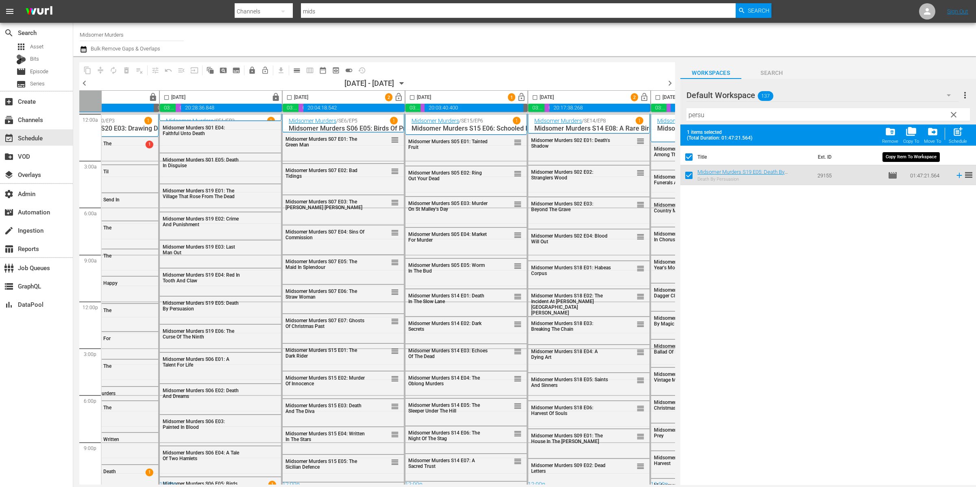
click at [733, 133] on span "folder_copy" at bounding box center [910, 131] width 11 height 11
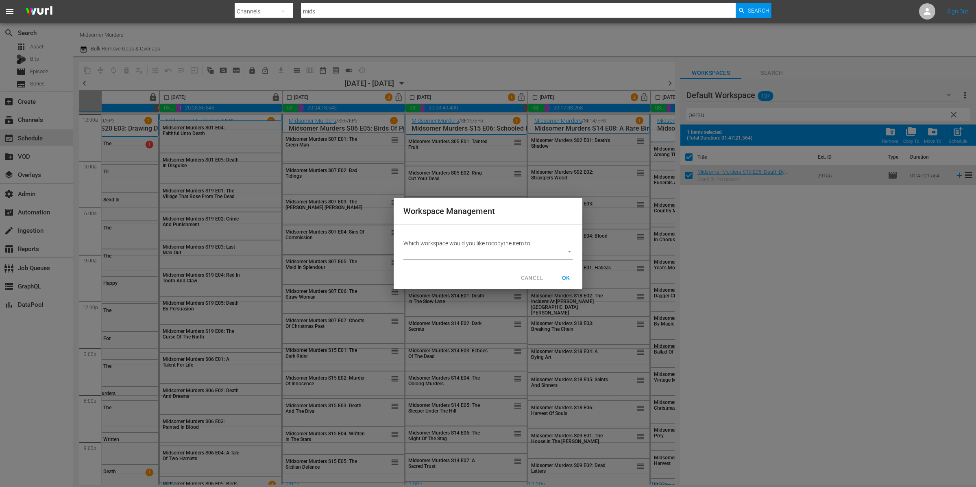
click at [550, 251] on body "menu Search By Channels Search ID, Title, Description, Keywords, or Category mi…" at bounding box center [488, 243] width 976 height 487
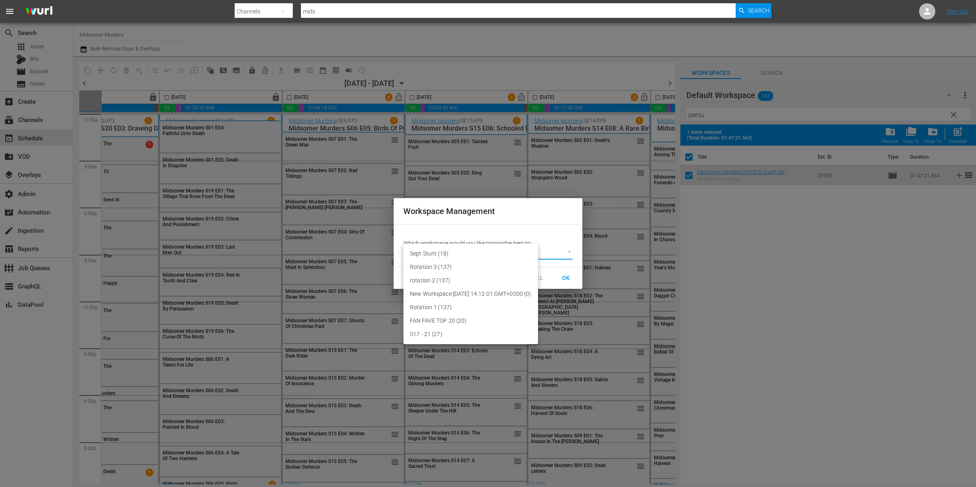
click at [533, 250] on li "Sept Stunt (18)" at bounding box center [470, 253] width 135 height 13
type input "3773"
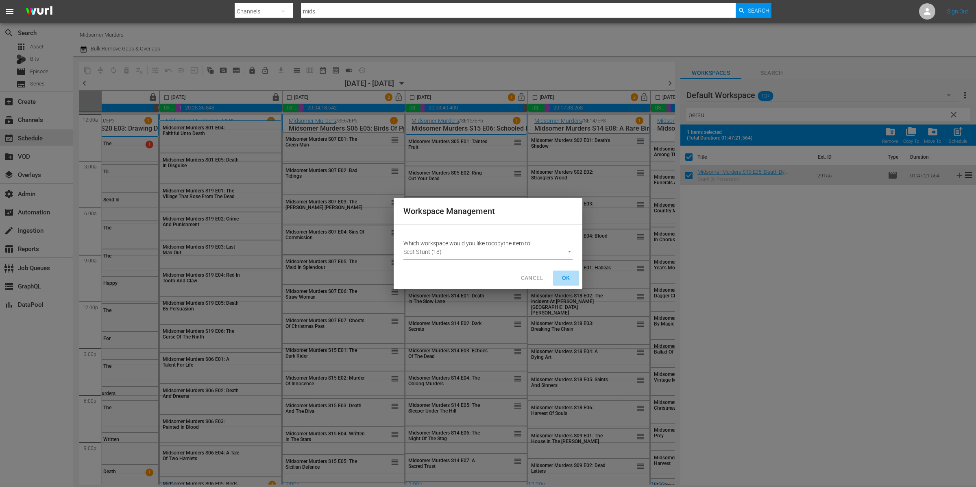
click at [567, 274] on span "OK" at bounding box center [565, 278] width 13 height 10
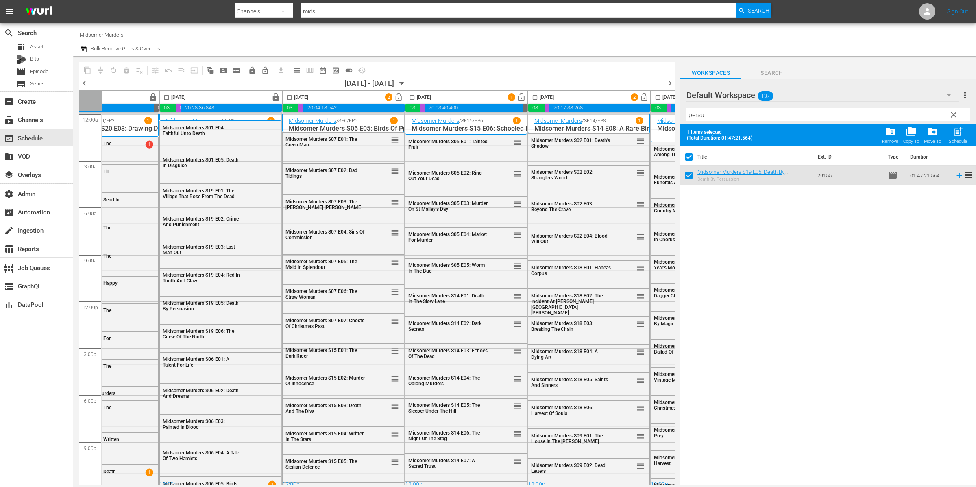
checkbox input "false"
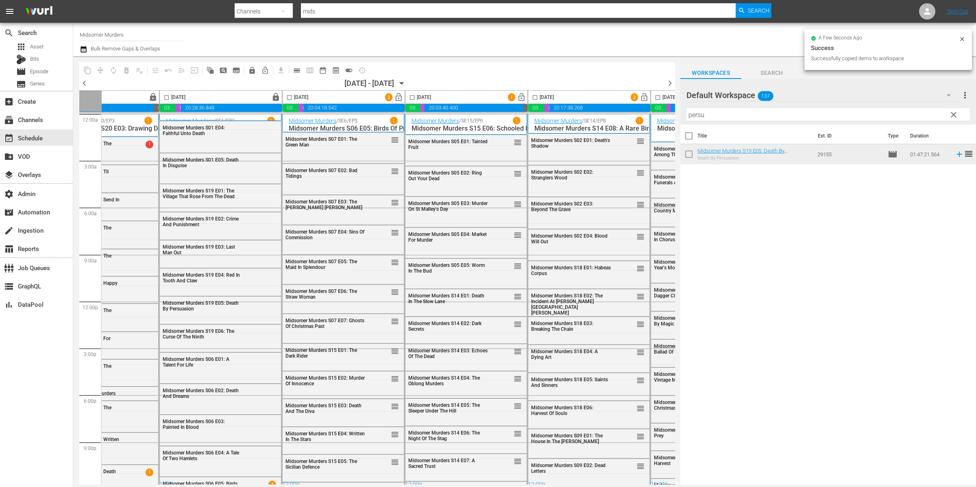
click at [733, 205] on div "Title Ext. ID Type Duration Midsomer Murders S19 E05: Death By Persuasion Death…" at bounding box center [828, 304] width 296 height 361
click at [733, 116] on span "clear" at bounding box center [954, 115] width 10 height 10
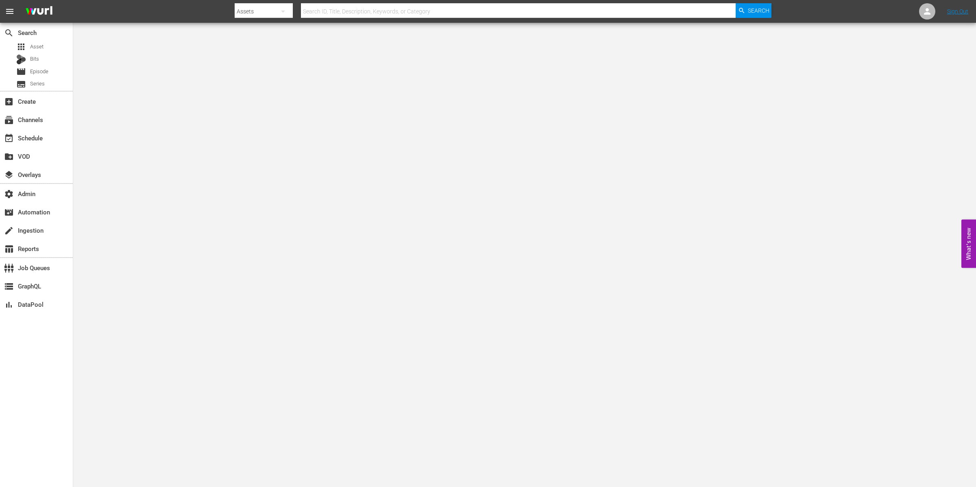
drag, startPoint x: 909, startPoint y: 19, endPoint x: 929, endPoint y: 10, distance: 21.8
click at [909, 19] on nav "menu Search By Assets Search ID, Title, Description, Keywords, or Category Sear…" at bounding box center [488, 11] width 976 height 23
click at [929, 10] on icon at bounding box center [927, 12] width 10 height 10
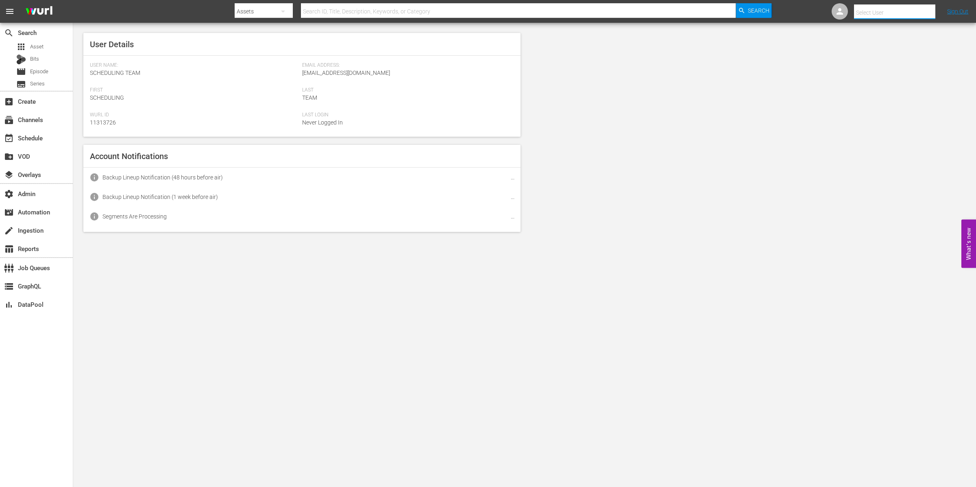
click at [929, 10] on input "text" at bounding box center [906, 13] width 104 height 20
click at [875, 11] on input "text" at bounding box center [906, 13] width 104 height 20
type input "ru"
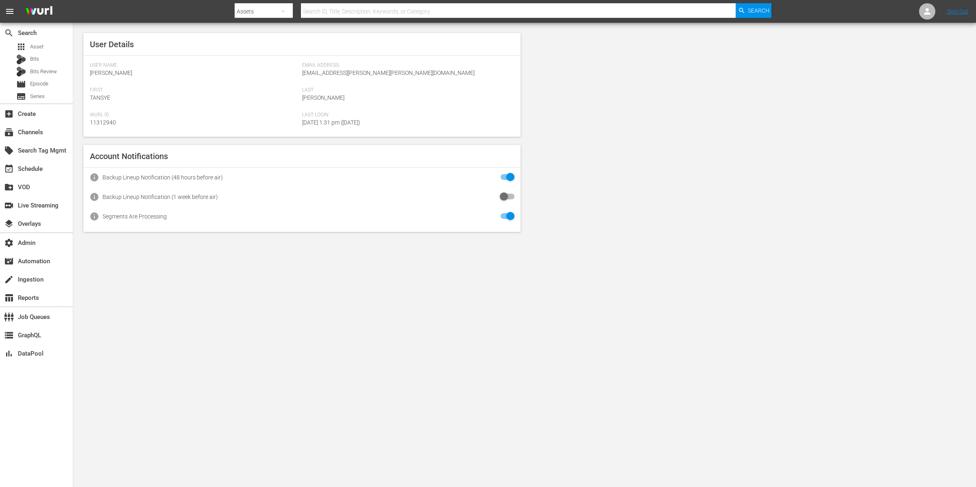
click at [917, 9] on nav "menu Search By Assets Search ID, Title, Description, Keywords, or Category Sear…" at bounding box center [488, 11] width 976 height 23
click at [923, 10] on icon at bounding box center [927, 12] width 10 height 10
click at [923, 10] on input "text" at bounding box center [906, 13] width 104 height 20
click at [911, 10] on input "text" at bounding box center [906, 13] width 104 height 20
click at [900, 51] on div "RugbyPassTV Scheduling <RugbyPassTV-Scheduling@wurl.com>" at bounding box center [880, 55] width 127 height 20
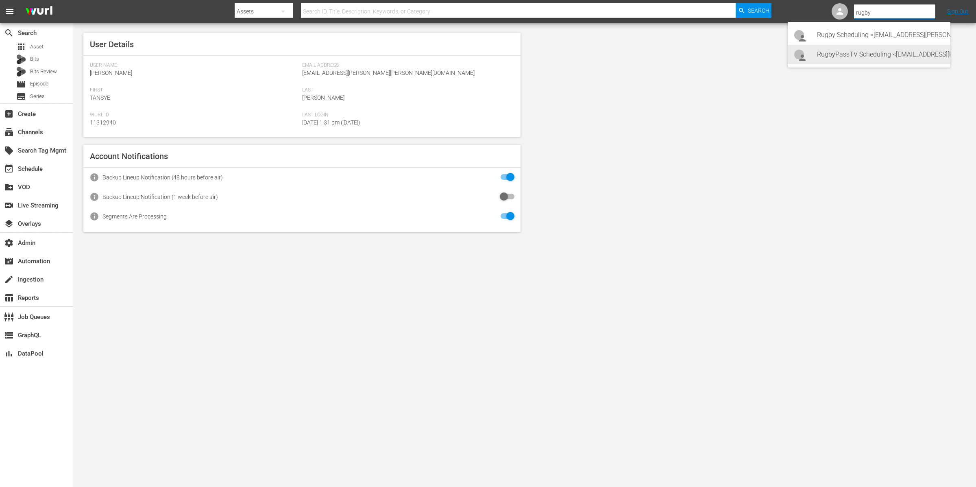
type input "RugbyPassTV Scheduling (11314672)"
click at [49, 130] on div "subscriptions Channels" at bounding box center [36, 131] width 73 height 16
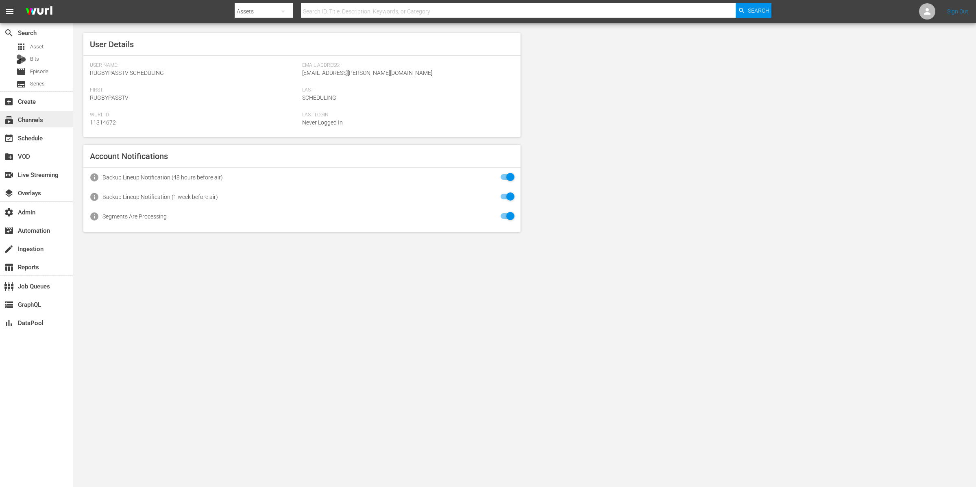
click at [59, 115] on div "subscriptions Channels" at bounding box center [36, 119] width 73 height 16
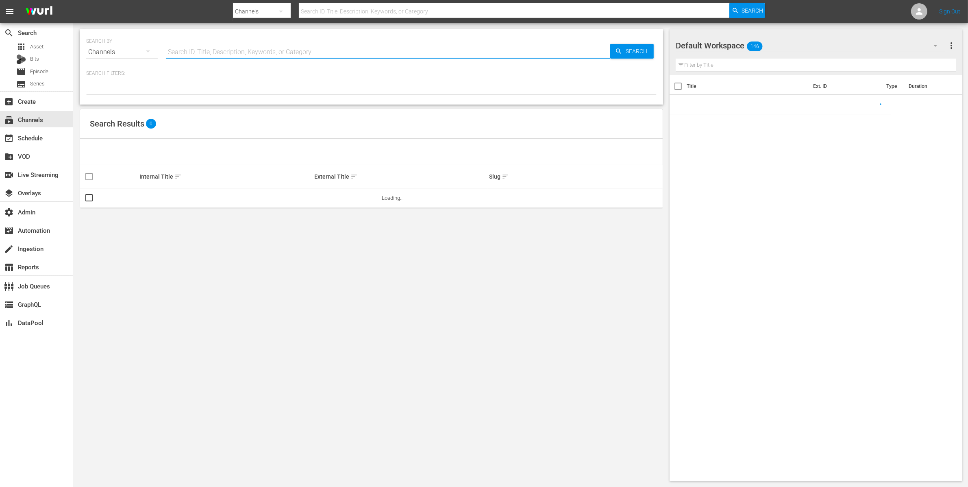
click at [217, 52] on input "text" at bounding box center [388, 52] width 444 height 20
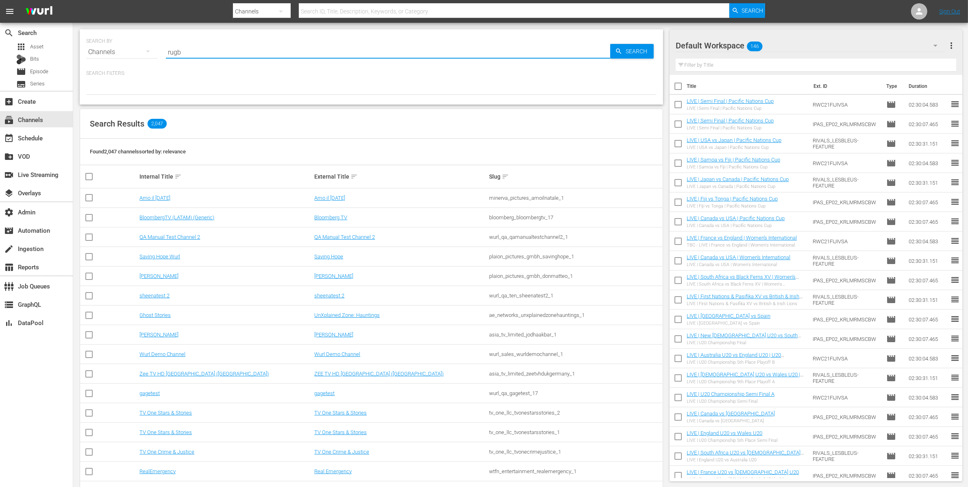
type input "rugby"
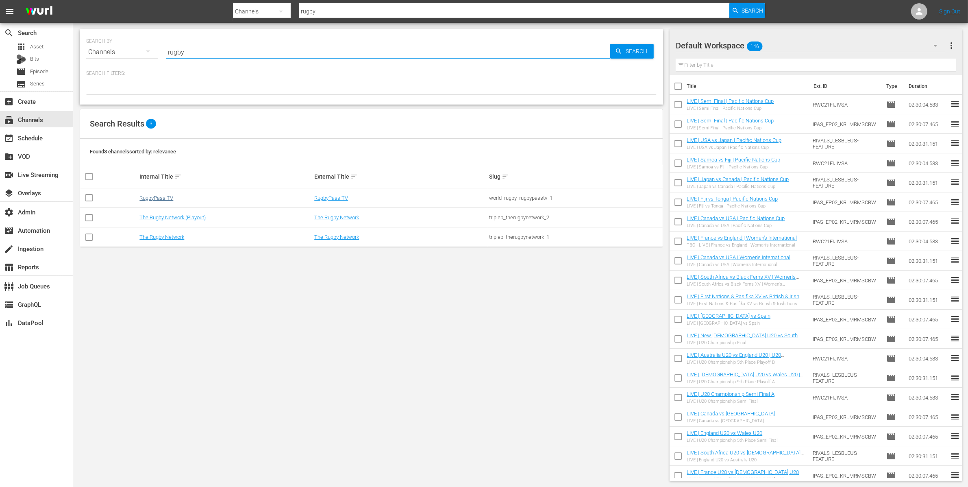
type input "rugby"
click at [171, 196] on link "RugbyPass TV" at bounding box center [156, 198] width 34 height 6
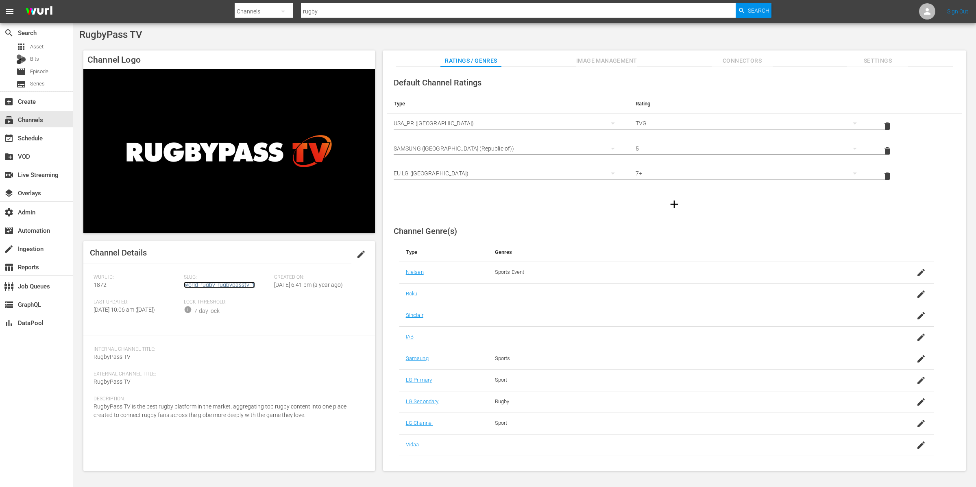
click at [206, 285] on link "world_rugby_rugbypasstv_1" at bounding box center [219, 284] width 71 height 7
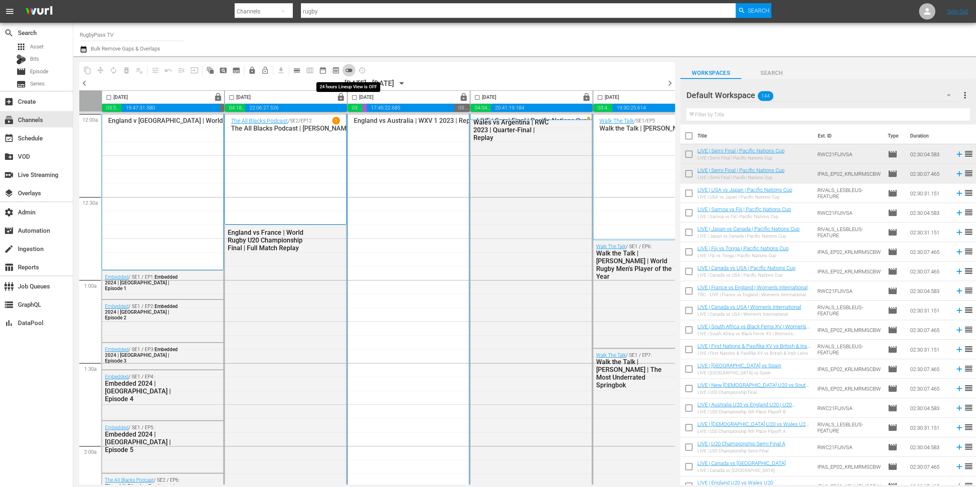
click at [349, 71] on span "toggle_off" at bounding box center [349, 70] width 8 height 8
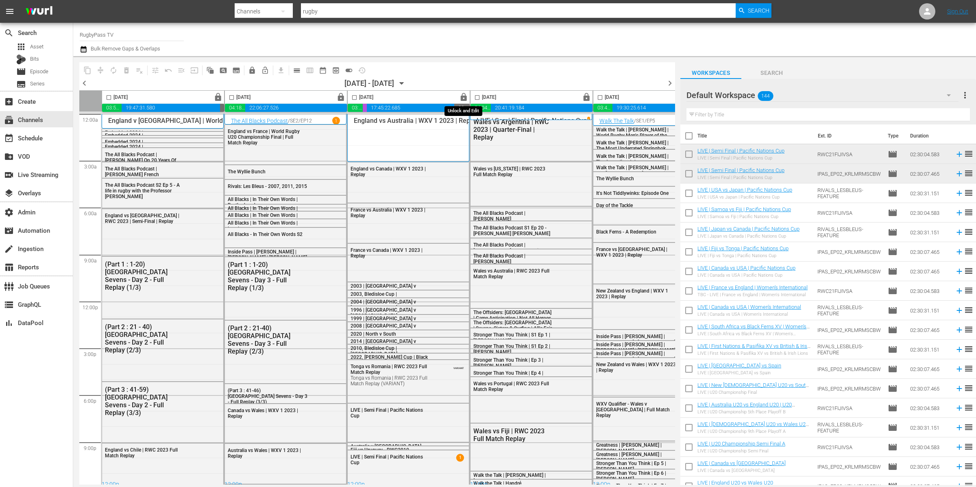
click at [465, 98] on span "lock" at bounding box center [463, 97] width 9 height 9
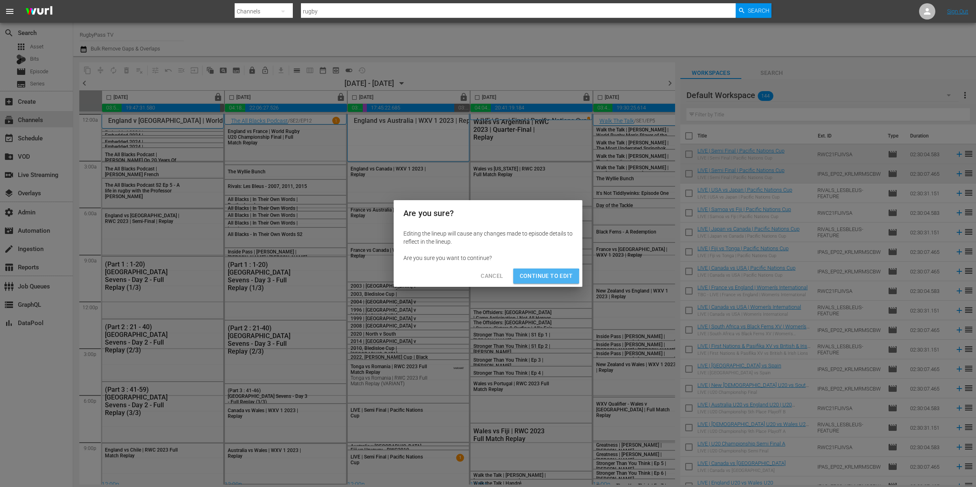
click at [542, 276] on span "Continue to Edit" at bounding box center [546, 276] width 53 height 10
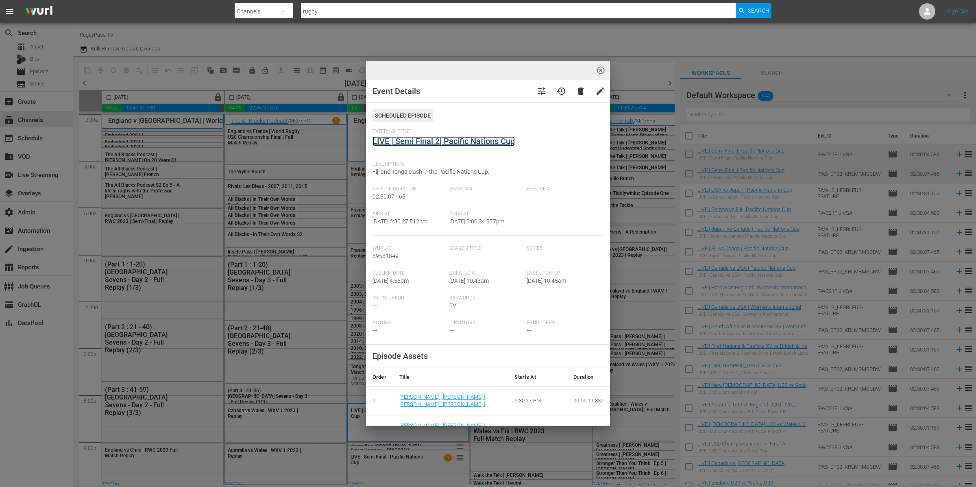
click at [484, 144] on link "LIVE | Semi Final 2| Pacific Nations Cup" at bounding box center [443, 141] width 142 height 10
click at [601, 68] on span "highlight_off_icon" at bounding box center [600, 70] width 9 height 9
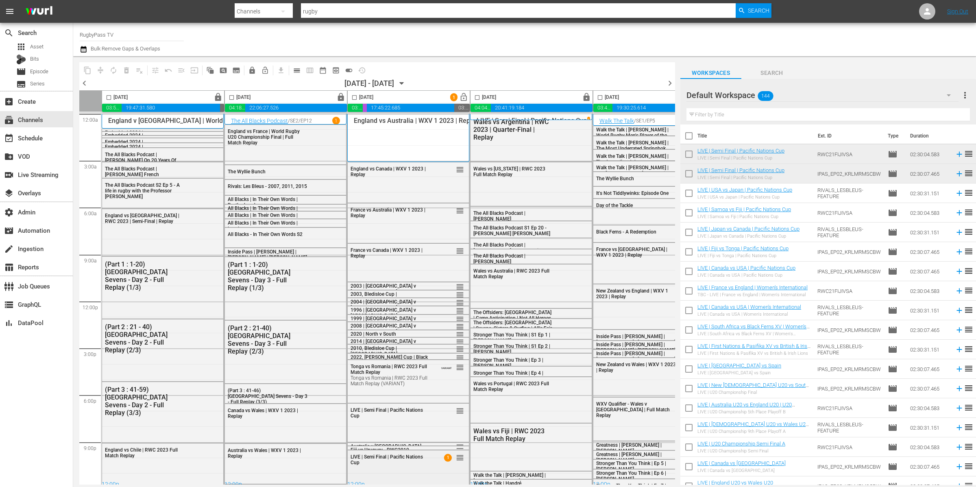
click at [405, 462] on div "LIVE | Semi Final | Pacific Nations Cup" at bounding box center [390, 459] width 80 height 11
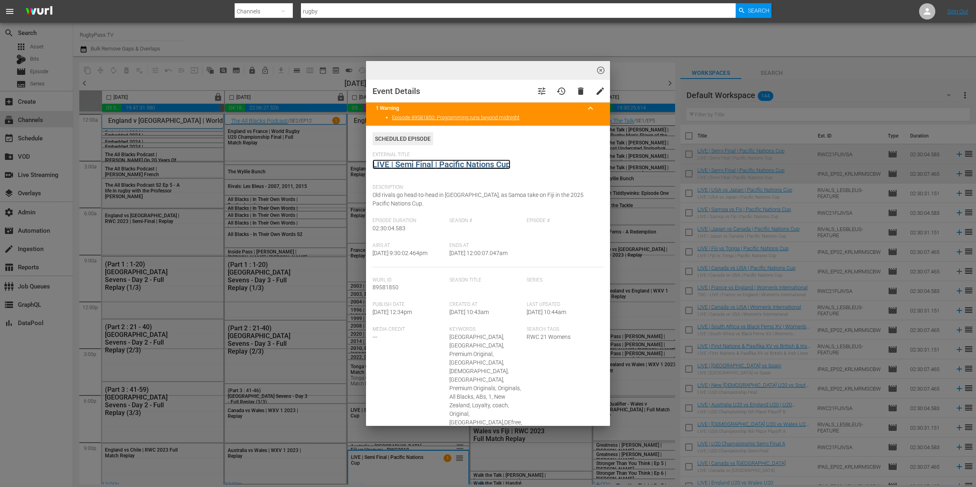
click at [446, 163] on link "LIVE | Semi Final | Pacific Nations Cup" at bounding box center [441, 164] width 138 height 10
click at [599, 66] on span "highlight_off_icon" at bounding box center [600, 70] width 9 height 9
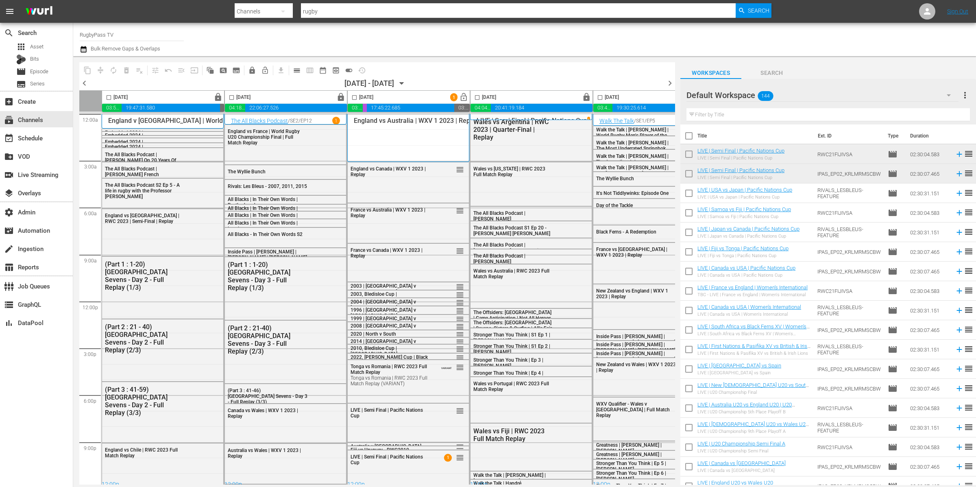
scroll to position [7, 0]
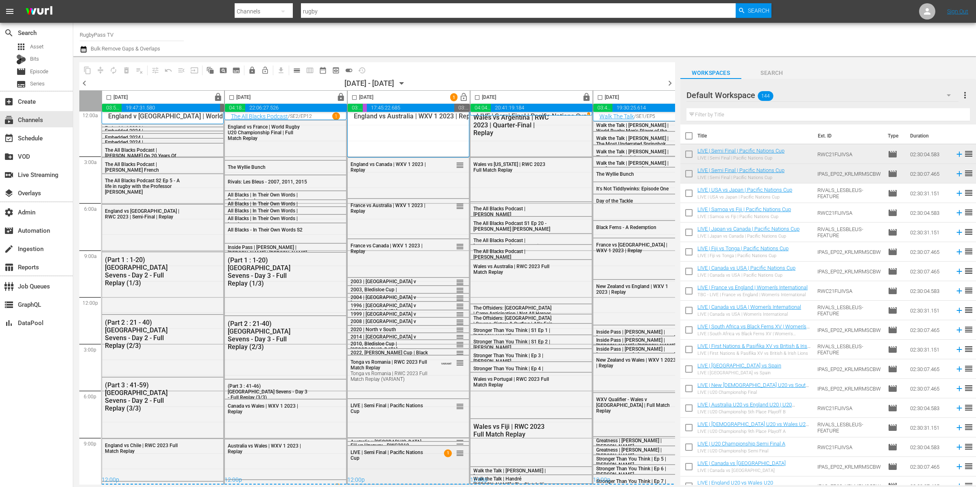
click at [427, 461] on div "LIVE | Semi Final | Pacific Nations Cup 1 reorder" at bounding box center [408, 464] width 121 height 37
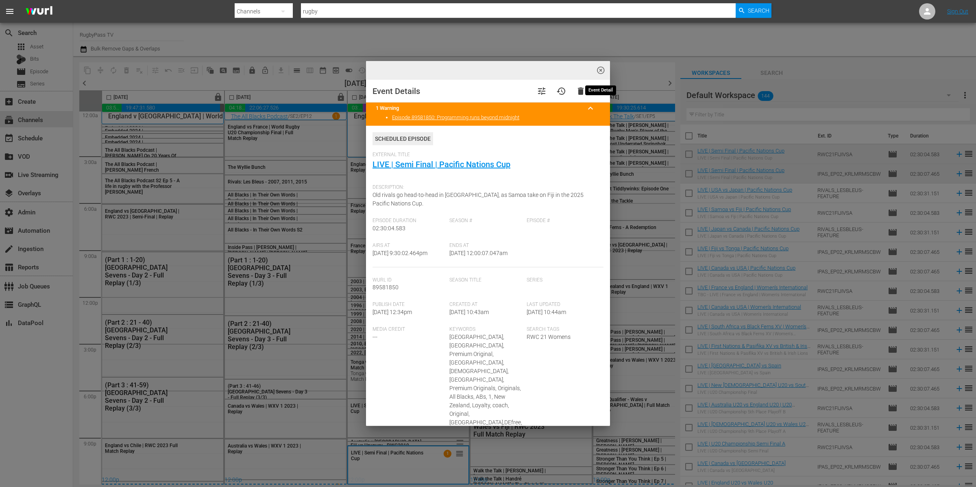
click at [601, 70] on span "highlight_off_icon" at bounding box center [600, 70] width 9 height 9
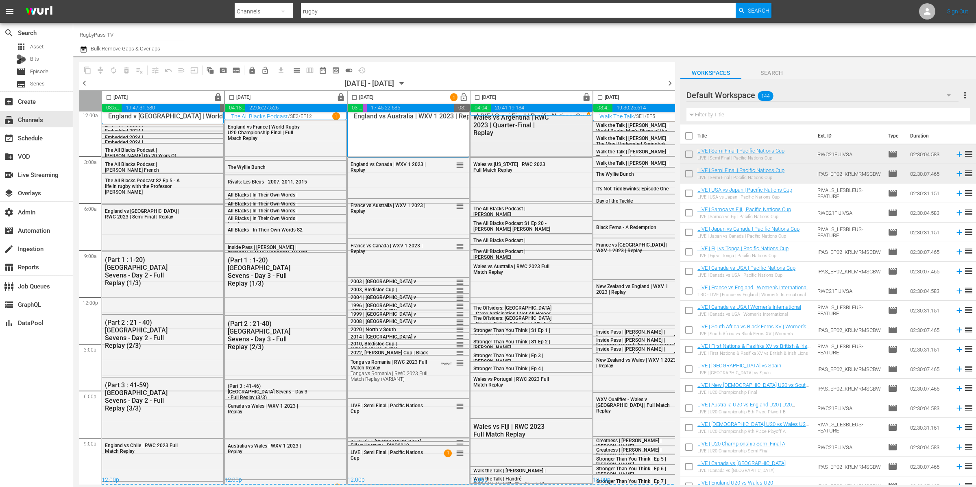
scroll to position [0, 0]
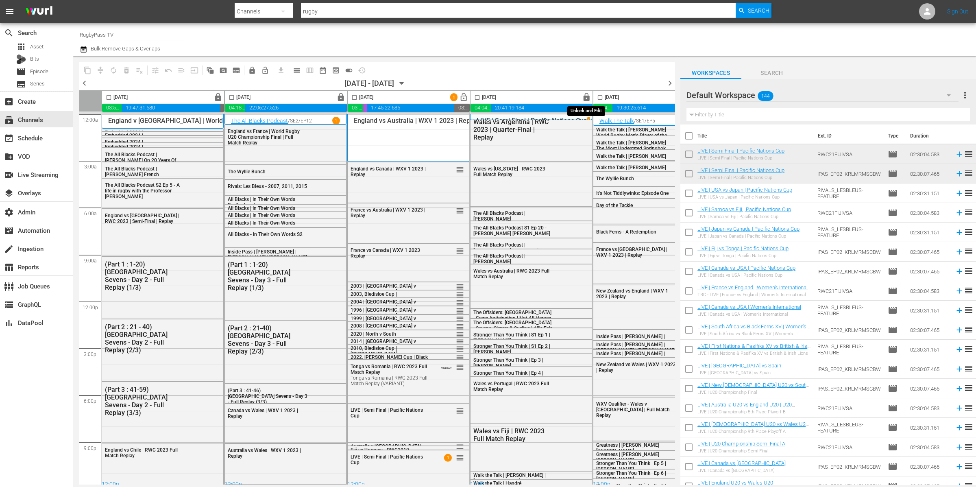
click at [588, 96] on span "lock" at bounding box center [586, 97] width 9 height 9
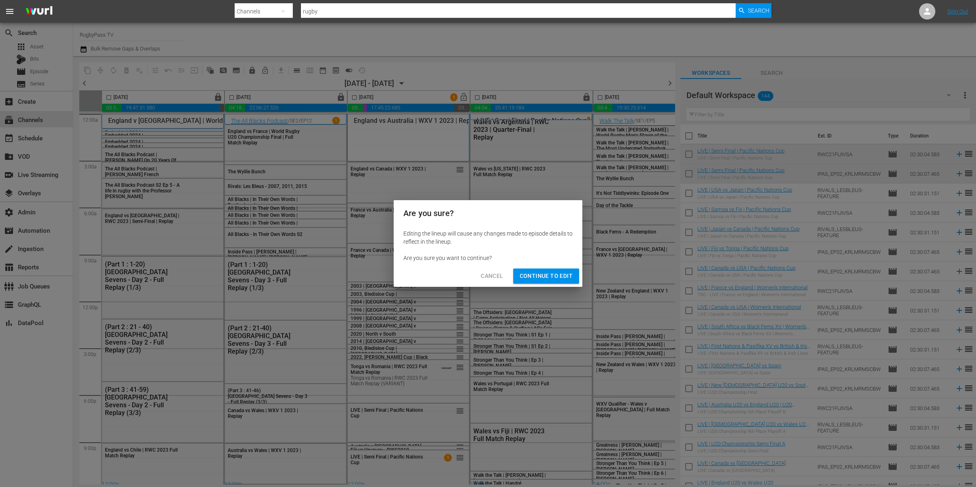
click at [544, 273] on span "Continue to Edit" at bounding box center [546, 276] width 53 height 10
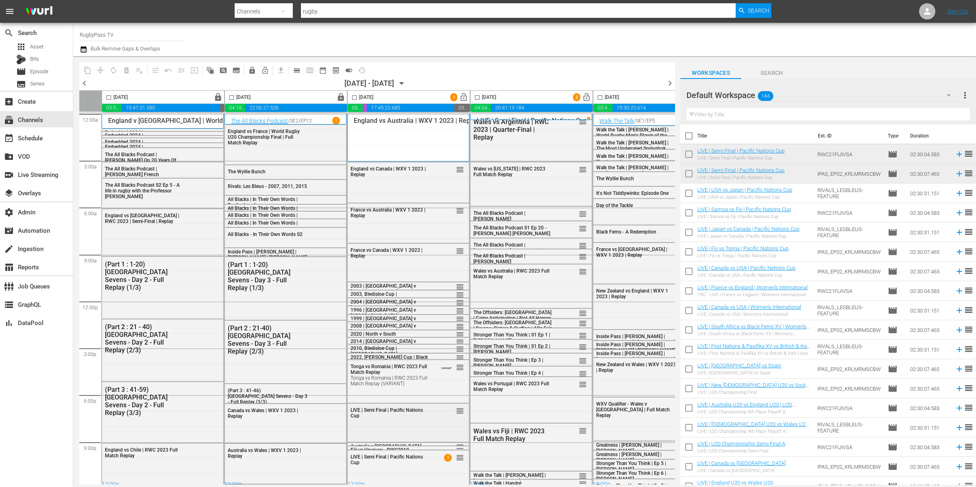
click at [414, 429] on div "LIVE | Semi Final | Pacific Nations Cup reorder" at bounding box center [408, 421] width 121 height 37
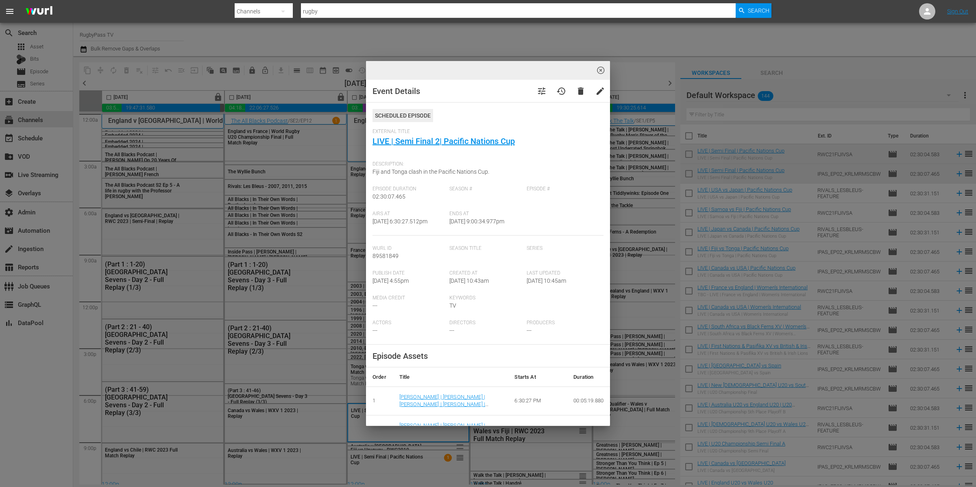
click at [601, 71] on span "highlight_off_icon" at bounding box center [600, 70] width 9 height 9
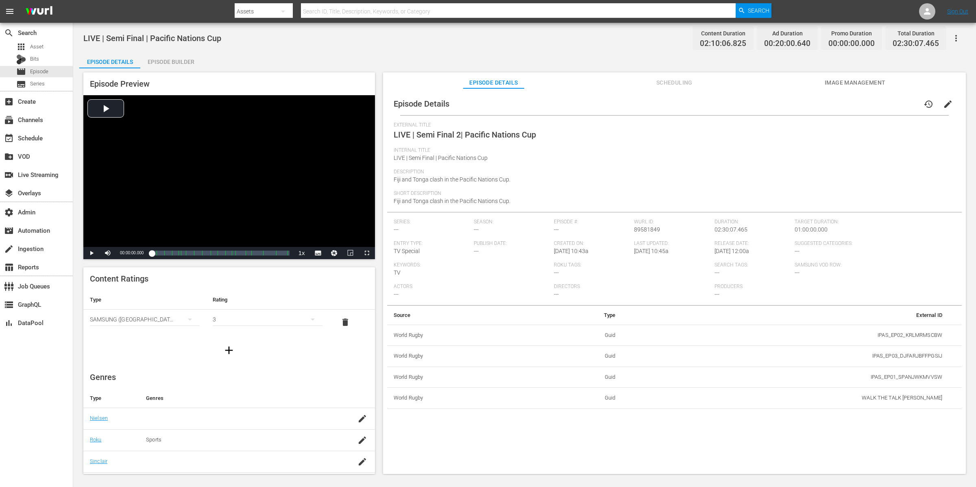
click at [780, 101] on button "edit" at bounding box center [948, 104] width 20 height 20
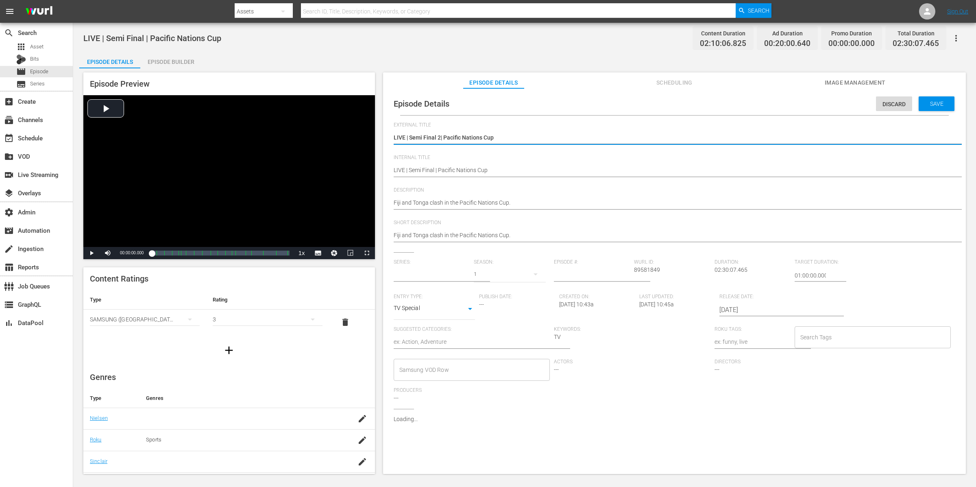
type input "No Series"
click at [511, 137] on textarea "LIVE | Semi Final 2| Pacific Nations Cup" at bounding box center [672, 138] width 557 height 10
paste textarea "amoa vs USA | 5th Place Playoff"
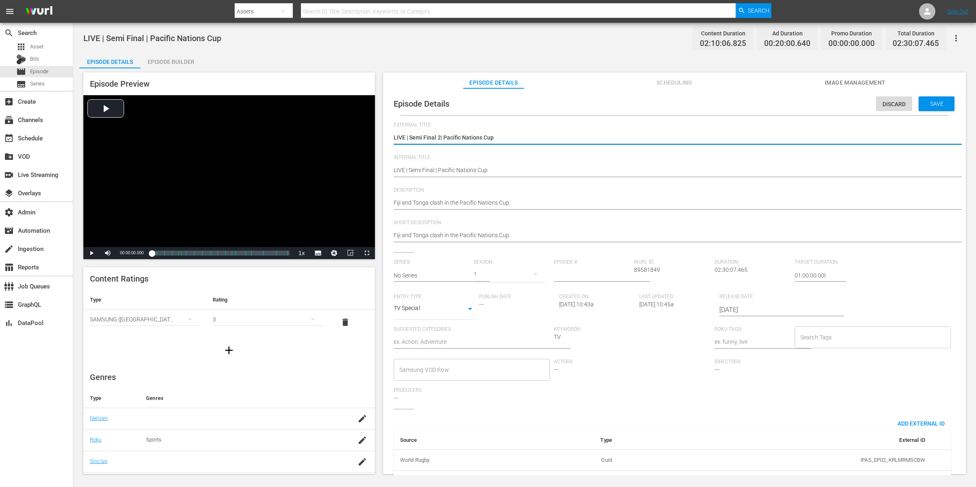
type textarea "LIVE | Samoa vs USA | 5th Place Playoff | Pacific Nations Cup"
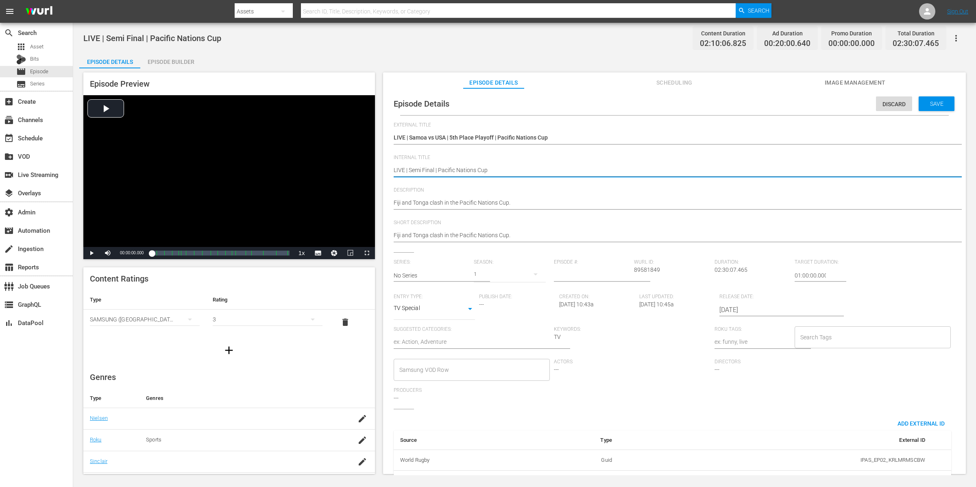
click at [507, 166] on textarea "LIVE | Semi Final | Pacific Nations Cup" at bounding box center [672, 171] width 557 height 10
paste textarea "amoa vs USA | 5th Place Playoff"
type textarea "LIVE | Samoa vs USA | 5th Place Playoff | Pacific Nations Cup"
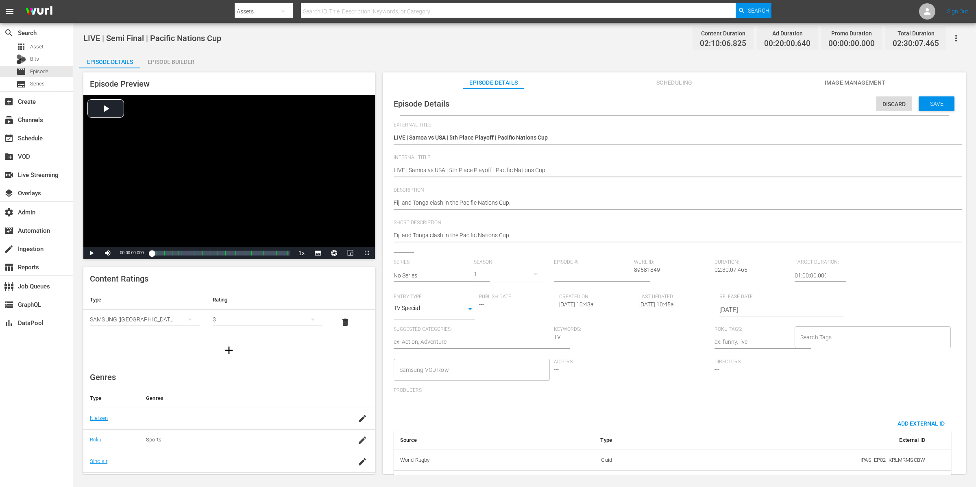
click at [591, 161] on div "LIVE | Semi Final | Pacific Nations Cup LIVE | Semi Final | Pacific Nations Cup" at bounding box center [672, 171] width 557 height 20
click at [588, 167] on textarea "LIVE | Semi Final | Pacific Nations Cup" at bounding box center [672, 171] width 557 height 10
click at [582, 206] on textarea "Fiji and Tonga clash in the Pacific Nations Cup." at bounding box center [672, 203] width 557 height 10
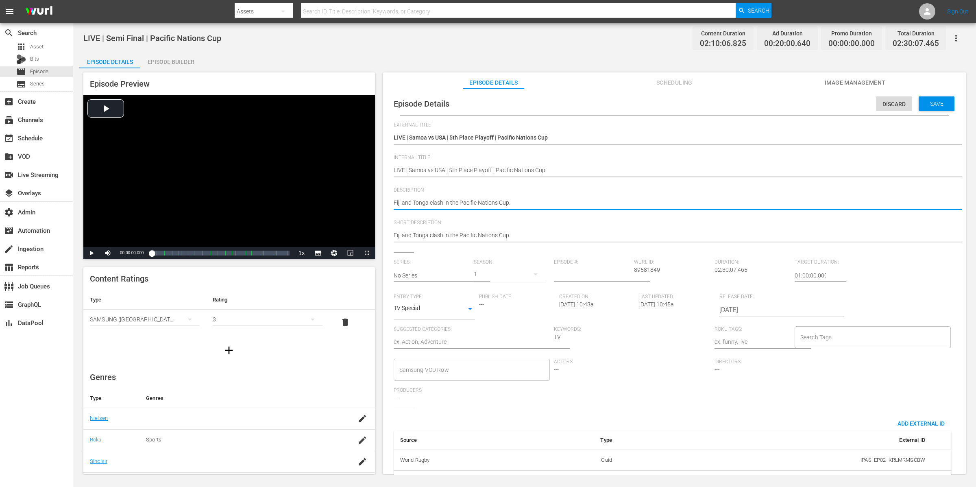
click at [582, 206] on textarea "Fiji and Tonga clash in the Pacific Nations Cup." at bounding box center [672, 203] width 557 height 10
paste textarea "Samoa take on the USA, with the winner progressing to the 2027 Men's Rugby Worl…"
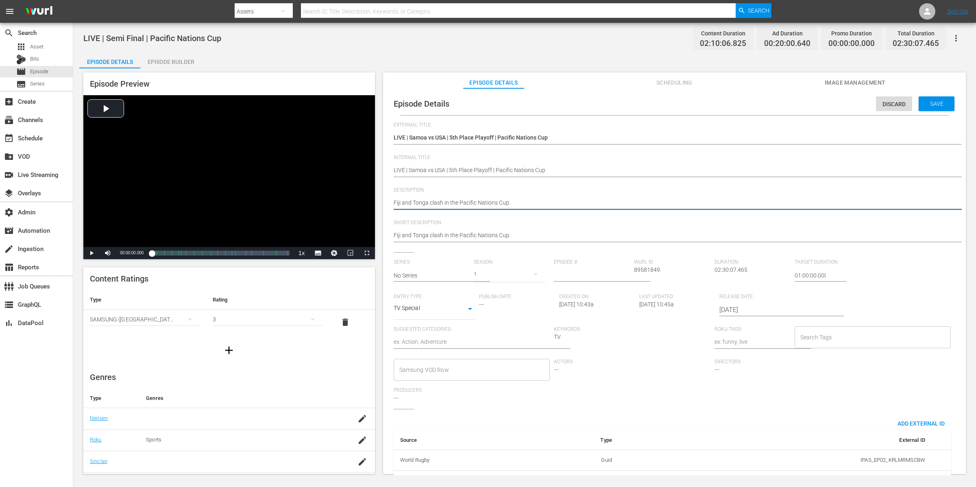
type textarea "Samoa take on the USA, with the winner progressing to the 2027 Men's Rugby Worl…"
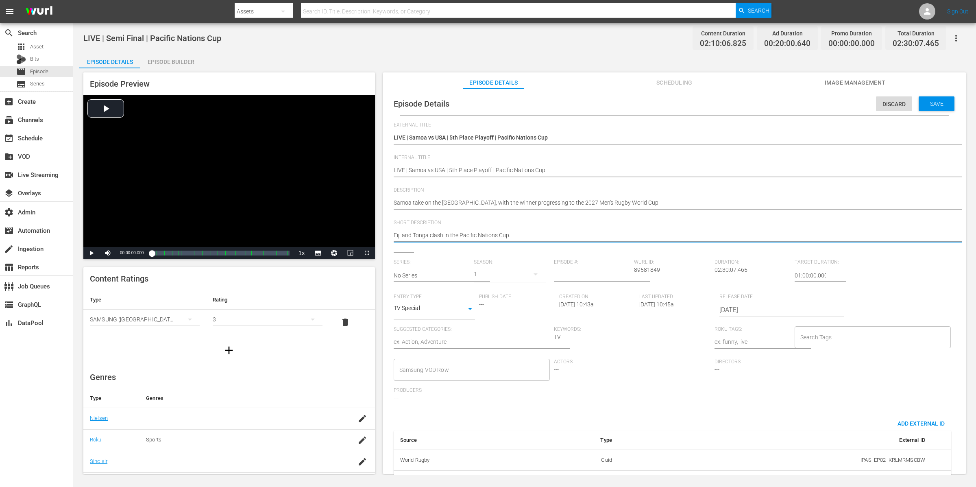
click at [535, 236] on textarea "Fiji and Tonga clash in the Pacific Nations Cup." at bounding box center [672, 236] width 557 height 10
paste textarea "Samoa take on the USA, with the winner progressing to the 2027 Men's Rugby Worl…"
type textarea "Samoa take on the USA, with the winner progressing to the 2027 Men's Rugby Worl…"
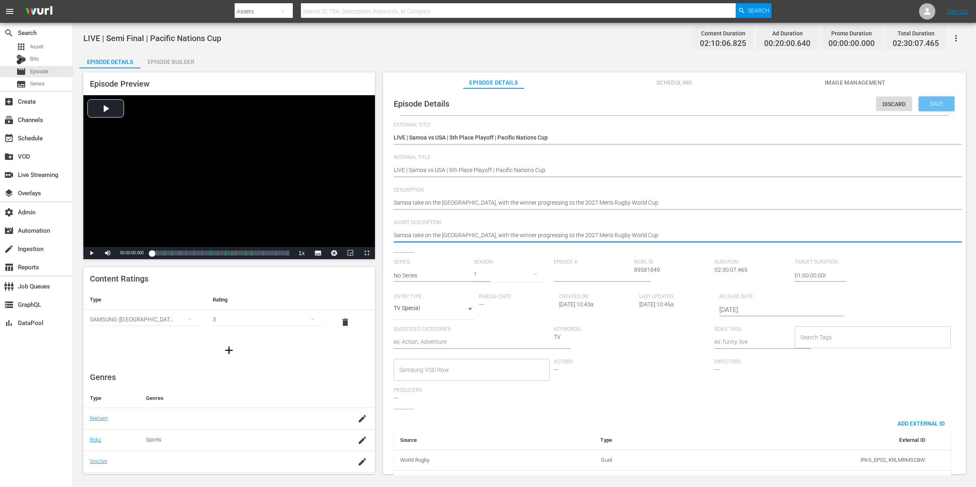
click at [780, 107] on span "Save" at bounding box center [936, 103] width 26 height 7
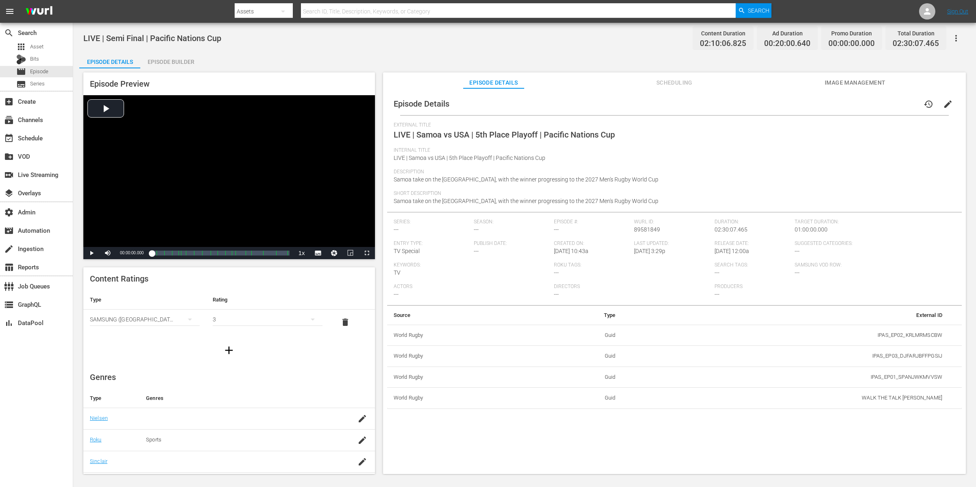
click at [665, 87] on span "Scheduling" at bounding box center [674, 83] width 61 height 10
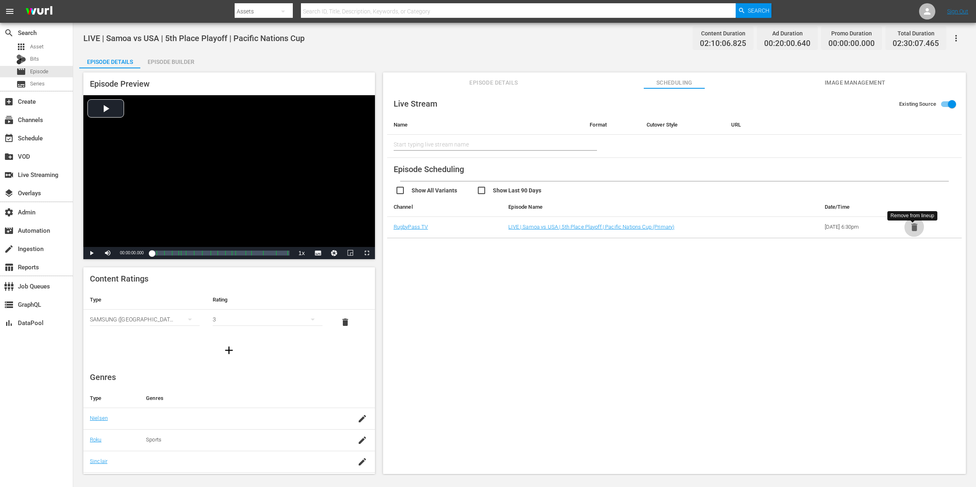
click at [780, 228] on icon "button" at bounding box center [914, 227] width 6 height 8
click at [443, 148] on input "text" at bounding box center [485, 145] width 183 height 20
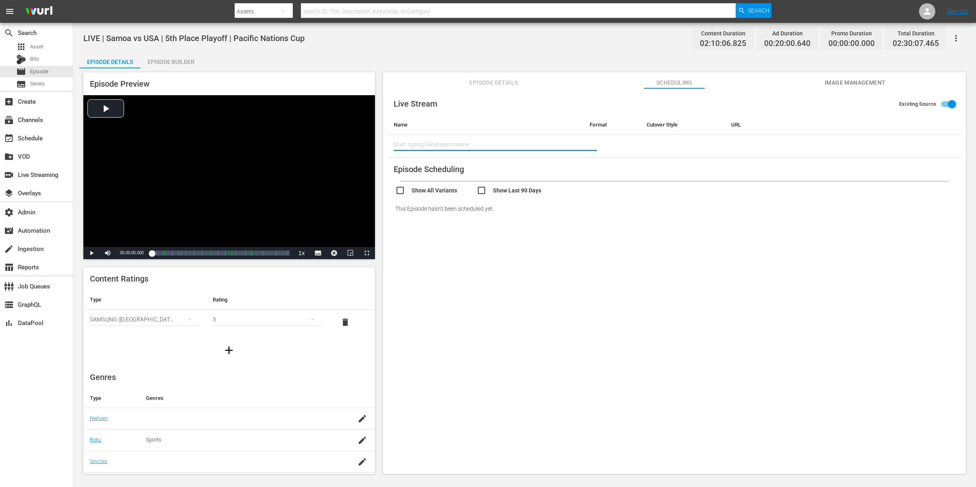
paste input "LIVE | Samoa vs USA | 5th Place Playoff | Pacific Nations Cup"
type input "LIVE | Samoa vs USA | 5th Place Playoff | Pacific Nations Cup"
click at [780, 101] on input "Existing Source" at bounding box center [952, 105] width 46 height 15
checkbox input "false"
click at [516, 142] on input "text" at bounding box center [479, 142] width 170 height 12
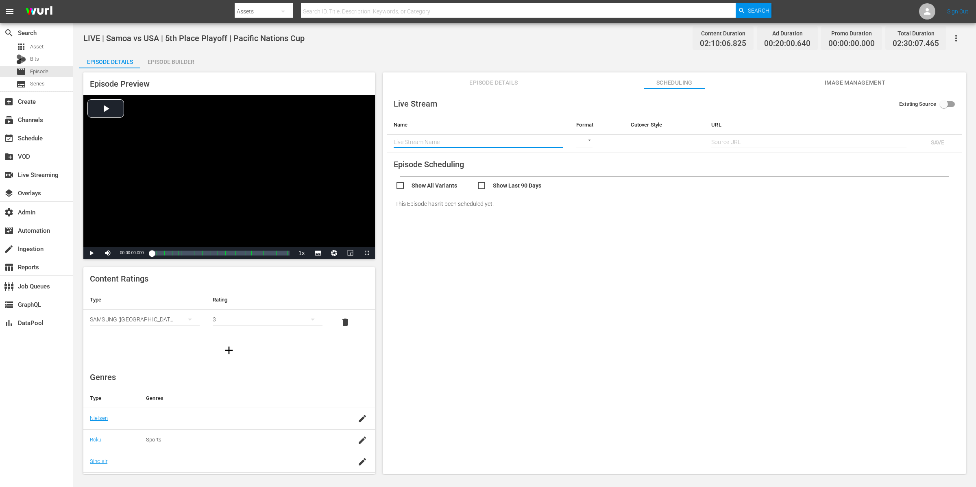
paste input "LIVE | Samoa vs USA | 5th Place Playoff | Pacific Nations Cup"
type input "LIVE | Samoa vs USA | 5th Place Playoff | Pacific Nations Cup"
click at [589, 143] on body "menu Search By Assets Search ID, Title, Description, Keywords, or Category Sear…" at bounding box center [488, 243] width 976 height 487
click at [589, 141] on div "HLS" at bounding box center [589, 142] width 28 height 20
type input "HLS"
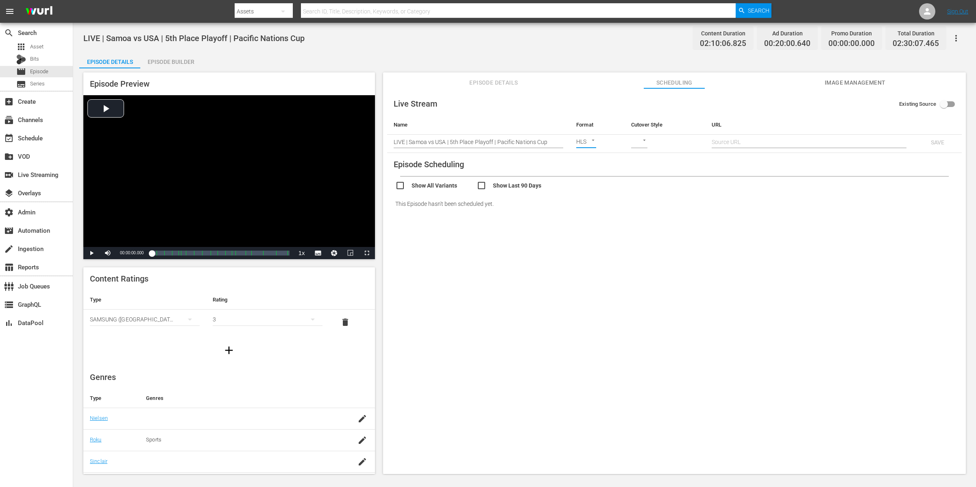
click at [644, 140] on body "menu Search By Assets Search ID, Title, Description, Keywords, or Category Sear…" at bounding box center [488, 243] width 976 height 487
click at [644, 143] on div "SCHEDULE" at bounding box center [650, 142] width 41 height 20
type input "SCHEDULE"
click at [740, 139] on input "text" at bounding box center [809, 142] width 194 height 12
paste input "https://zfaq608xik.execute-api.us-east-1.amazonaws.com/api/endeavor-proxy/68682…"
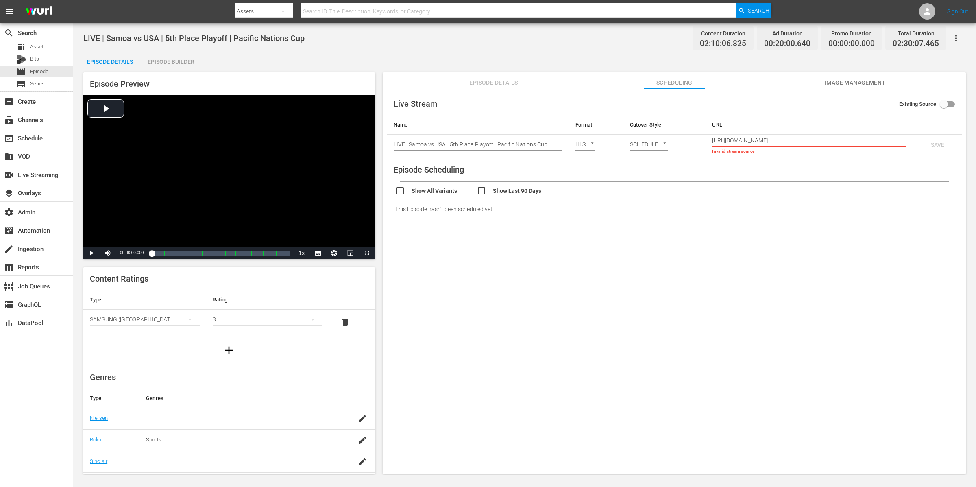
scroll to position [0, 113]
type input "https://zfaq608xik.execute-api.us-east-1.amazonaws.com/api/endeavor-proxy/68682…"
click at [780, 141] on span "SAVE" at bounding box center [937, 142] width 26 height 7
checkbox input "true"
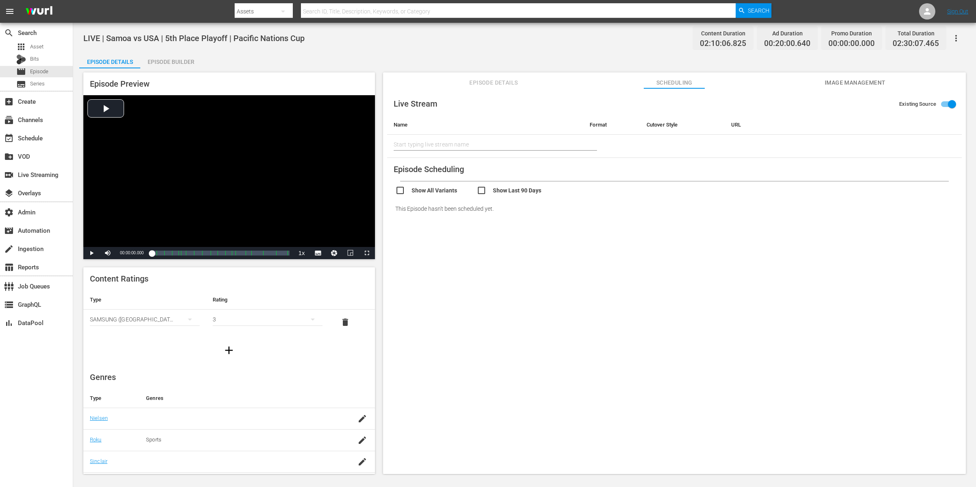
type input "LIVE | Samoa vs USA | 5th Place Playoff | Pacific Nations Cup"
click at [780, 78] on span "Image Management" at bounding box center [855, 83] width 61 height 10
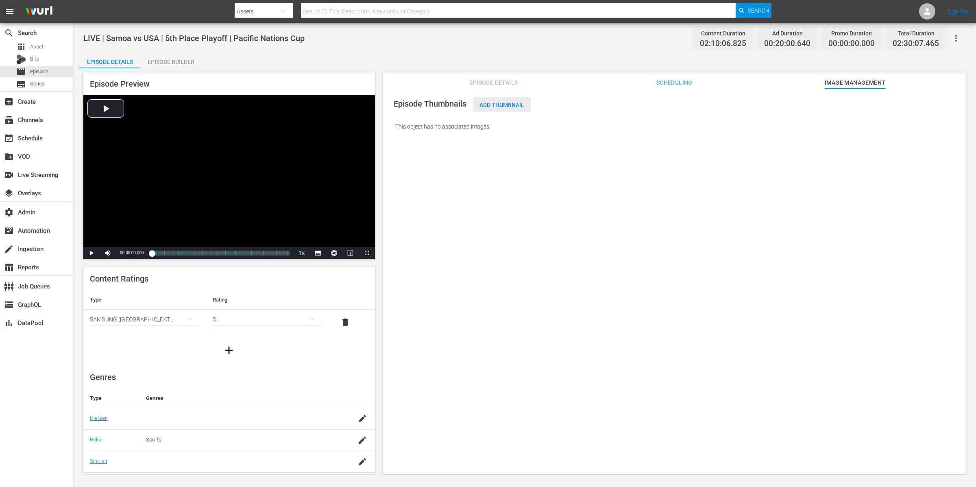
click at [505, 103] on span "Add Thumbnail" at bounding box center [502, 105] width 58 height 7
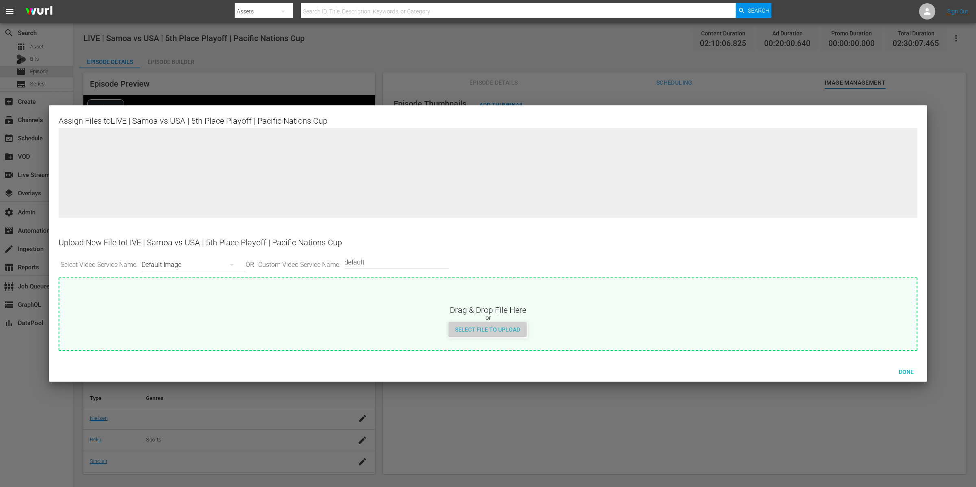
click at [495, 326] on span "Select File to Upload" at bounding box center [487, 329] width 78 height 7
type input "C:\fakepath\RPTV-Silver-Thumbs-PNC-SAM-USA_1920-x-1080.png"
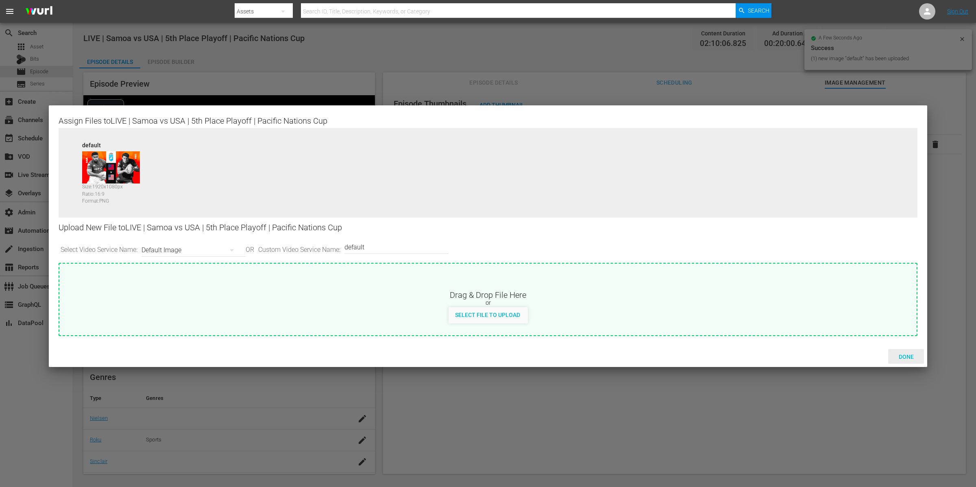
click at [780, 356] on span "Done" at bounding box center [906, 356] width 28 height 7
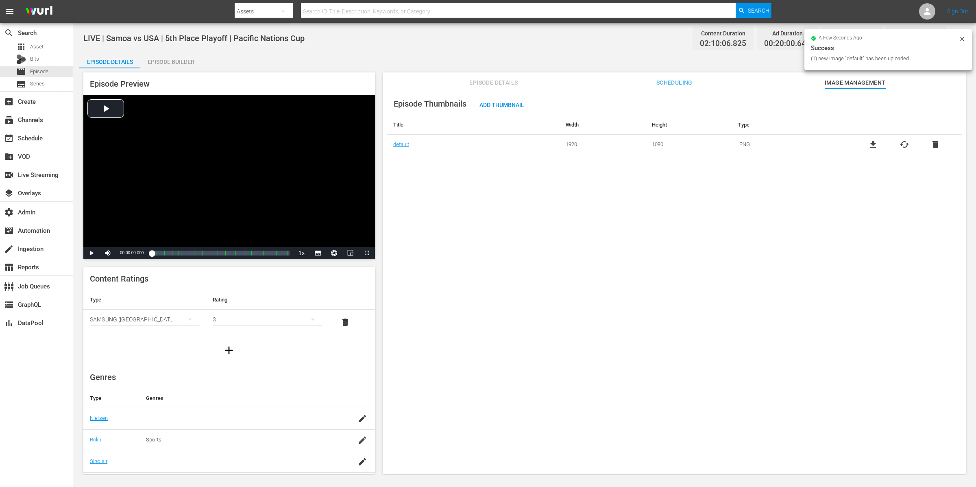
click at [673, 85] on span "Scheduling" at bounding box center [674, 83] width 61 height 10
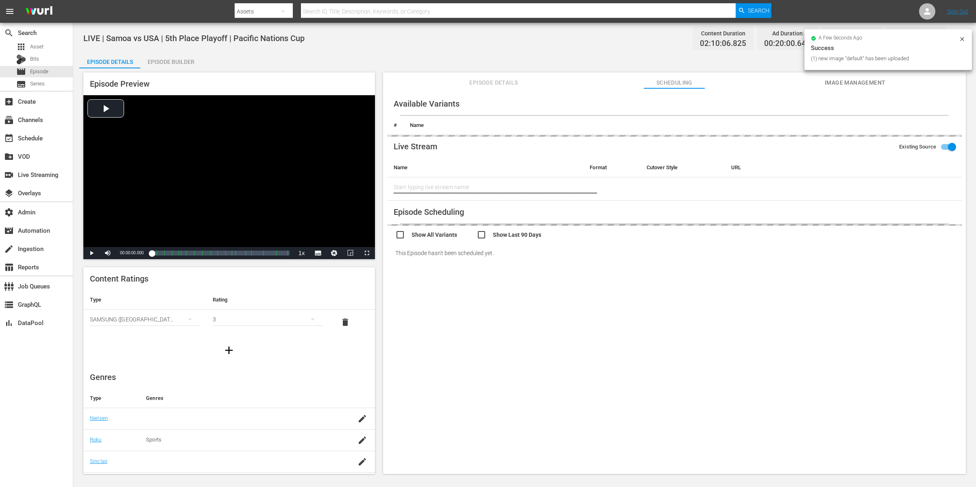
type input "LIVE | Samoa vs USA | 5th Place Playoff | Pacific Nations Cup"
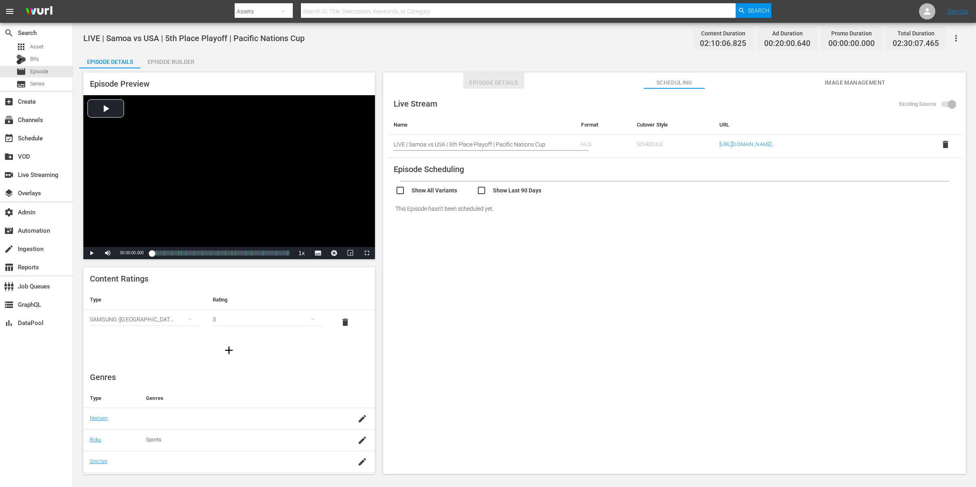
click at [491, 84] on span "Episode Details" at bounding box center [493, 83] width 61 height 10
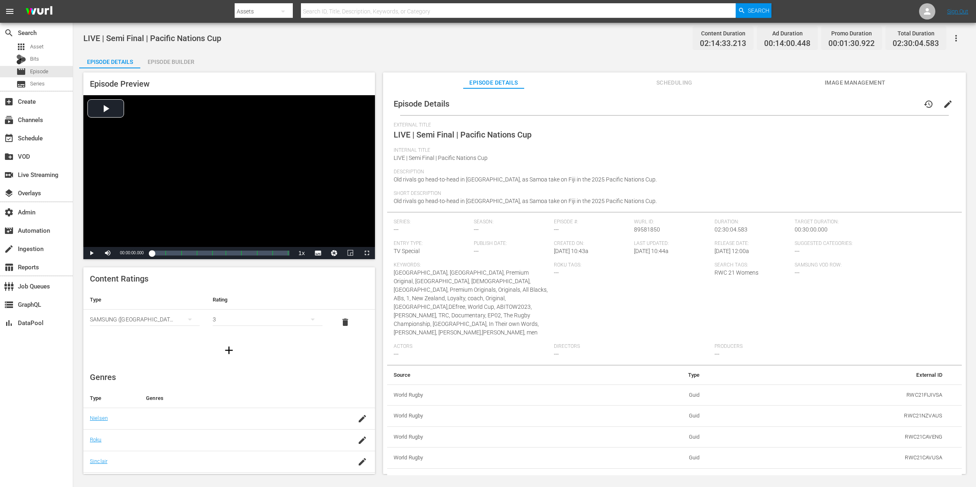
click at [780, 98] on button "edit" at bounding box center [948, 104] width 20 height 20
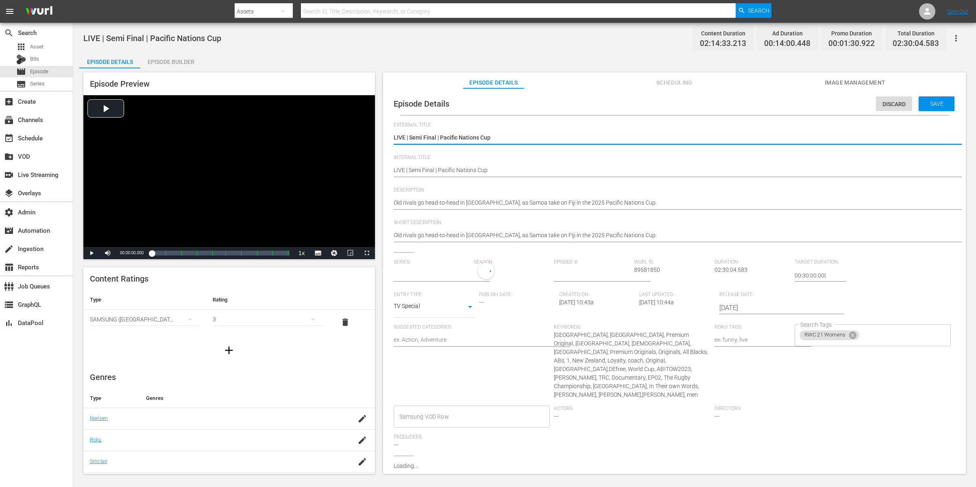
type input "No Series"
click at [506, 136] on textarea "LIVE | Semi Final | Pacific Nations Cup" at bounding box center [672, 138] width 557 height 10
paste textarea "Tonga vs Japan |"
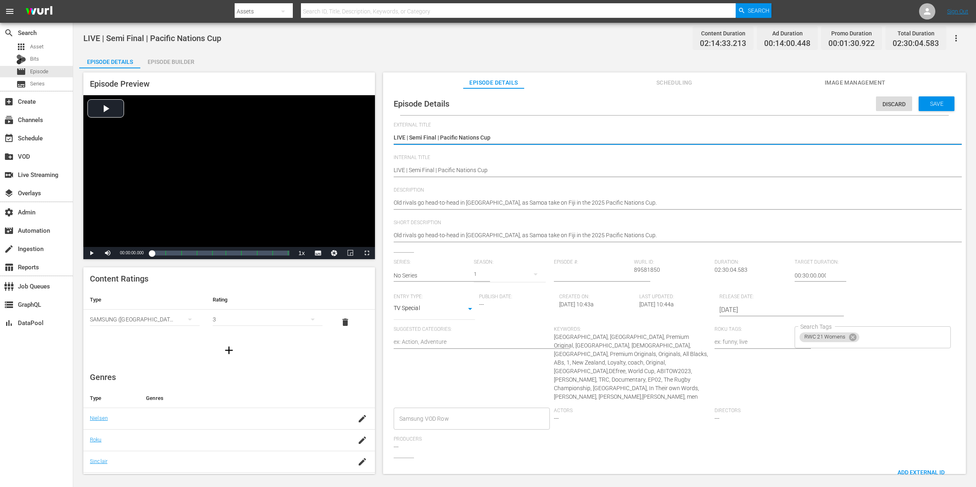
type textarea "LIVE | Tonga vs Japan | Semi Final | Pacific Nations Cup"
click at [505, 165] on div "LIVE | Semi Final | Pacific Nations Cup LIVE | Semi Final | Pacific Nations Cup" at bounding box center [672, 171] width 557 height 20
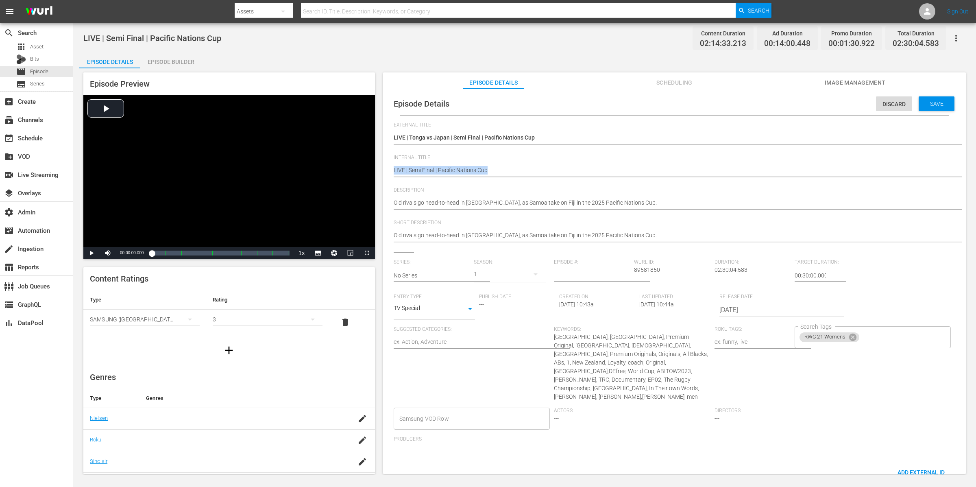
click at [505, 165] on div "LIVE | Semi Final | Pacific Nations Cup LIVE | Semi Final | Pacific Nations Cup" at bounding box center [672, 171] width 557 height 20
click at [510, 170] on textarea "LIVE | Semi Final | Pacific Nations Cup" at bounding box center [672, 171] width 557 height 10
paste textarea "Tonga vs Japan |"
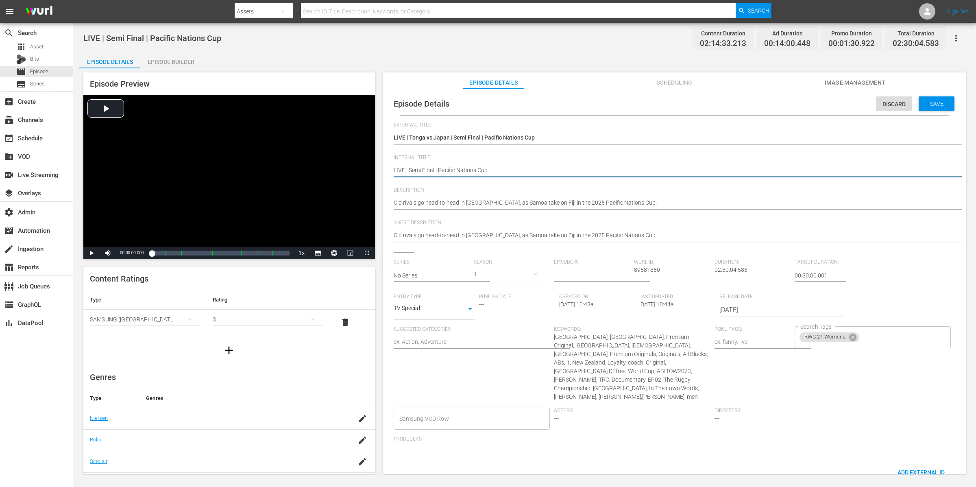
type textarea "LIVE | Tonga vs Japan | Semi Final | Pacific Nations Cup"
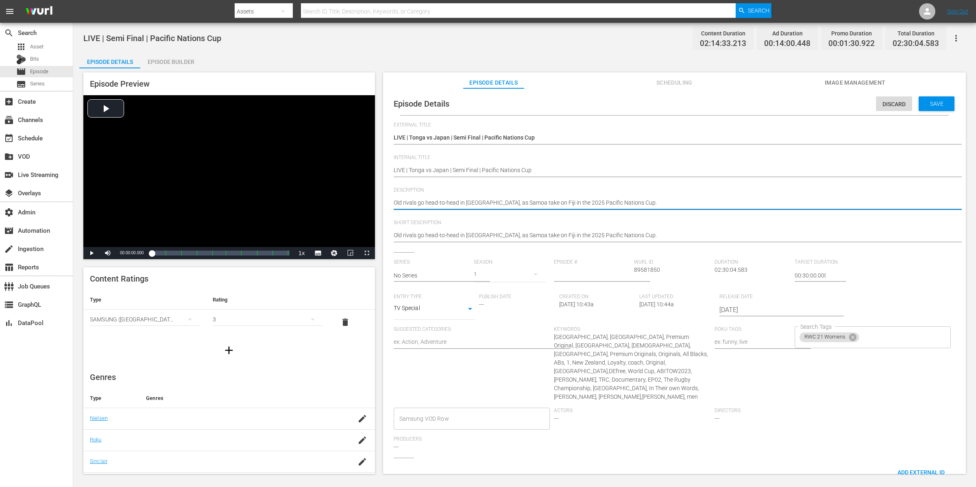
click at [468, 202] on textarea "Old rivals go head-to-head in New Zealand, as Samoa take on Fiji in the 2025 Pa…" at bounding box center [672, 203] width 557 height 10
paste textarea "Tonga and Japan meet in the first semi final of the Pacific Nations Cup"
type textarea "Tonga and Japan meet in the first semi final of the Pacific Nations Cup"
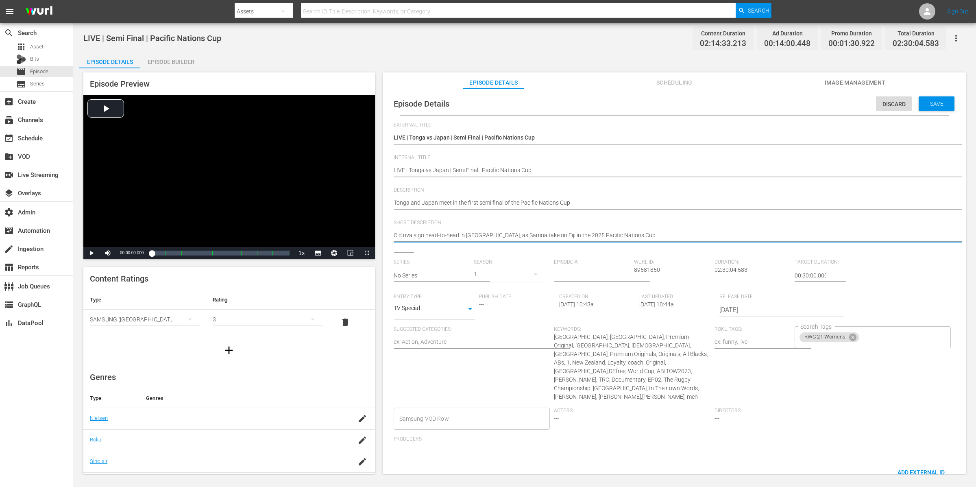
click at [476, 236] on textarea "Old rivals go head-to-head in New Zealand, as Samoa take on Fiji in the 2025 Pa…" at bounding box center [672, 236] width 557 height 10
paste textarea "Tonga and Japan meet in the first semi final of the Pacific Nations Cup"
type textarea "Tonga and Japan meet in the first semi final of the Pacific Nations Cup"
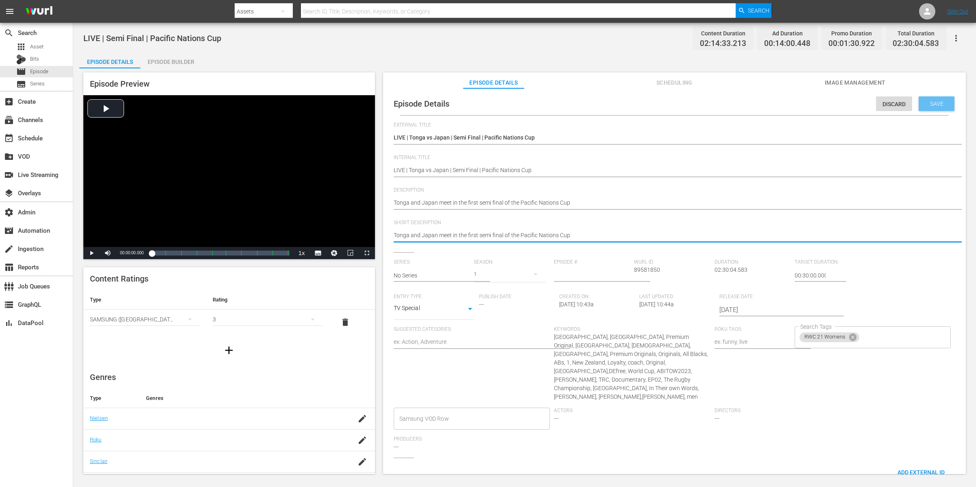
click at [780, 100] on span "Save" at bounding box center [936, 103] width 26 height 7
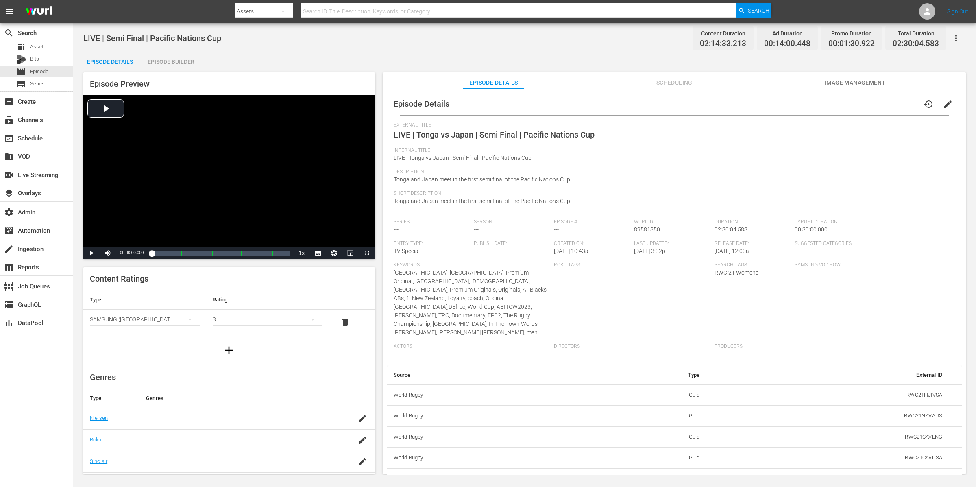
click at [677, 78] on span "Scheduling" at bounding box center [674, 83] width 61 height 10
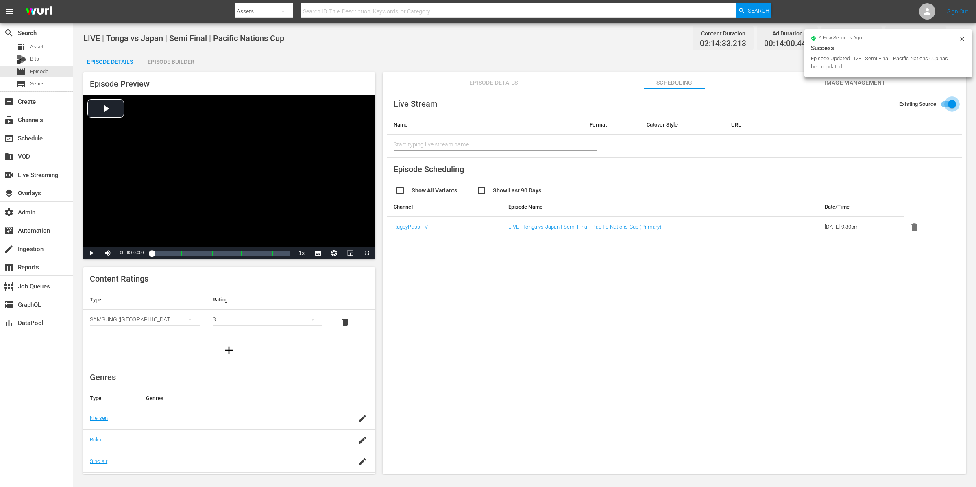
click at [780, 102] on input "Existing Source" at bounding box center [952, 105] width 46 height 15
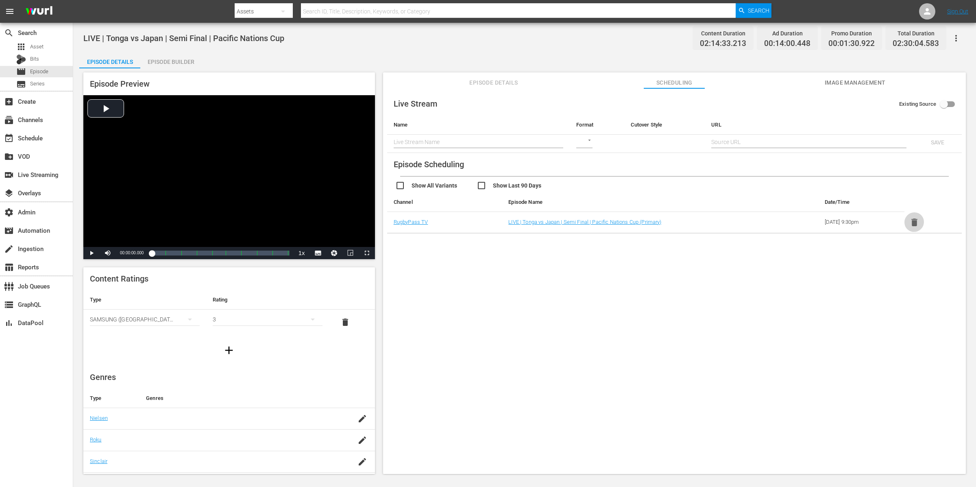
click at [780, 222] on icon "button" at bounding box center [914, 222] width 6 height 8
click at [780, 106] on input "Existing Source" at bounding box center [943, 105] width 46 height 15
checkbox input "true"
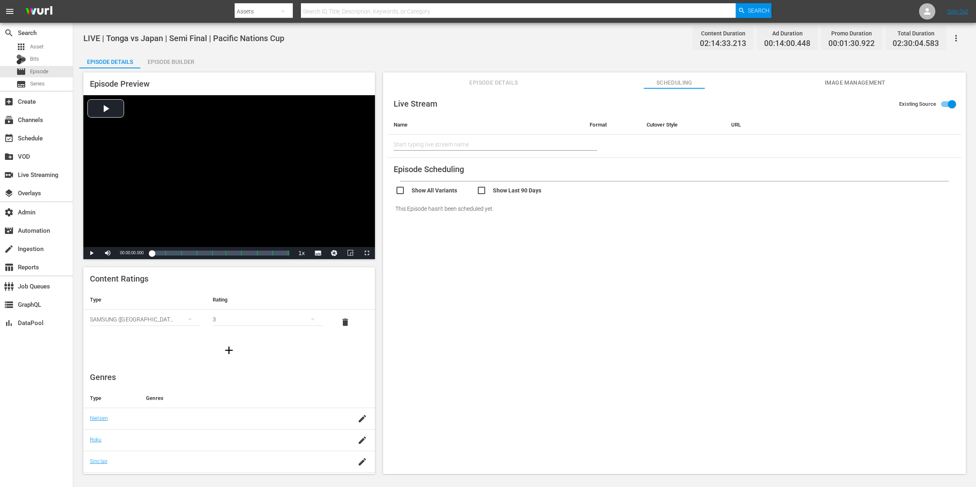
click at [502, 143] on input "text" at bounding box center [485, 145] width 183 height 20
paste input "LIVE | Tonga vs Japan | Semi Final | Pacific Nations Cup"
type input "LIVE | Tonga vs Japan | Semi Final | Pacific Nations Cup"
drag, startPoint x: 932, startPoint y: 99, endPoint x: 939, endPoint y: 101, distance: 7.2
click at [780, 99] on label "Existing Source" at bounding box center [929, 103] width 61 height 15
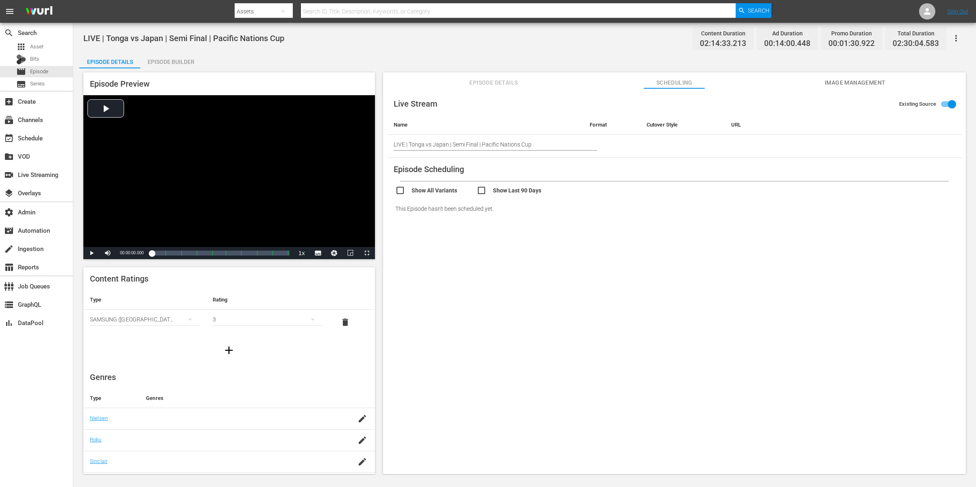
click at [780, 101] on input "Existing Source" at bounding box center [952, 105] width 46 height 15
checkbox input "false"
click at [440, 148] on input "text" at bounding box center [479, 142] width 170 height 12
paste input "LIVE | Tonga vs Japan | Semi Final | Pacific Nations Cup"
type input "LIVE | Tonga vs Japan | Semi Final | Pacific Nations Cup"
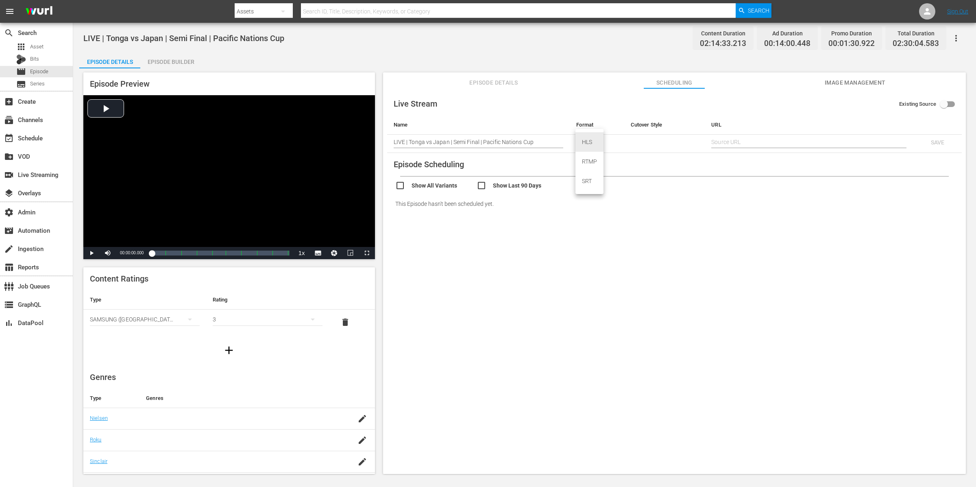
click at [588, 140] on body "menu Search By Assets Search ID, Title, Description, Keywords, or Category Sear…" at bounding box center [488, 243] width 976 height 487
click at [588, 146] on div "HLS" at bounding box center [589, 142] width 28 height 20
type input "HLS"
click at [640, 140] on body "menu Search By Assets Search ID, Title, Description, Keywords, or Category Sear…" at bounding box center [488, 243] width 976 height 487
click at [644, 142] on div "SCHEDULE" at bounding box center [650, 142] width 41 height 20
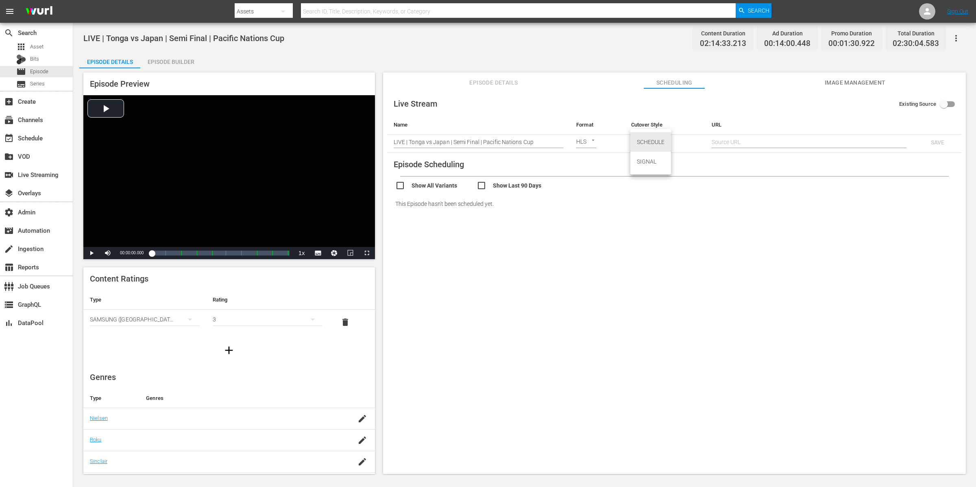
type input "SCHEDULE"
drag, startPoint x: 843, startPoint y: 139, endPoint x: 851, endPoint y: 140, distance: 8.2
click at [780, 139] on input "text" at bounding box center [809, 142] width 194 height 12
paste input "https://zfaq608xik.execute-api.us-east-1.amazonaws.com/api/endeavor-proxy/68682…"
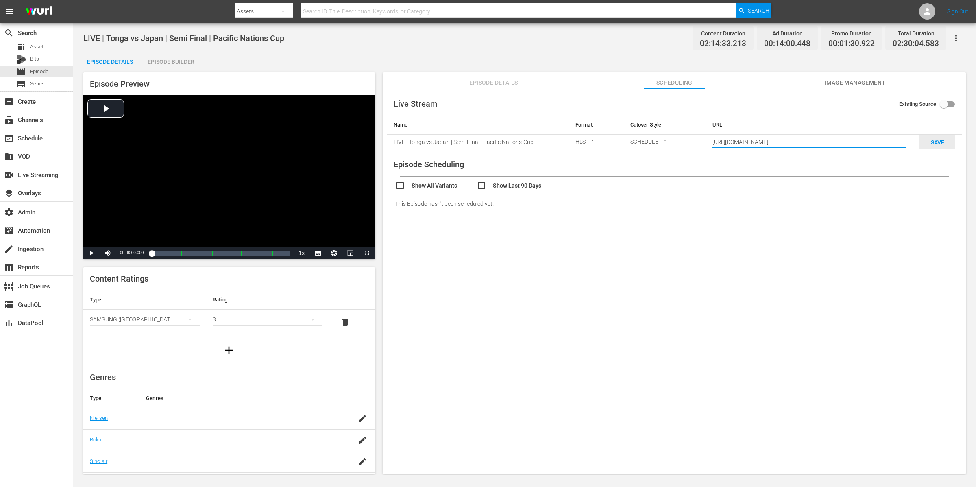
type input "https://zfaq608xik.execute-api.us-east-1.amazonaws.com/api/endeavor-proxy/68682…"
click at [780, 137] on div "SAVE" at bounding box center [937, 142] width 36 height 15
checkbox input "true"
type input "LIVE | Tonga vs Japan | Semi Final | Pacific Nations Cup"
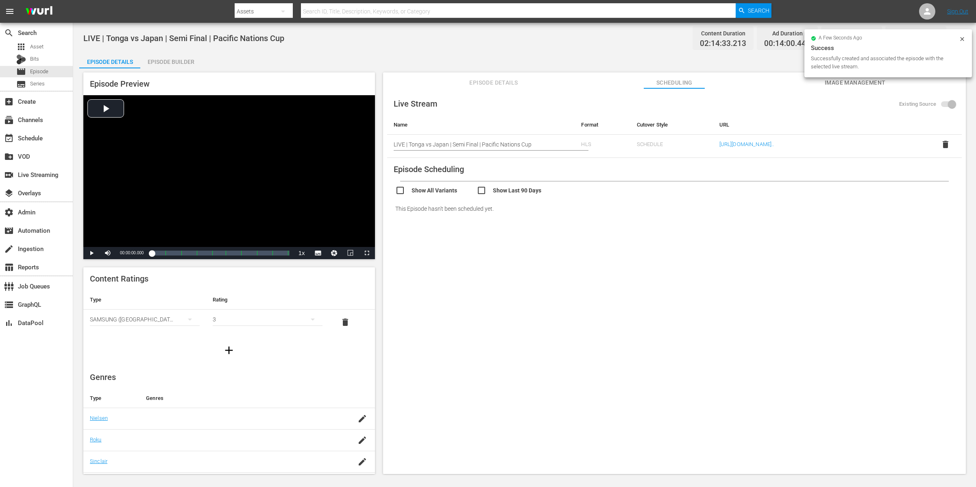
click at [780, 74] on div "a few seconds ago Success Successfully created and associated the episode with …" at bounding box center [888, 53] width 168 height 48
click at [780, 81] on span "Image Management" at bounding box center [855, 83] width 61 height 10
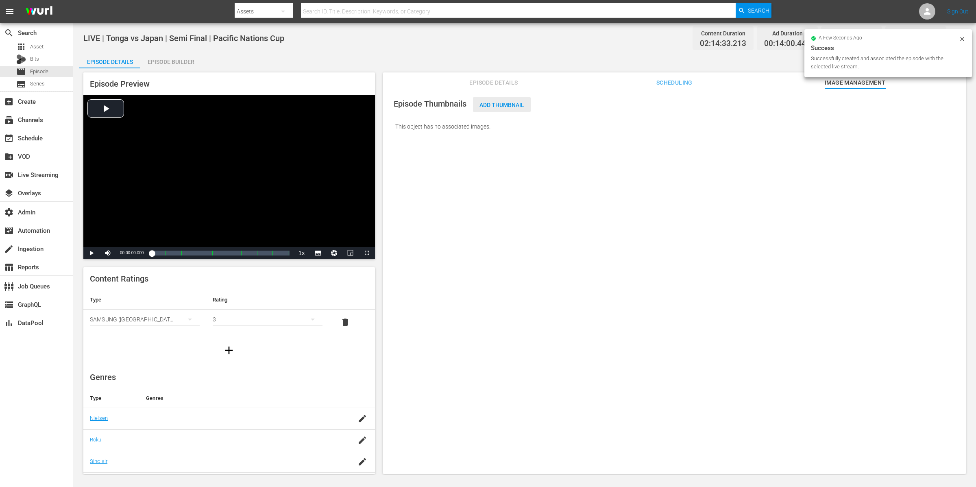
click at [502, 103] on span "Add Thumbnail" at bounding box center [502, 105] width 58 height 7
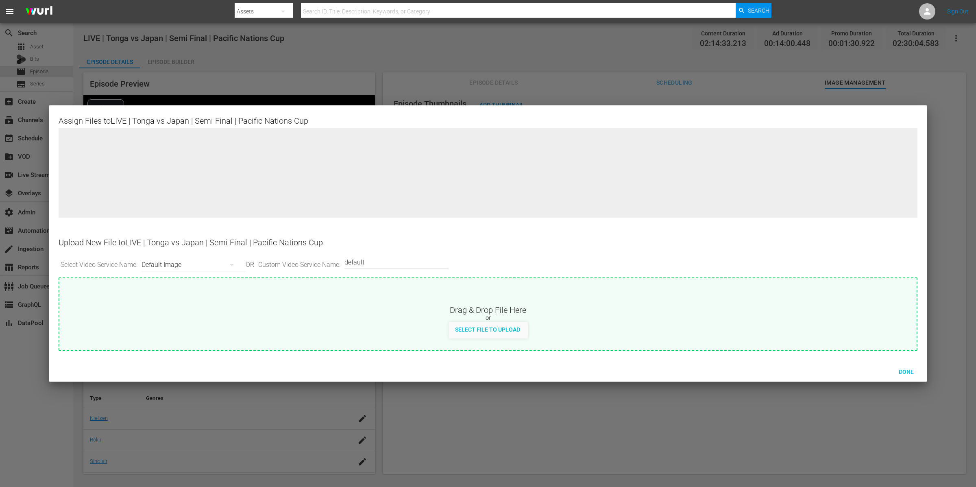
click at [494, 337] on div "Select File to Upload" at bounding box center [487, 330] width 79 height 16
type input "C:\fakepath\RPTV-Silver-Thumbs-PNC-TGA-JPN_1920-x-1080.png"
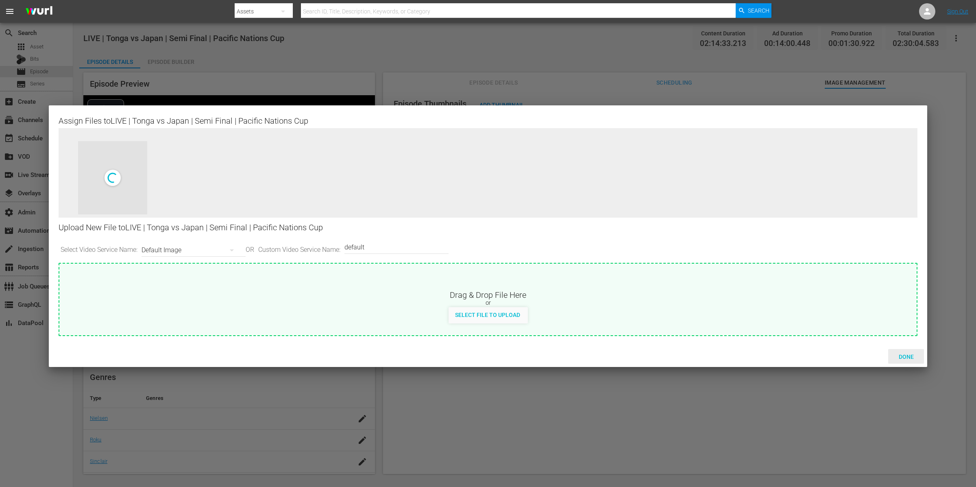
click at [780, 356] on span "Done" at bounding box center [906, 356] width 28 height 7
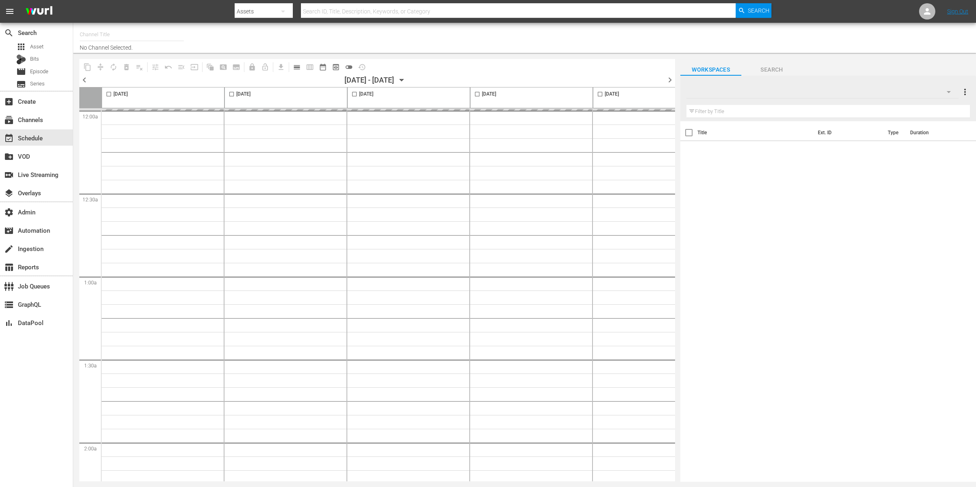
type input "RugbyPass TV (1872)"
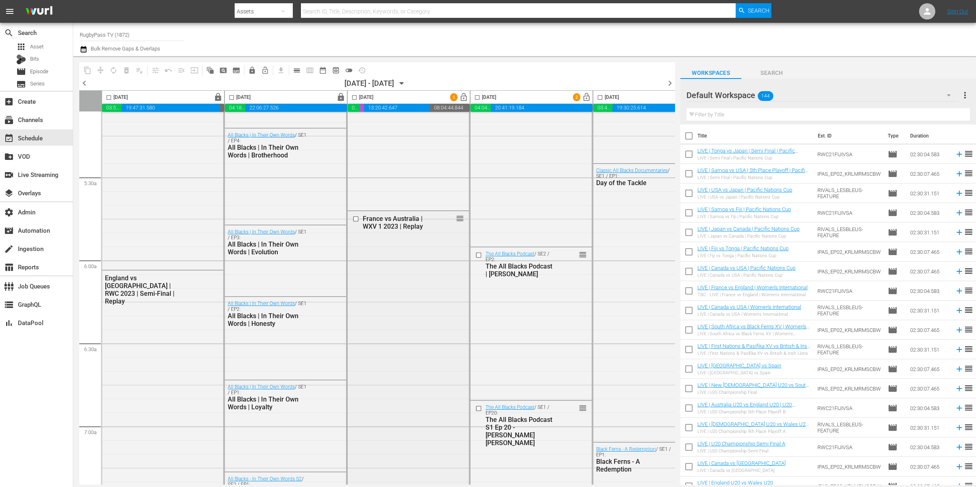
scroll to position [1131, 0]
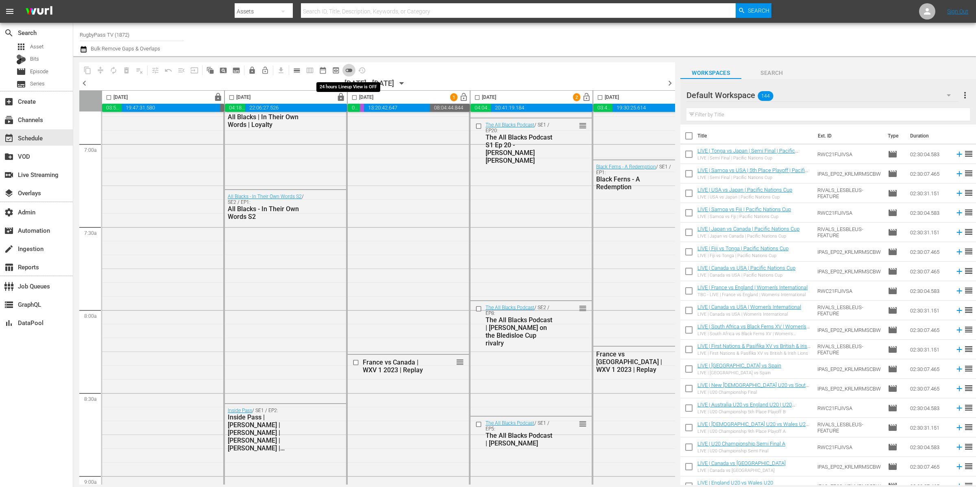
click at [352, 72] on span "toggle_off" at bounding box center [349, 70] width 8 height 8
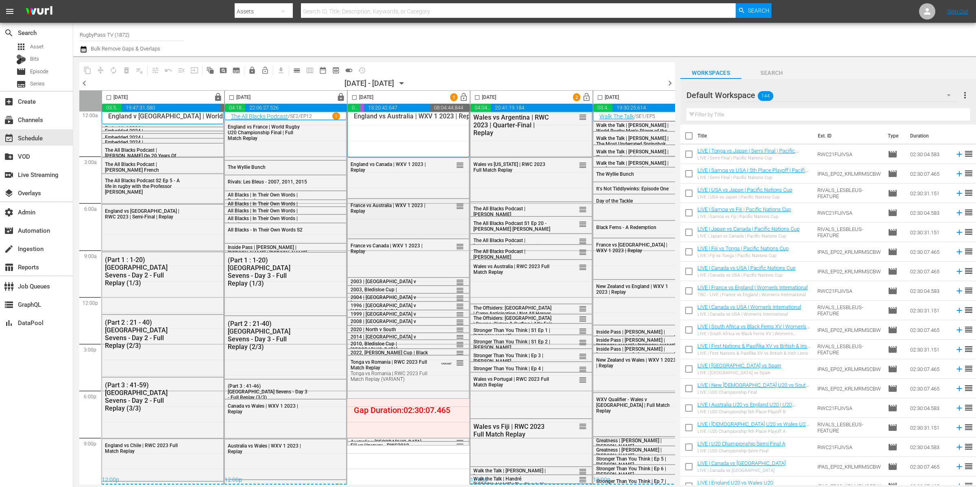
scroll to position [7, 0]
click at [431, 457] on div "Tonga vs [GEOGRAPHIC_DATA] | RWC 2023 Full Match Replay Tonga vs [GEOGRAPHIC_DA…" at bounding box center [408, 296] width 122 height 375
click at [437, 426] on div "Tonga vs [GEOGRAPHIC_DATA] | RWC 2023 Full Match Replay Tonga vs [GEOGRAPHIC_DA…" at bounding box center [408, 296] width 122 height 375
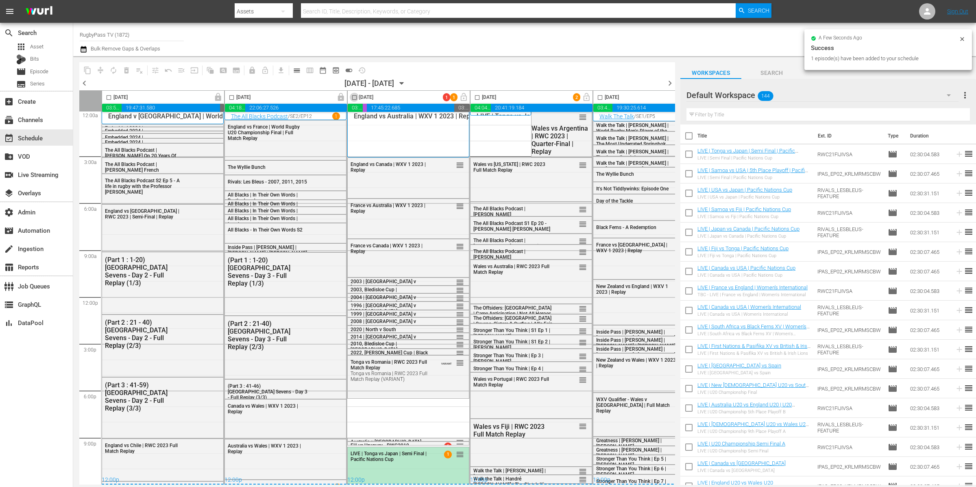
click at [356, 95] on input "checkbox" at bounding box center [354, 98] width 9 height 9
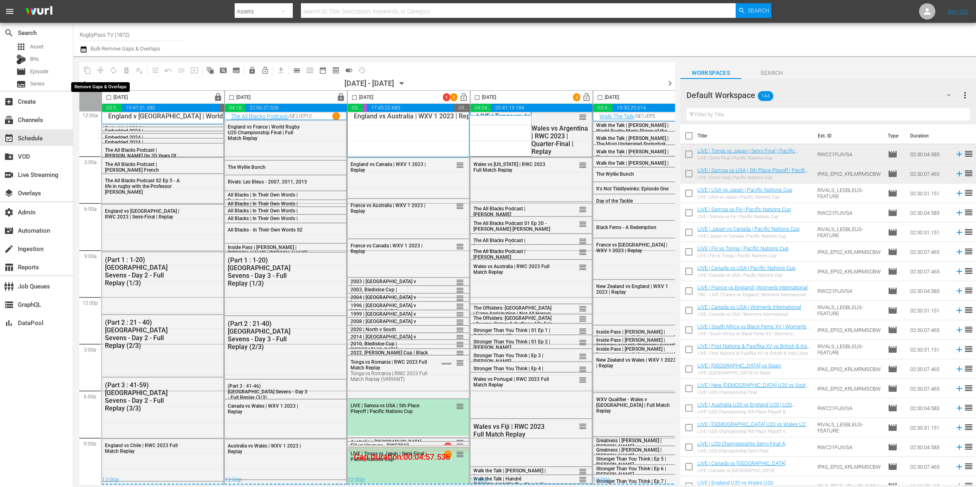
click at [100, 71] on span "compress" at bounding box center [100, 70] width 13 height 13
click at [354, 95] on input "checkbox" at bounding box center [354, 98] width 9 height 9
click at [106, 67] on button "compress" at bounding box center [100, 70] width 13 height 13
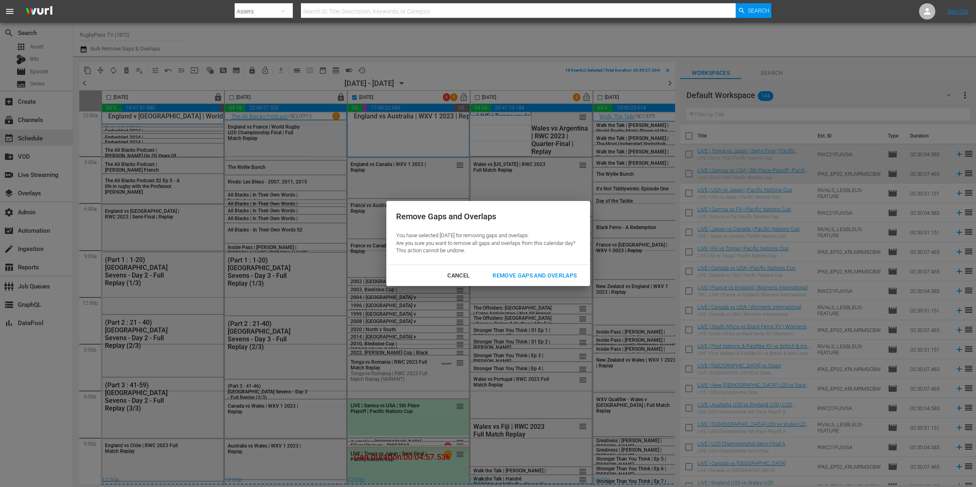
click at [520, 274] on div "Remove Gaps and Overlaps" at bounding box center [534, 275] width 97 height 10
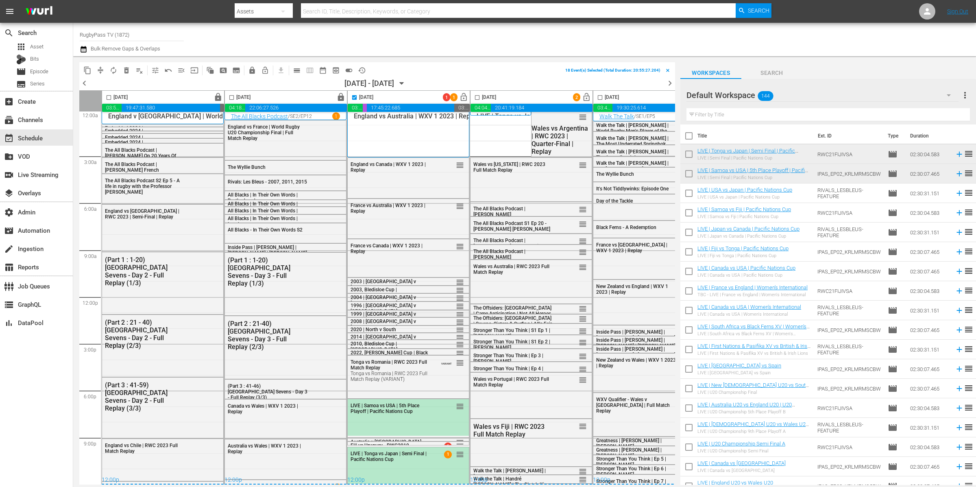
checkbox input "false"
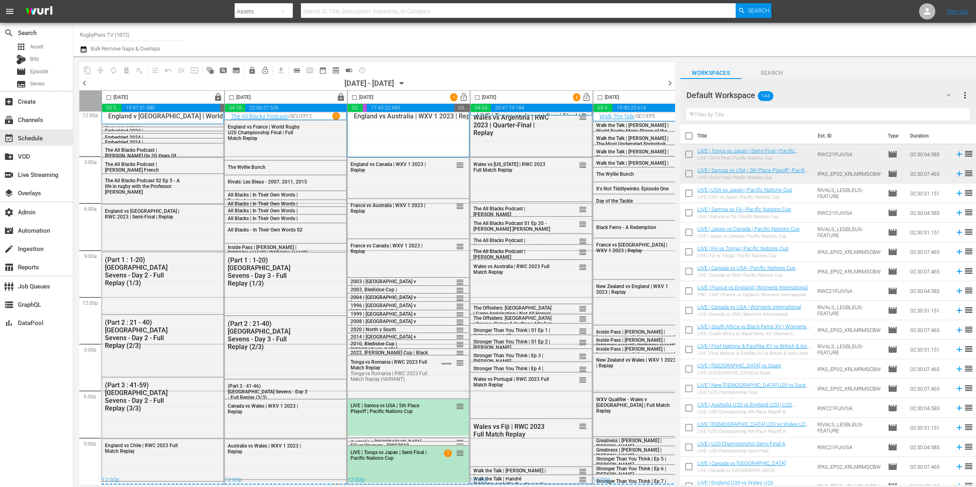
click at [403, 460] on div "LIVE | Tonga vs Japan | Semi Final | Pacific Nations Cup 1 reorder" at bounding box center [408, 455] width 121 height 18
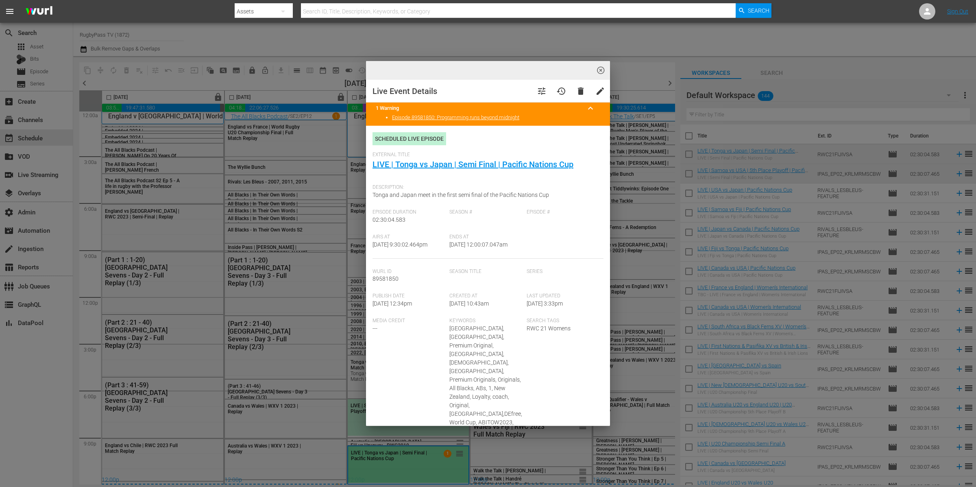
click at [605, 69] on button "highlight_off_icon" at bounding box center [600, 70] width 19 height 19
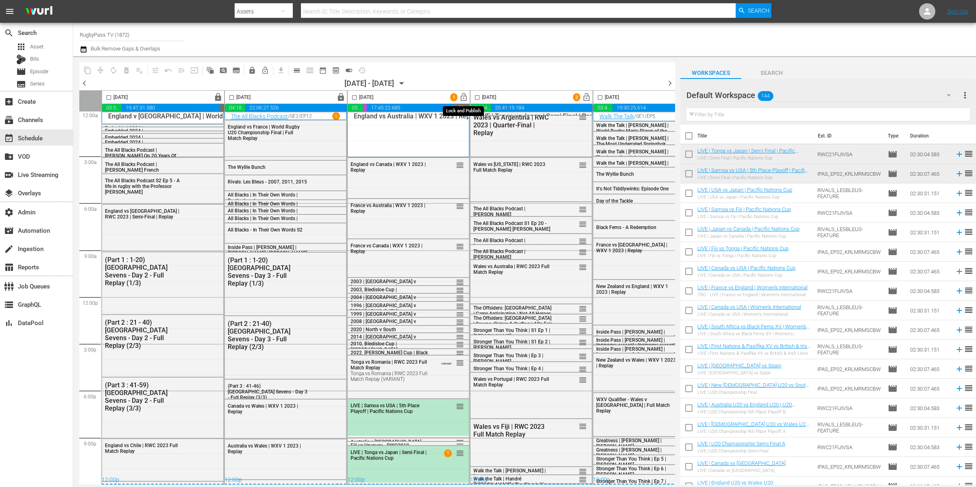
click at [464, 96] on span "lock_open" at bounding box center [463, 97] width 9 height 9
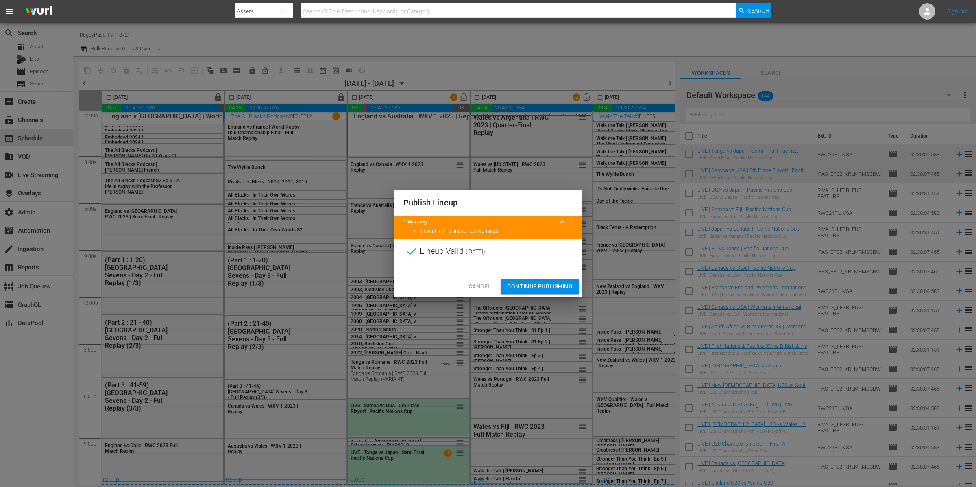
drag, startPoint x: 547, startPoint y: 280, endPoint x: 550, endPoint y: 283, distance: 4.6
click at [548, 281] on button "Continue Publishing" at bounding box center [540, 286] width 78 height 15
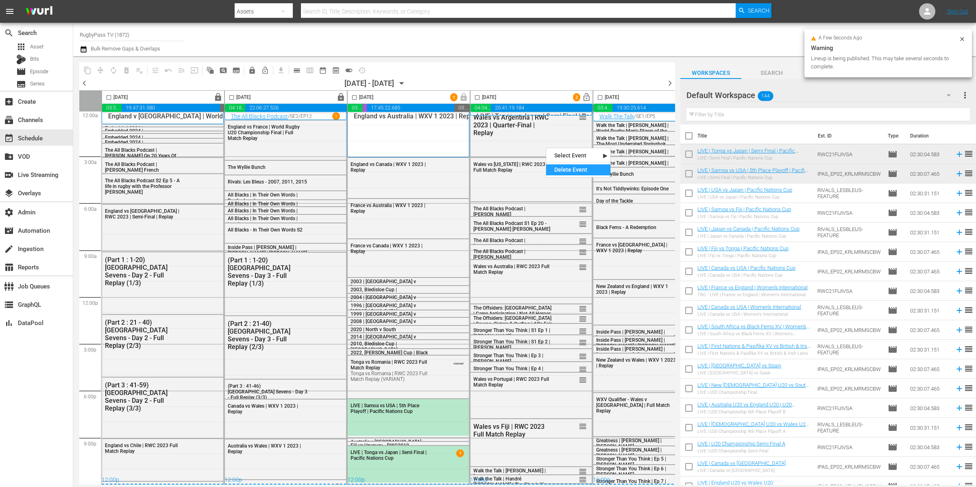
click at [579, 169] on div "Delete Event" at bounding box center [578, 169] width 64 height 11
